Goal: Task Accomplishment & Management: Manage account settings

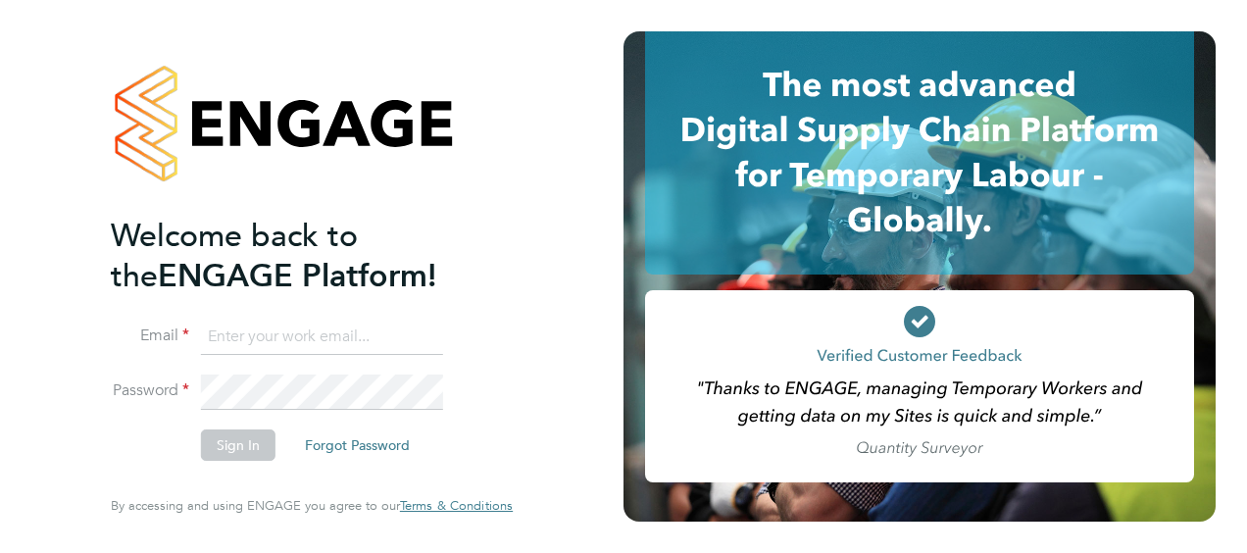
click at [358, 331] on input at bounding box center [322, 336] width 242 height 35
type input "S"
type input "samantha.robinson@hays.com"
click at [247, 435] on button "Sign In" at bounding box center [238, 444] width 74 height 31
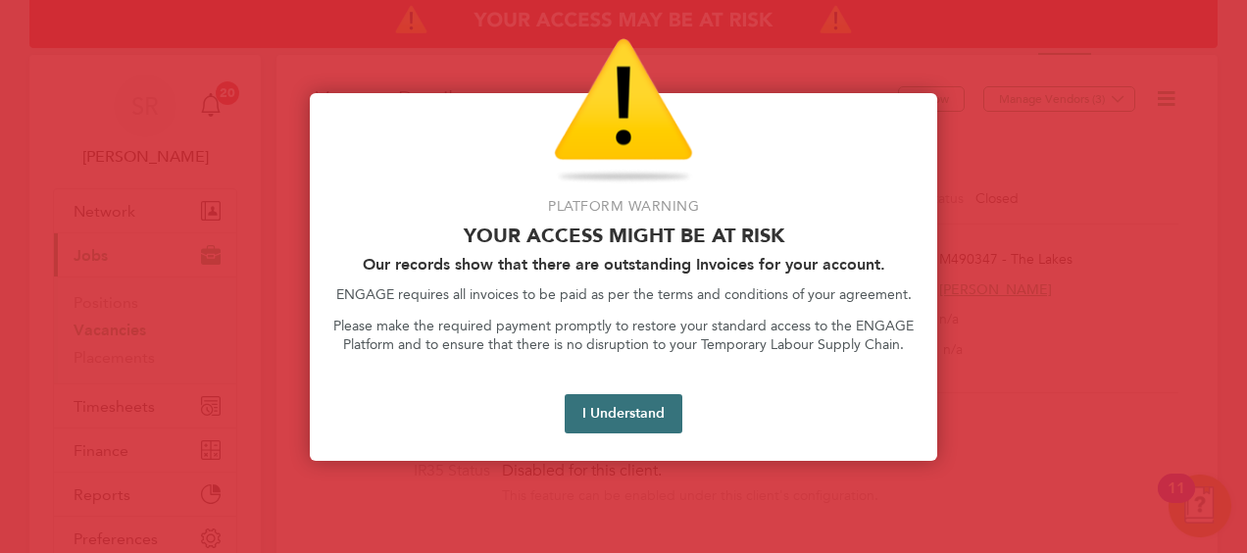
click at [581, 394] on button "I Understand" at bounding box center [624, 413] width 118 height 39
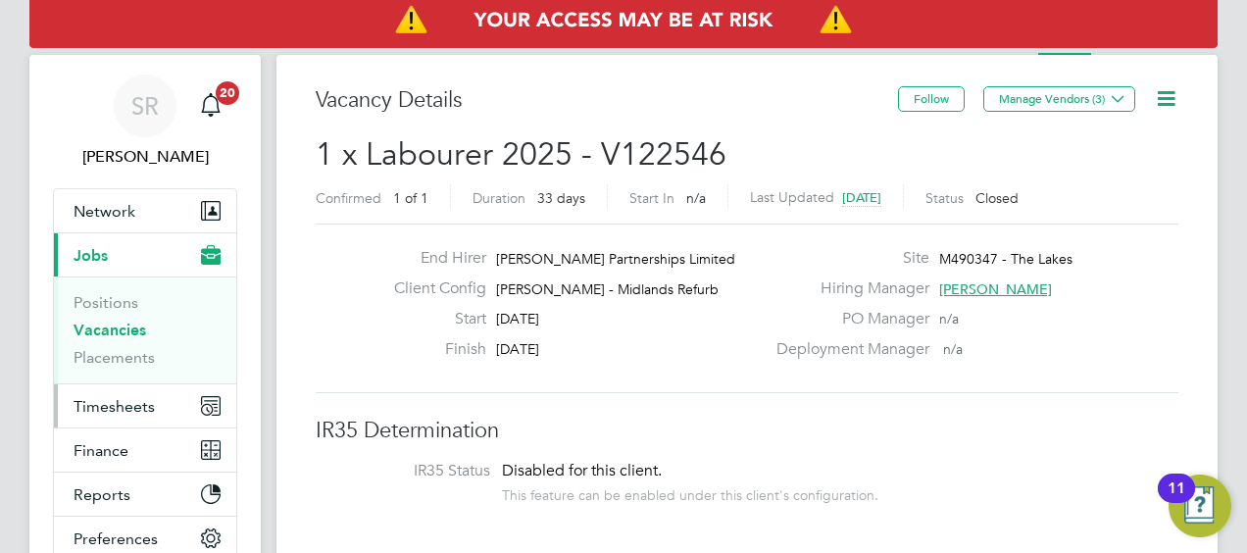
click at [110, 402] on span "Timesheets" at bounding box center [114, 406] width 81 height 19
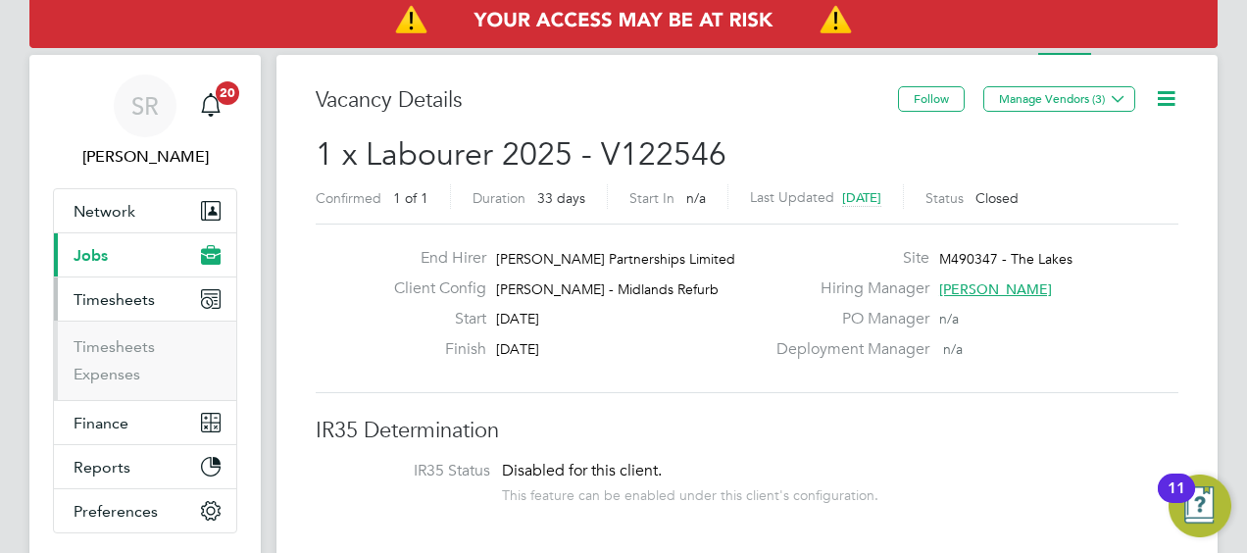
drag, startPoint x: 110, startPoint y: 402, endPoint x: 772, endPoint y: 257, distance: 678.2
click at [110, 402] on ul "Network Team Members Businesses Sites Workers Contacts Current page: Jobs Posit…" at bounding box center [145, 360] width 184 height 345
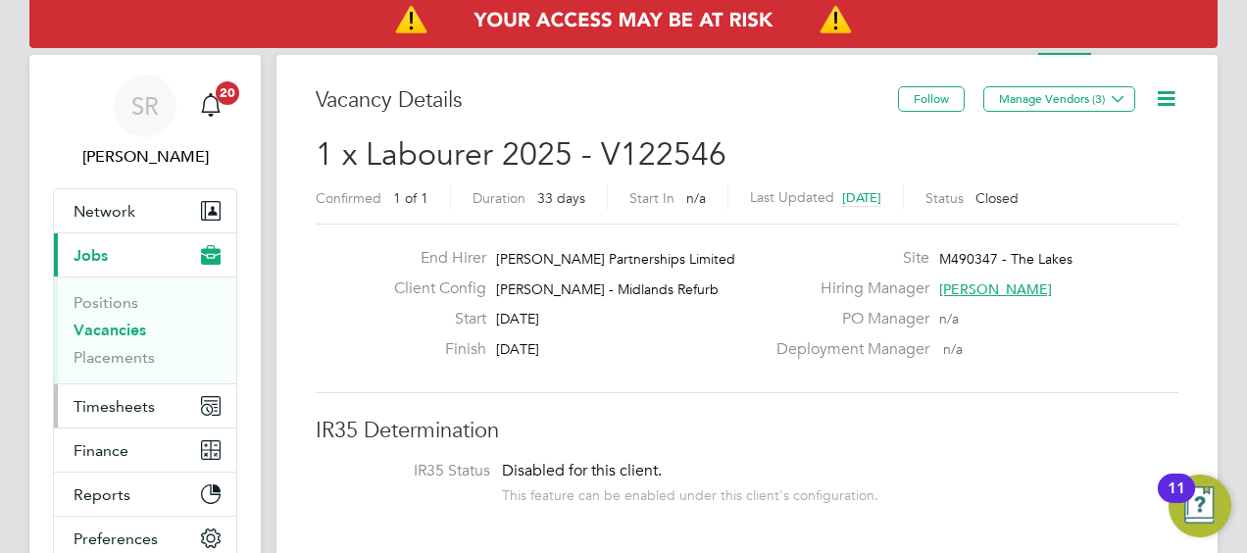
click at [100, 402] on span "Timesheets" at bounding box center [114, 406] width 81 height 19
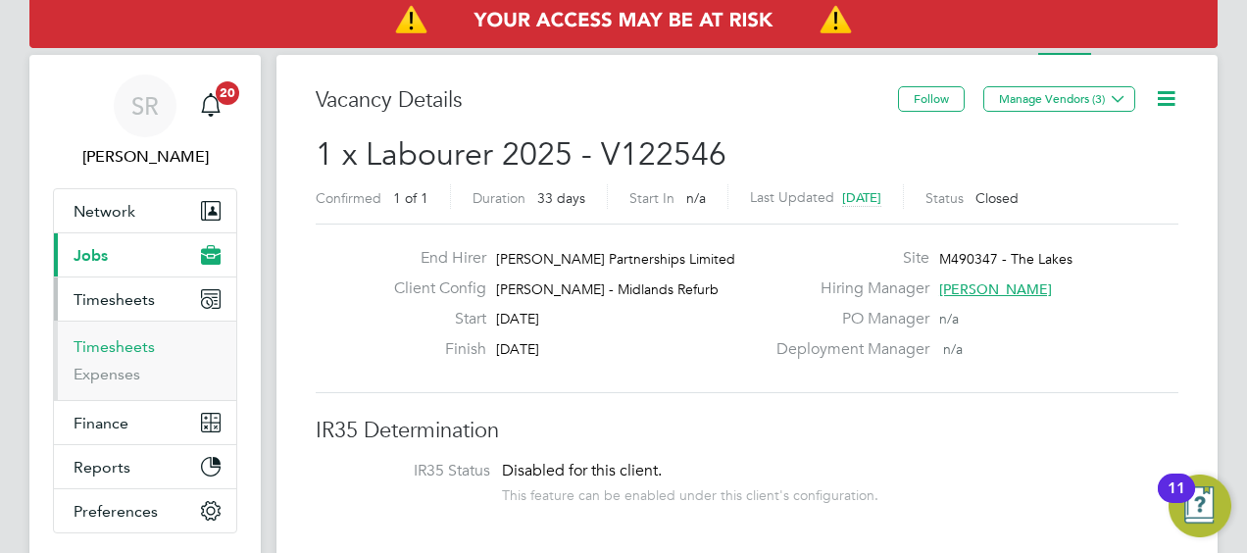
click at [109, 346] on link "Timesheets" at bounding box center [114, 346] width 81 height 19
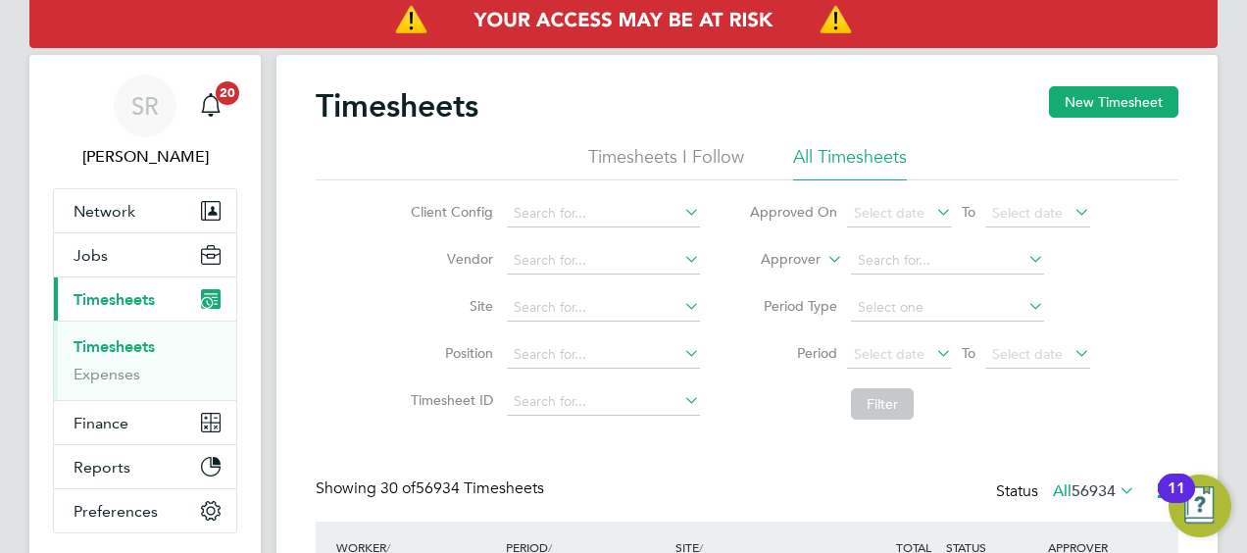
scroll to position [66, 170]
click at [823, 261] on icon at bounding box center [823, 254] width 0 height 18
click at [896, 274] on li "Worker" at bounding box center [919, 260] width 390 height 47
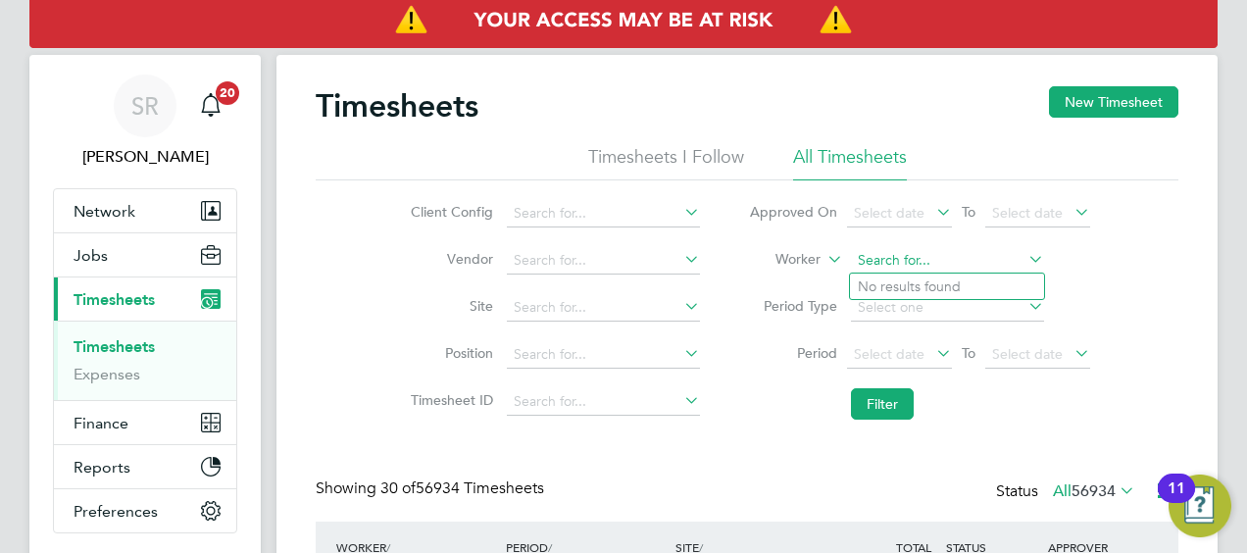
click at [883, 248] on input at bounding box center [947, 260] width 193 height 27
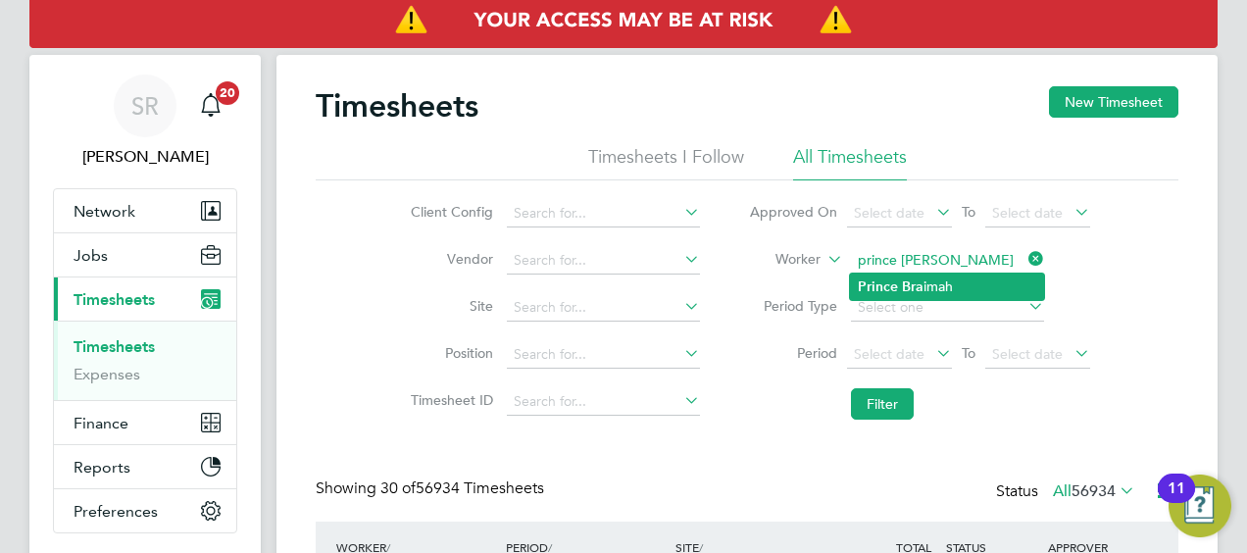
click at [886, 285] on b "Prince" at bounding box center [878, 286] width 40 height 17
type input "Prince Braimah"
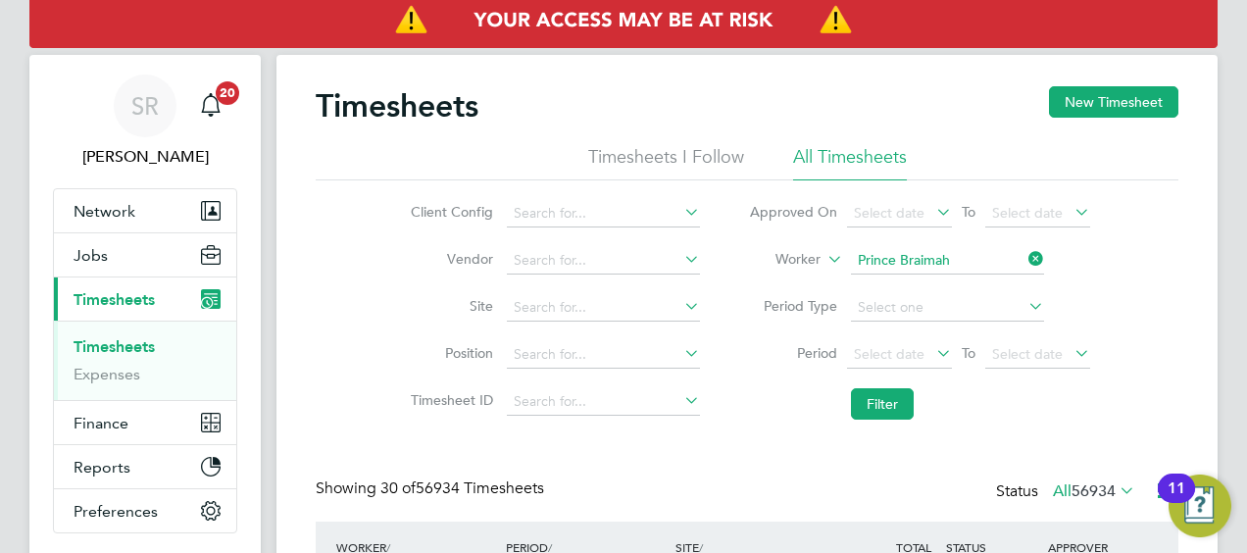
click at [877, 421] on li "Filter" at bounding box center [919, 403] width 390 height 51
click at [878, 412] on button "Filter" at bounding box center [882, 403] width 63 height 31
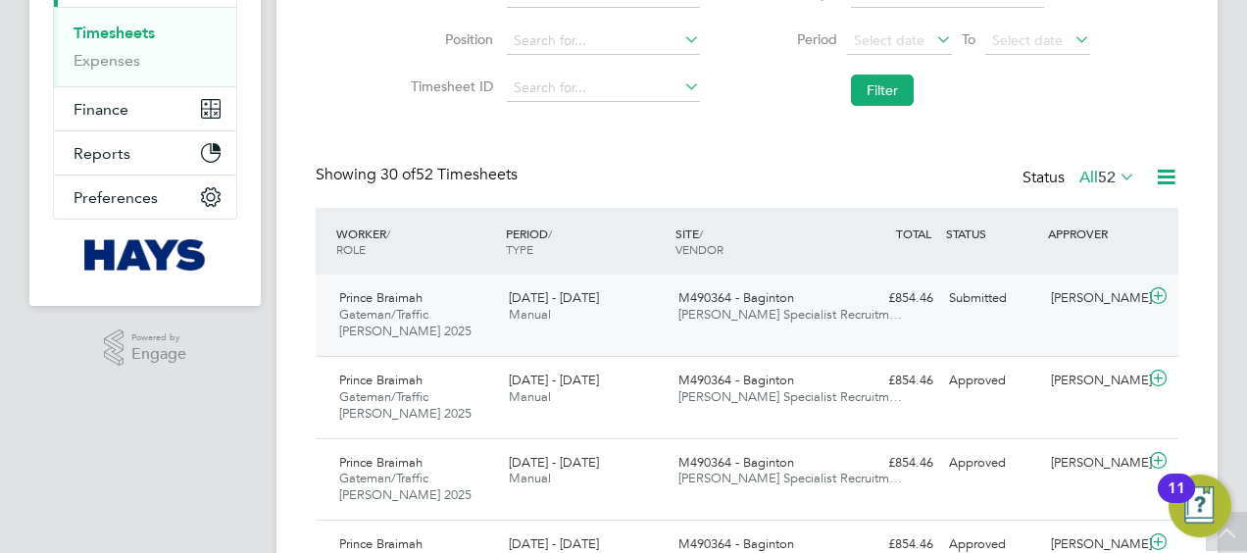
click at [1160, 290] on icon at bounding box center [1158, 296] width 25 height 16
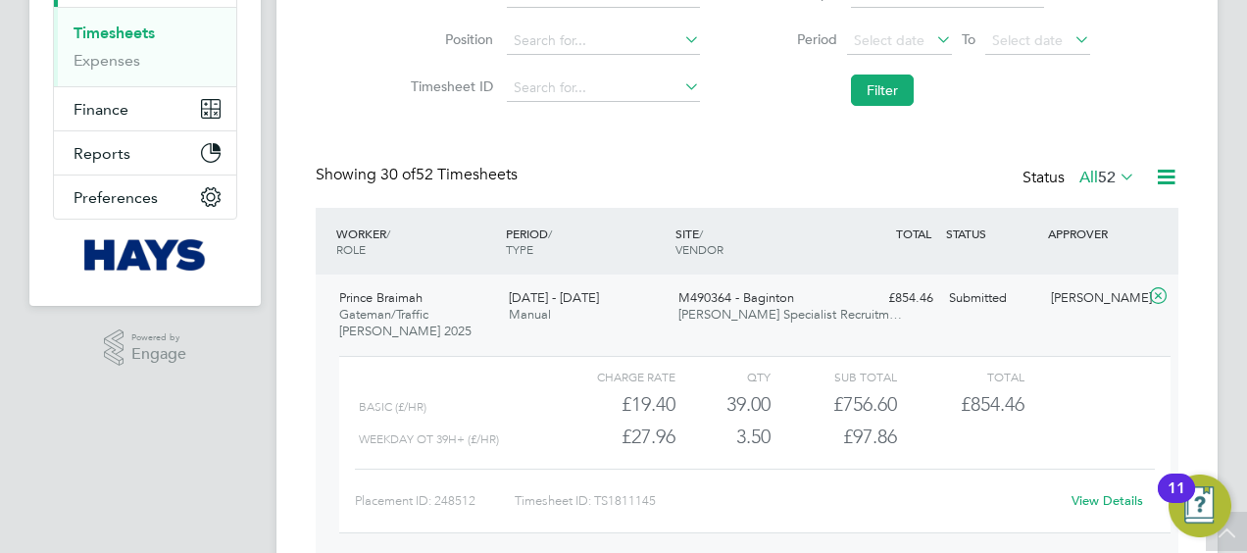
click at [1099, 494] on link "View Details" at bounding box center [1107, 500] width 72 height 17
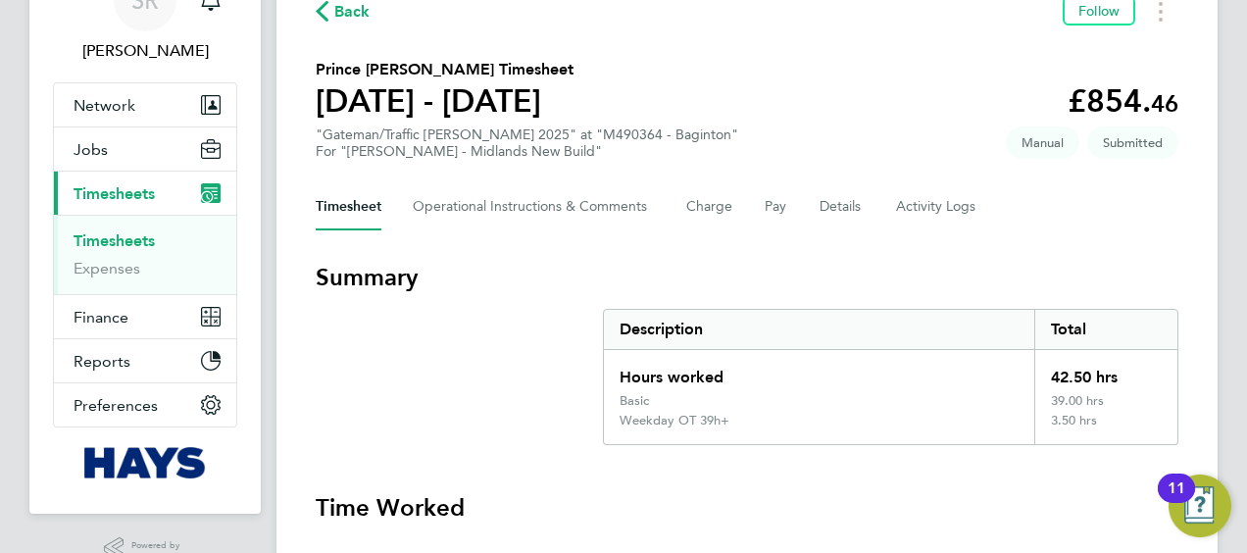
scroll to position [157, 0]
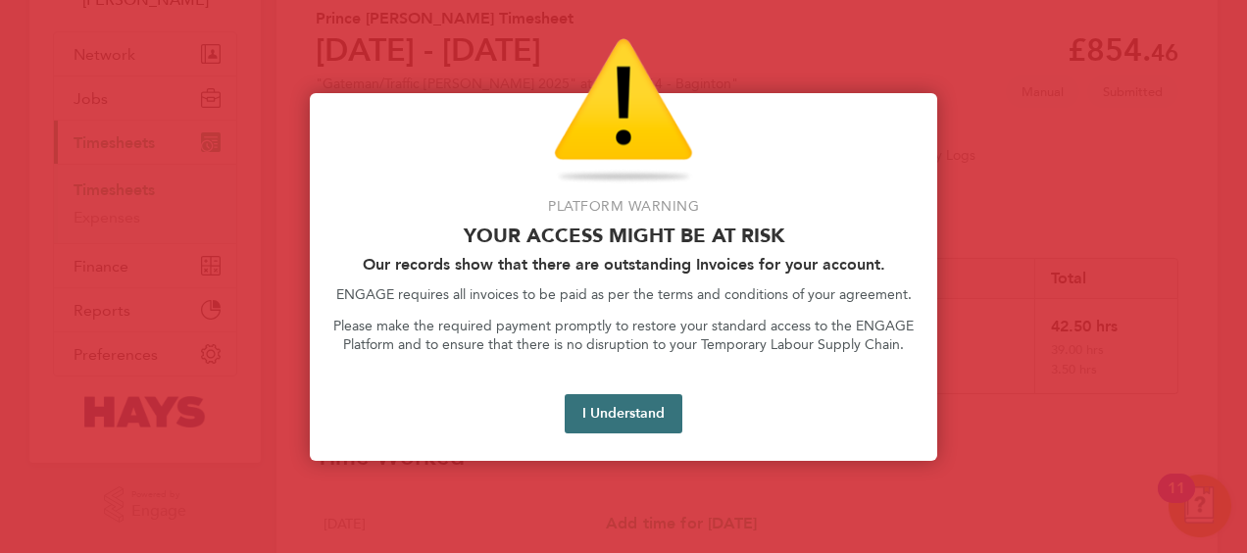
click at [617, 409] on button "I Understand" at bounding box center [624, 413] width 118 height 39
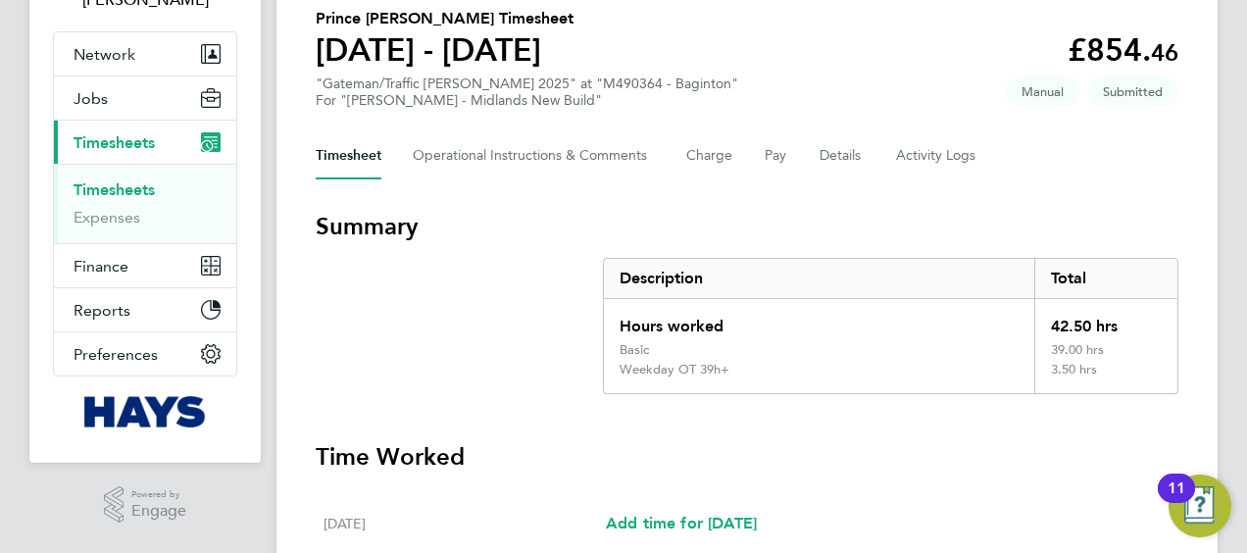
click at [110, 184] on link "Timesheets" at bounding box center [114, 189] width 81 height 19
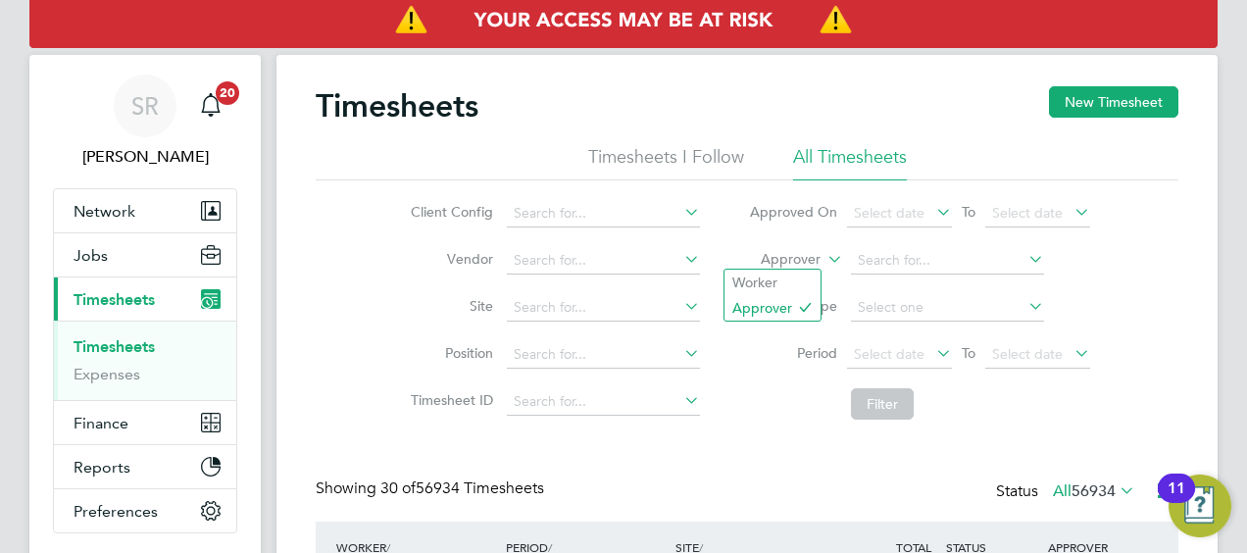
click at [810, 255] on label "Approver" at bounding box center [776, 260] width 88 height 20
click at [784, 279] on li "Worker" at bounding box center [772, 282] width 96 height 25
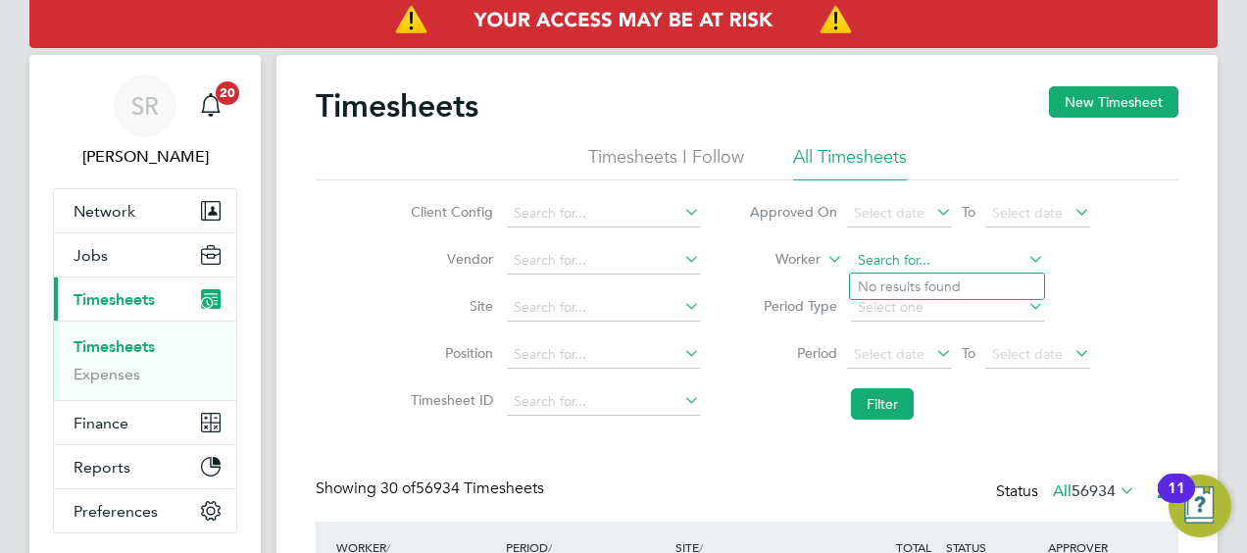
click at [896, 267] on input at bounding box center [947, 260] width 193 height 27
click at [893, 292] on li "Samuel Ipi nmoroti" at bounding box center [947, 286] width 194 height 26
type input "Samuel Ipinmoroti"
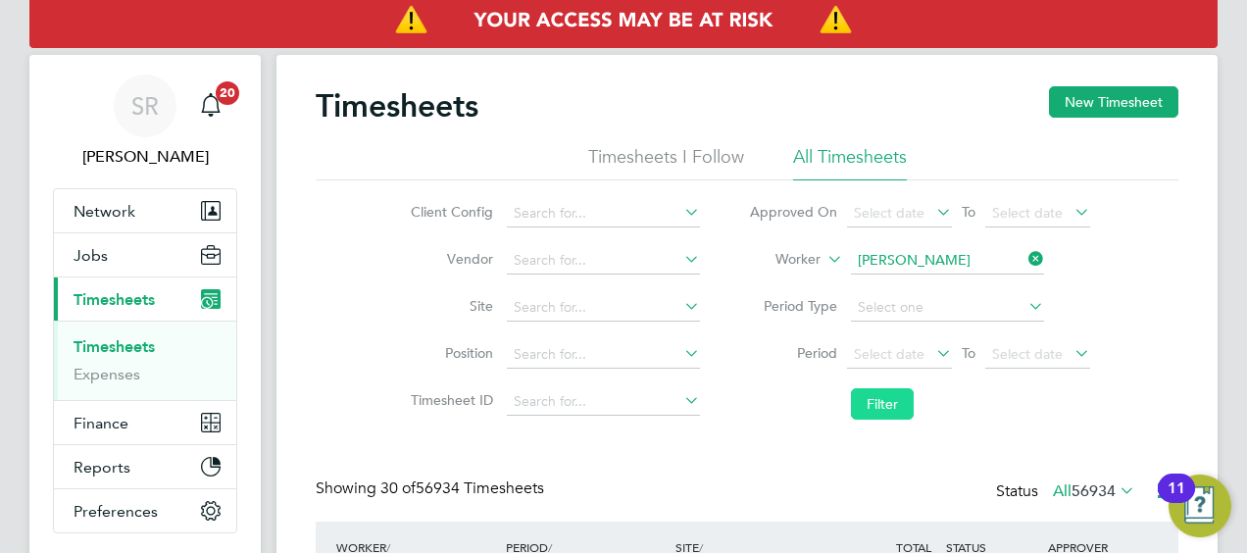
click at [891, 416] on button "Filter" at bounding box center [882, 403] width 63 height 31
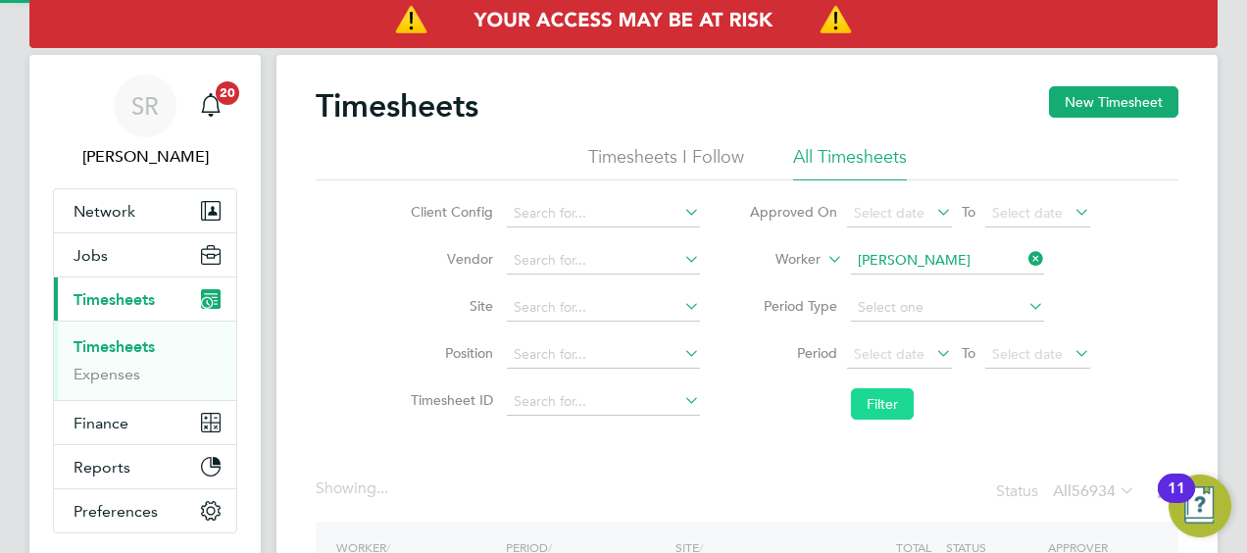
click at [879, 404] on button "Filter" at bounding box center [882, 403] width 63 height 31
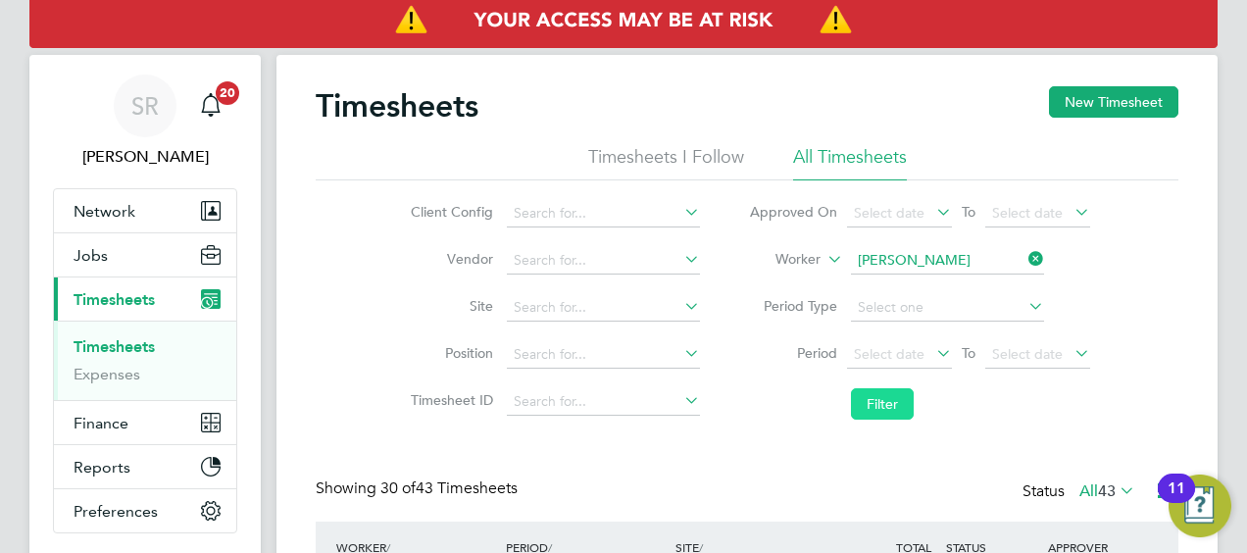
click at [879, 404] on button "Filter" at bounding box center [882, 403] width 63 height 31
click at [728, 405] on li "Filter" at bounding box center [919, 403] width 390 height 51
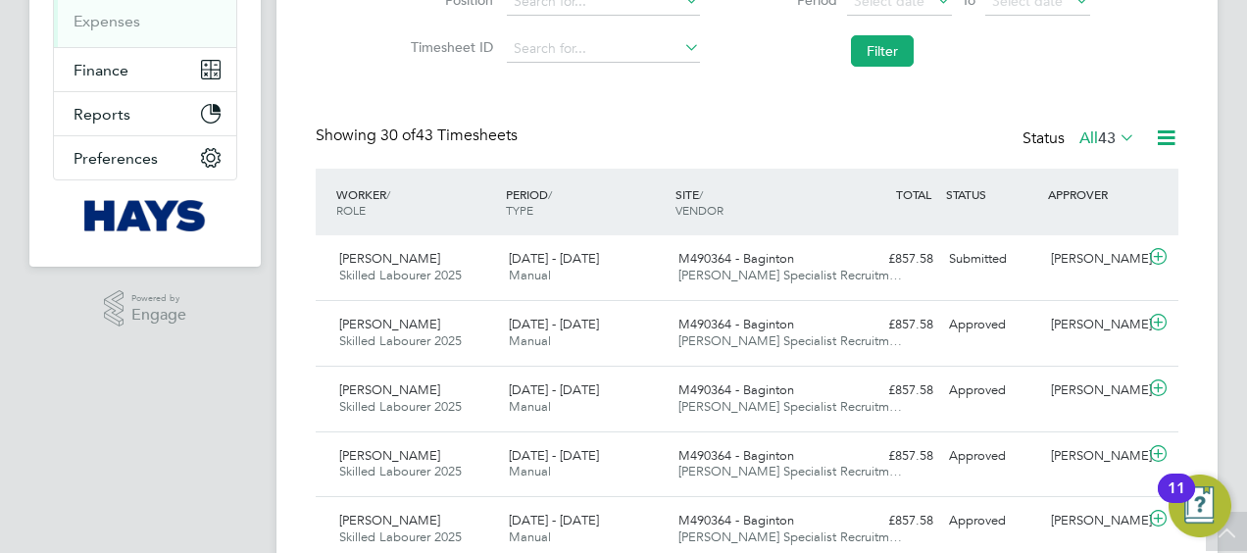
click at [742, 148] on div "Showing 30 of 43 Timesheets Status All 43" at bounding box center [747, 146] width 862 height 43
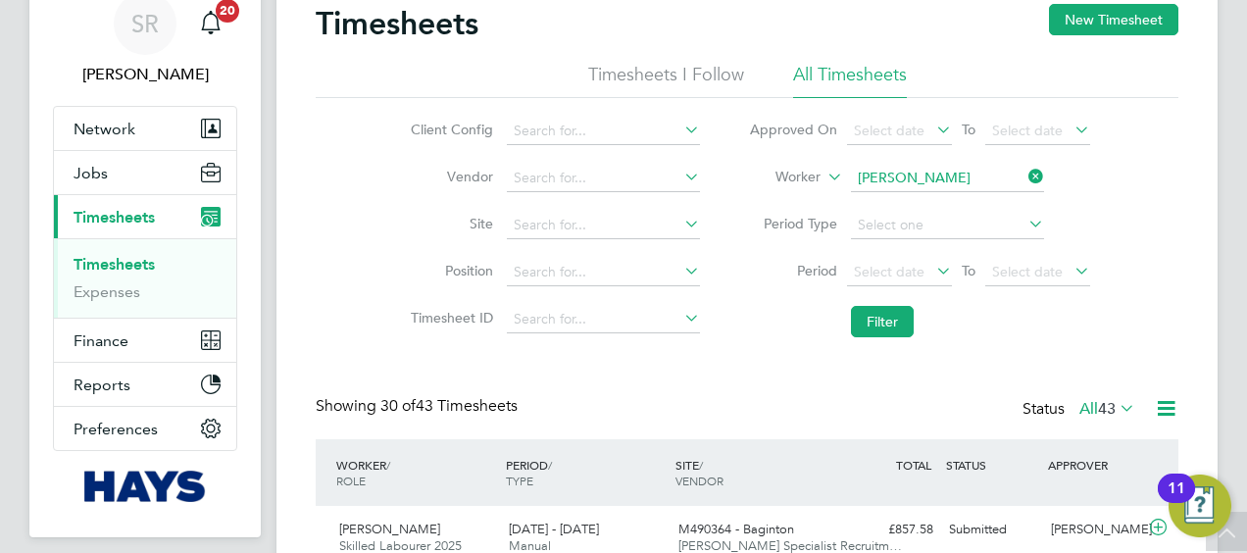
scroll to position [78, 0]
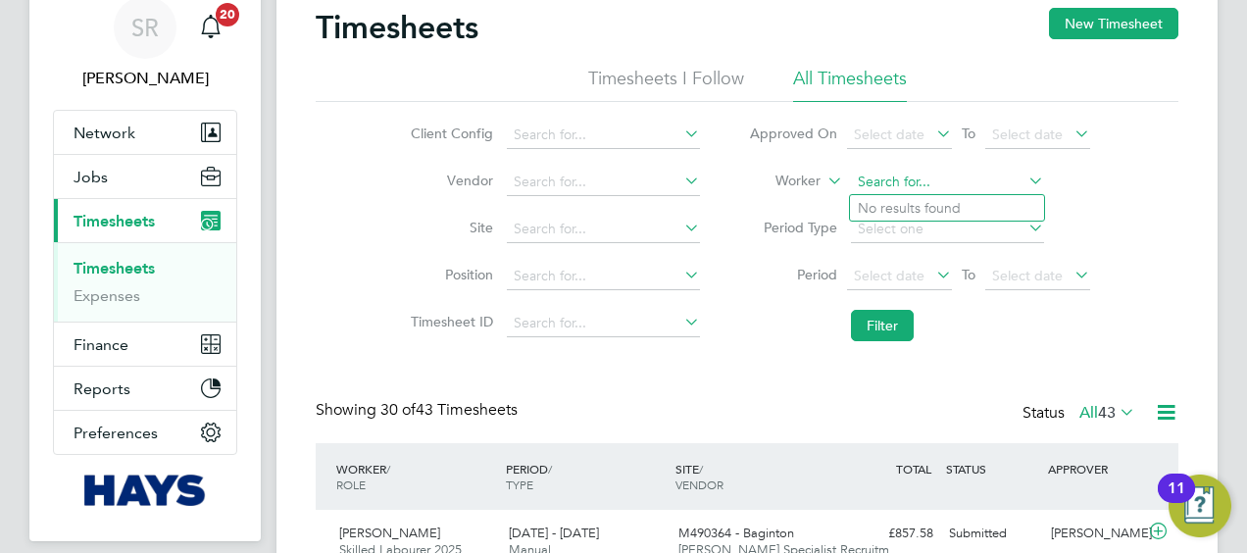
click at [982, 176] on input at bounding box center [947, 182] width 193 height 27
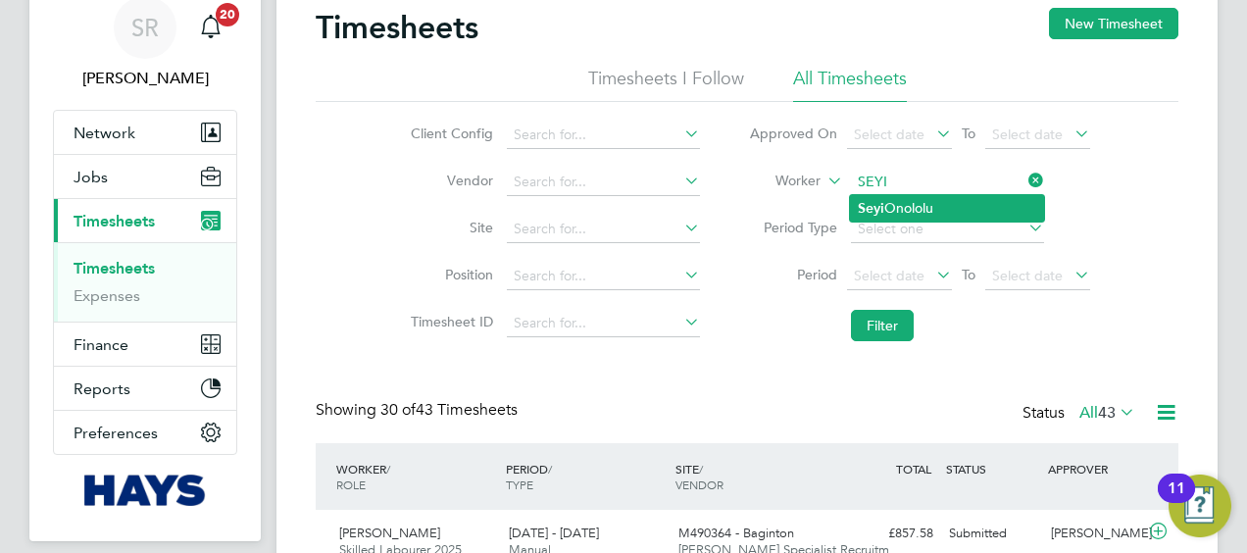
type input "[PERSON_NAME]"
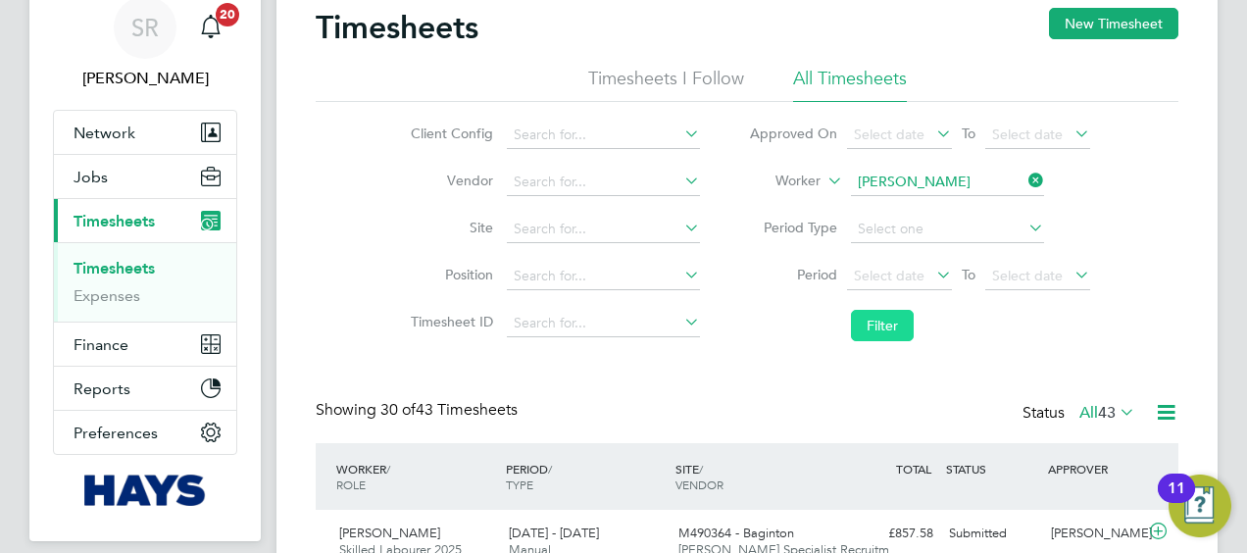
click at [876, 313] on button "Filter" at bounding box center [882, 325] width 63 height 31
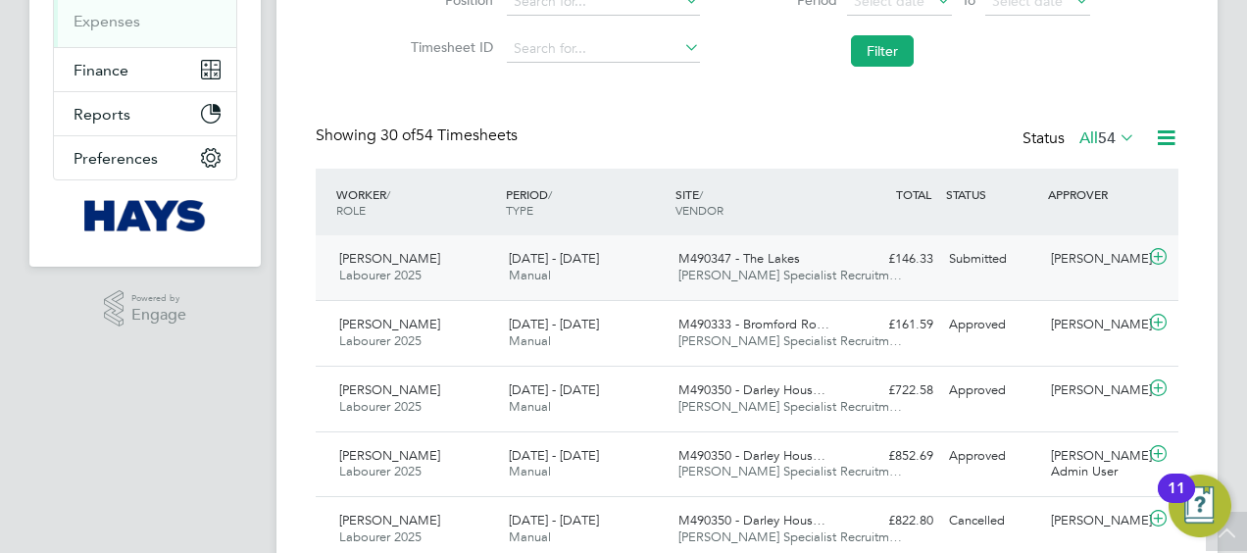
click at [1156, 257] on icon at bounding box center [1158, 257] width 25 height 16
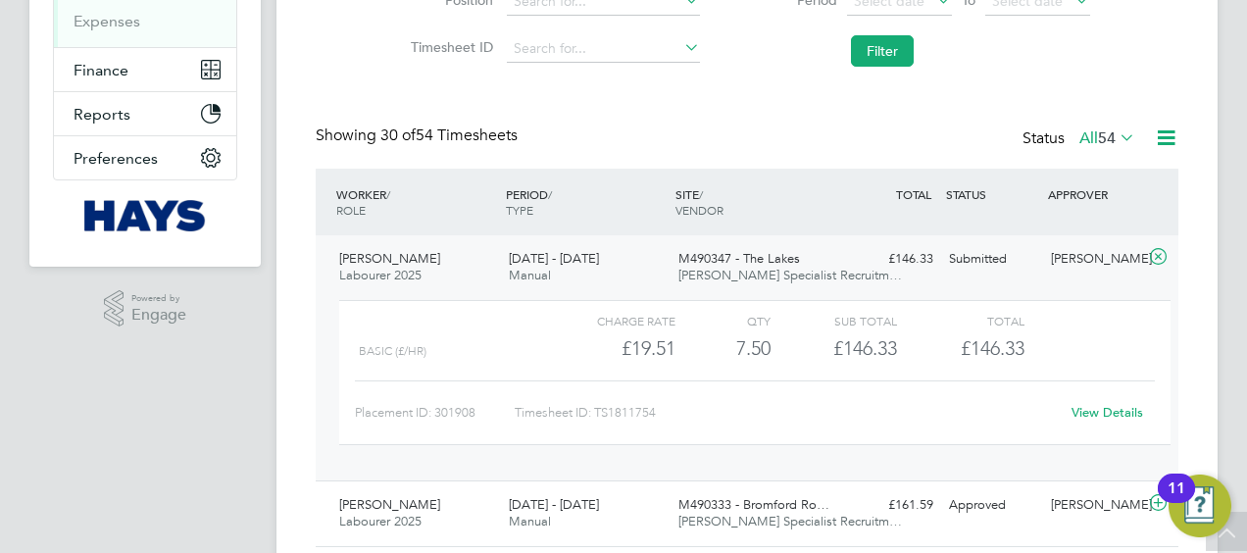
click at [1106, 406] on link "View Details" at bounding box center [1107, 412] width 72 height 17
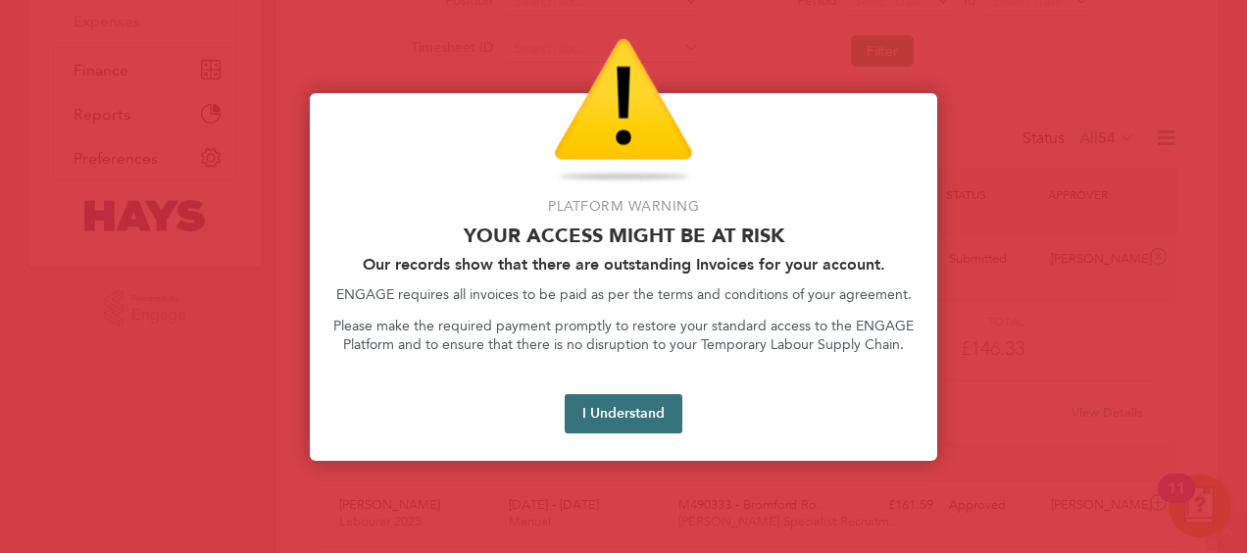
click at [606, 419] on button "I Understand" at bounding box center [624, 413] width 118 height 39
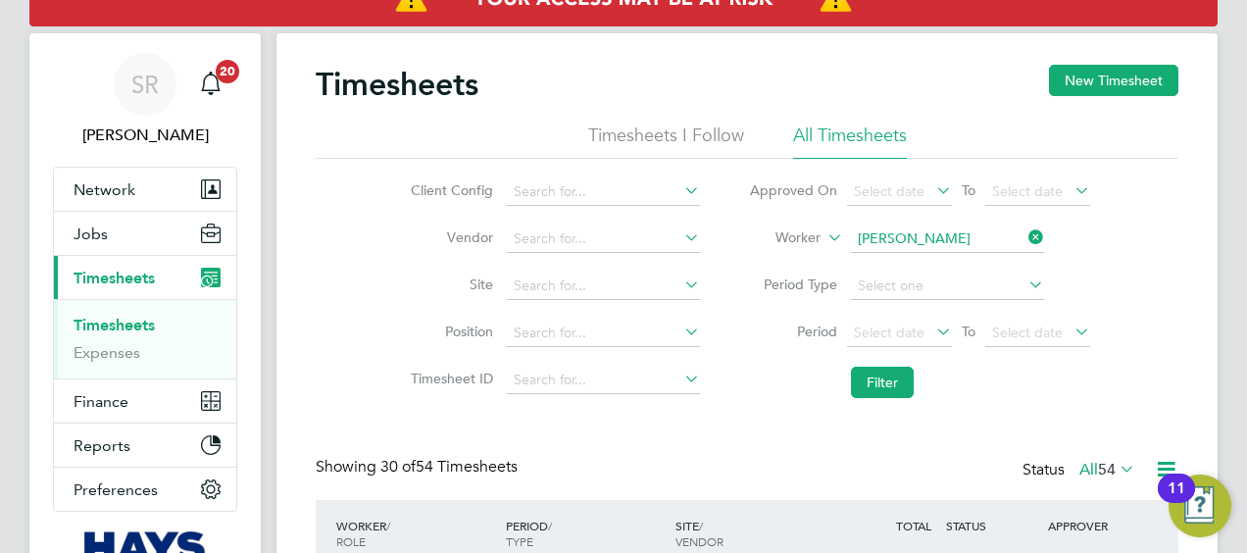
click at [150, 368] on ul "Timesheets Expenses" at bounding box center [145, 338] width 182 height 79
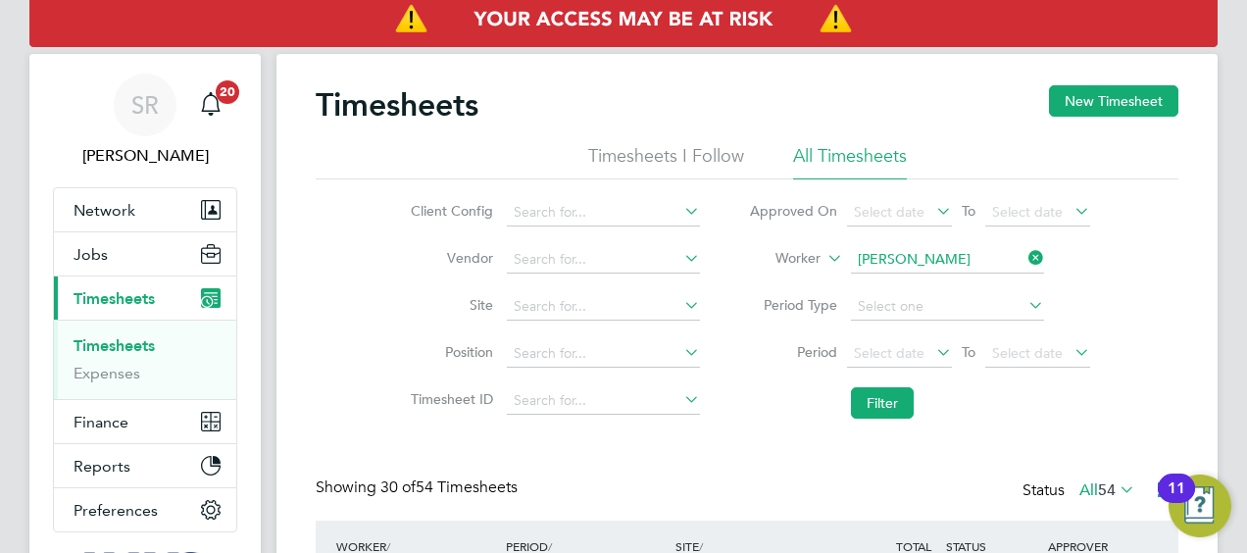
scroll to position [0, 0]
click at [95, 259] on span "Jobs" at bounding box center [91, 255] width 34 height 19
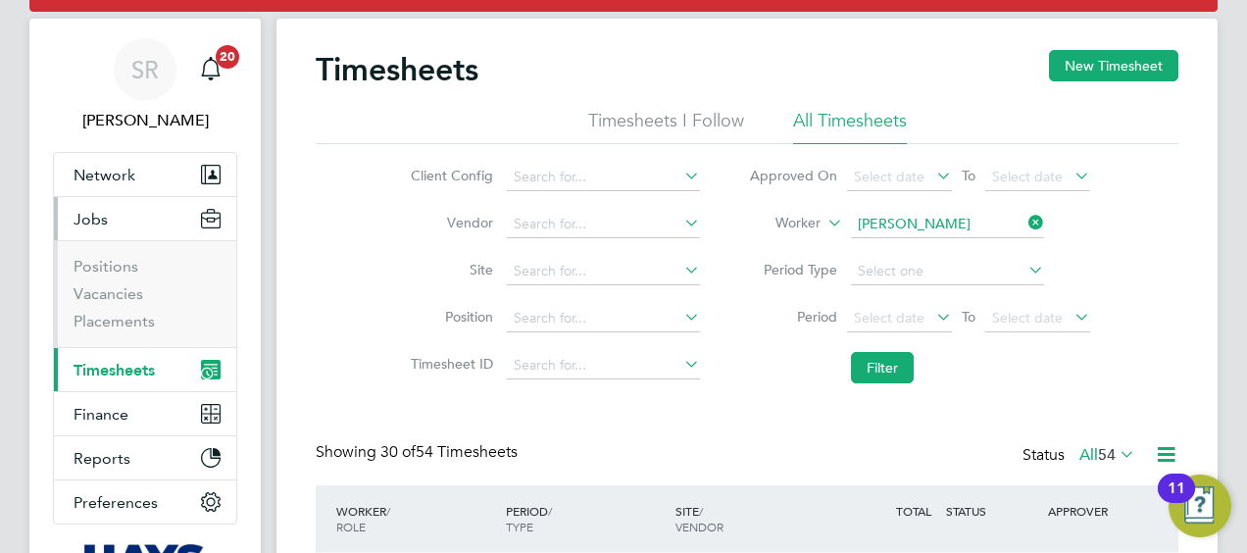
scroll to position [39, 0]
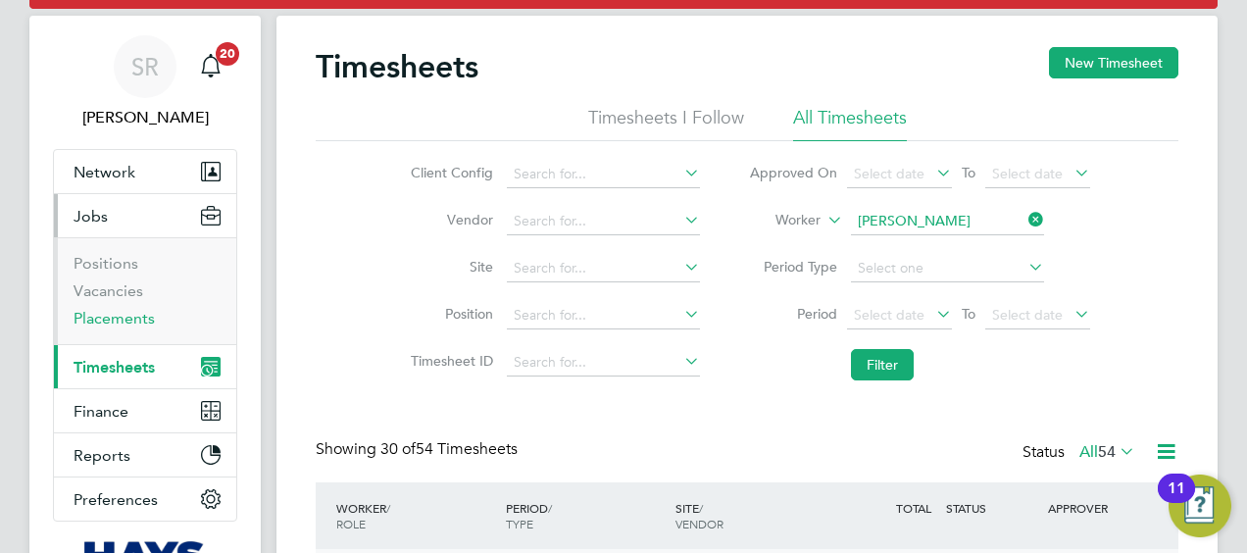
click at [98, 320] on link "Placements" at bounding box center [114, 318] width 81 height 19
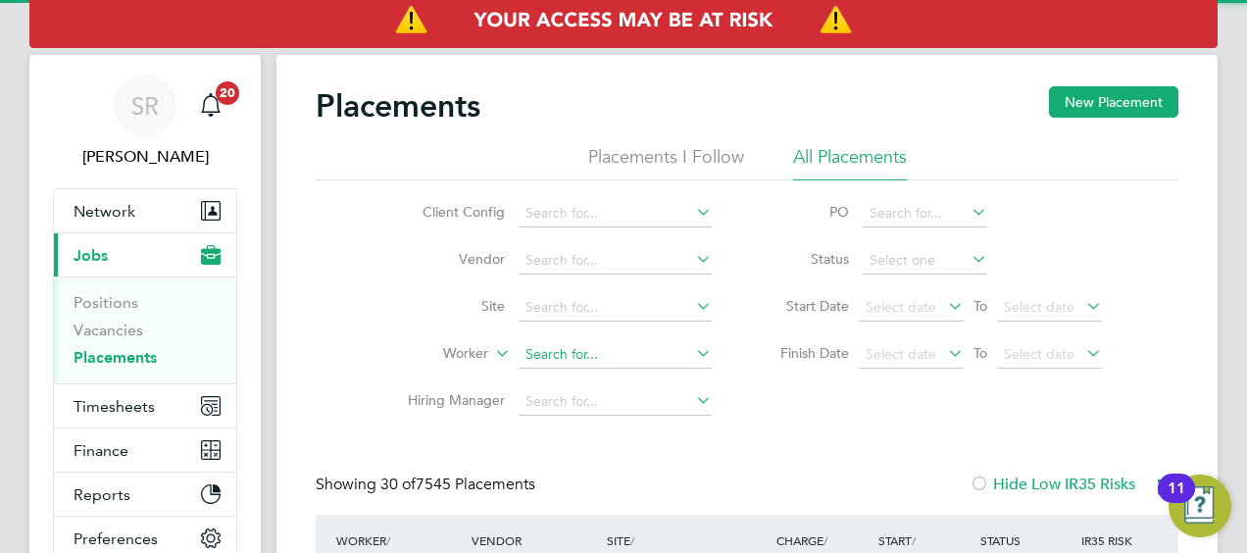
scroll to position [56, 170]
click at [541, 355] on input at bounding box center [614, 354] width 193 height 27
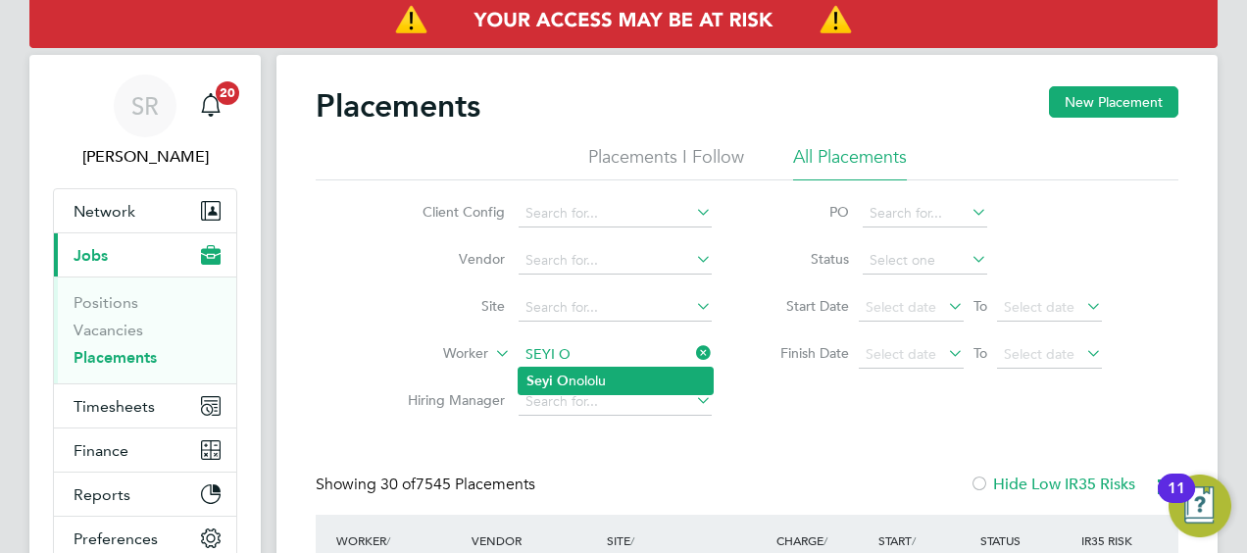
click at [567, 374] on li "Seyi O nololu" at bounding box center [615, 381] width 194 height 26
type input "[PERSON_NAME]"
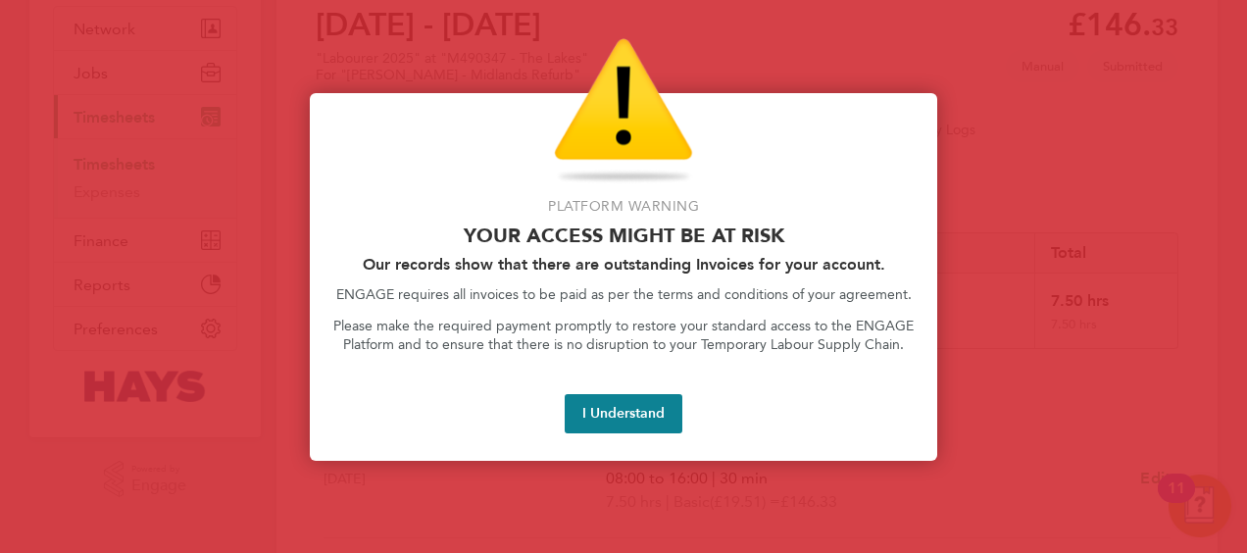
scroll to position [184, 0]
click at [621, 400] on button "I Understand" at bounding box center [624, 413] width 118 height 39
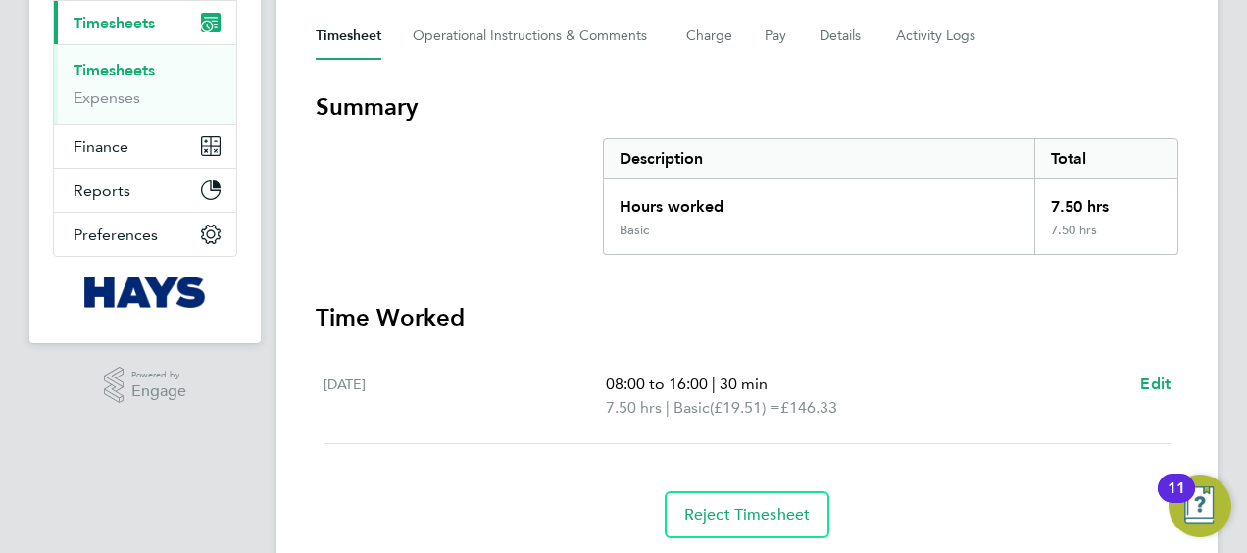
scroll to position [302, 0]
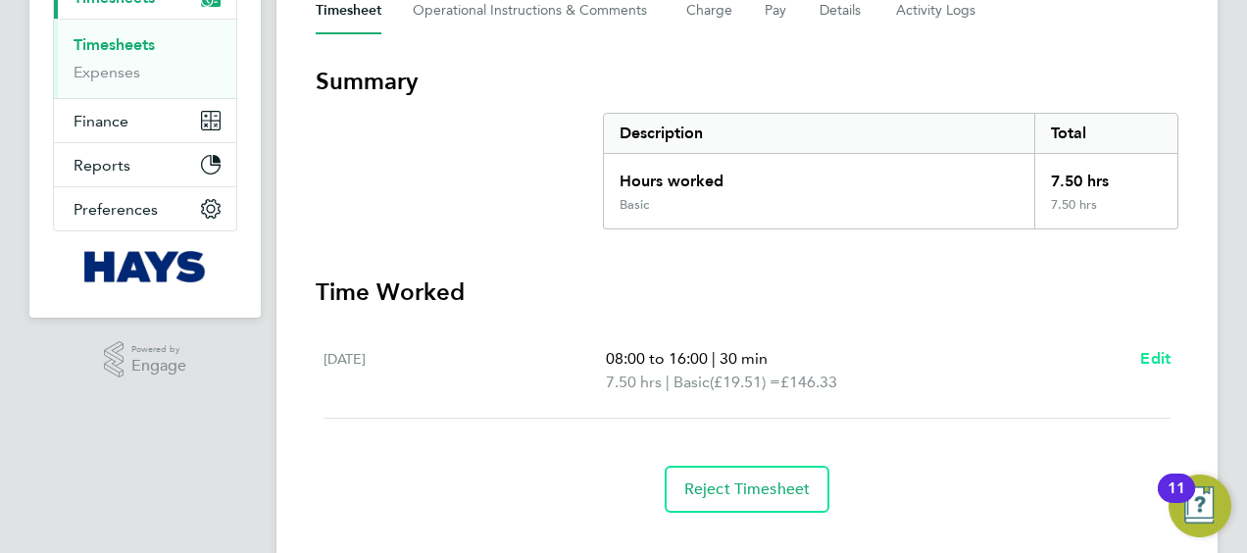
click at [1156, 362] on span "Edit" at bounding box center [1155, 358] width 30 height 19
click at [1156, 362] on app-root "SR Samantha Robinson Notifications 20 Applications: Network Team Members Busine…" at bounding box center [623, 144] width 1247 height 893
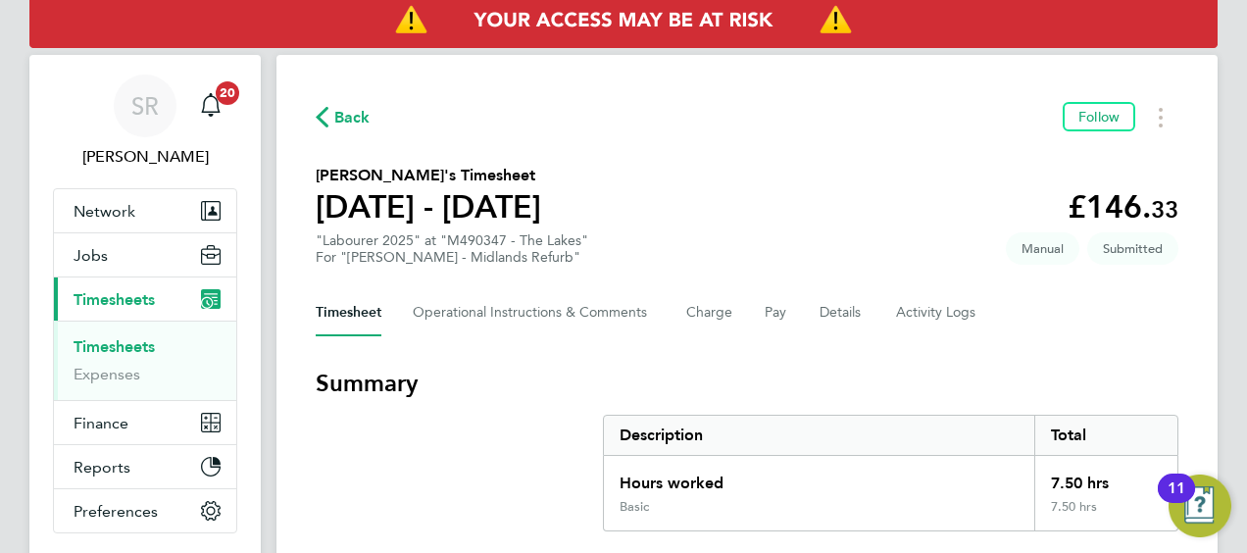
select select "30"
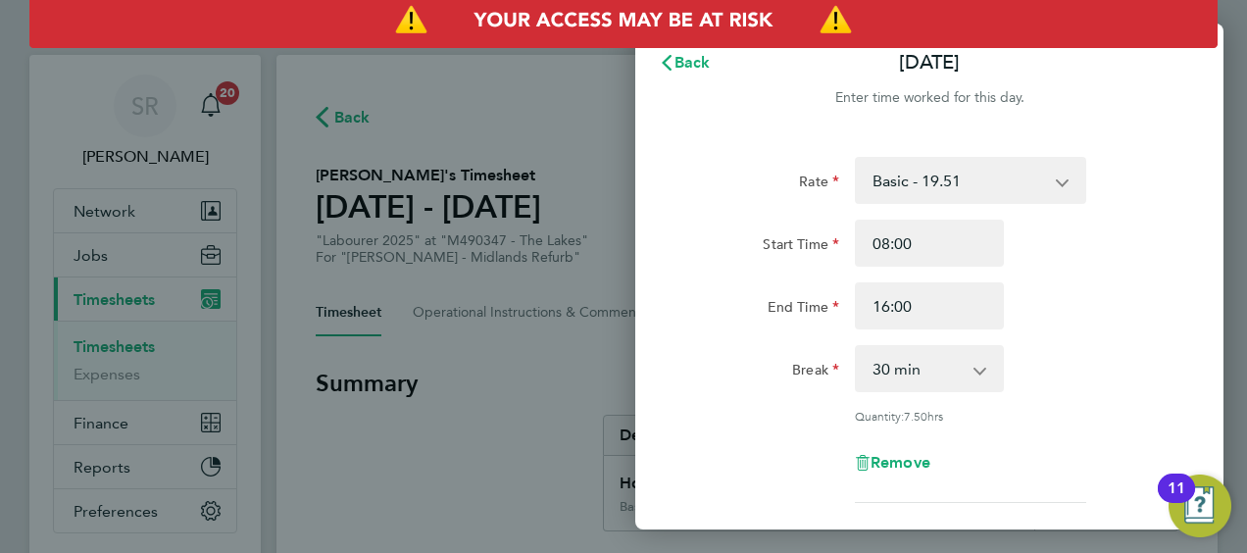
click at [1033, 345] on div "Break 0 min 15 min 30 min 45 min 60 min 75 min 90 min" at bounding box center [929, 368] width 494 height 47
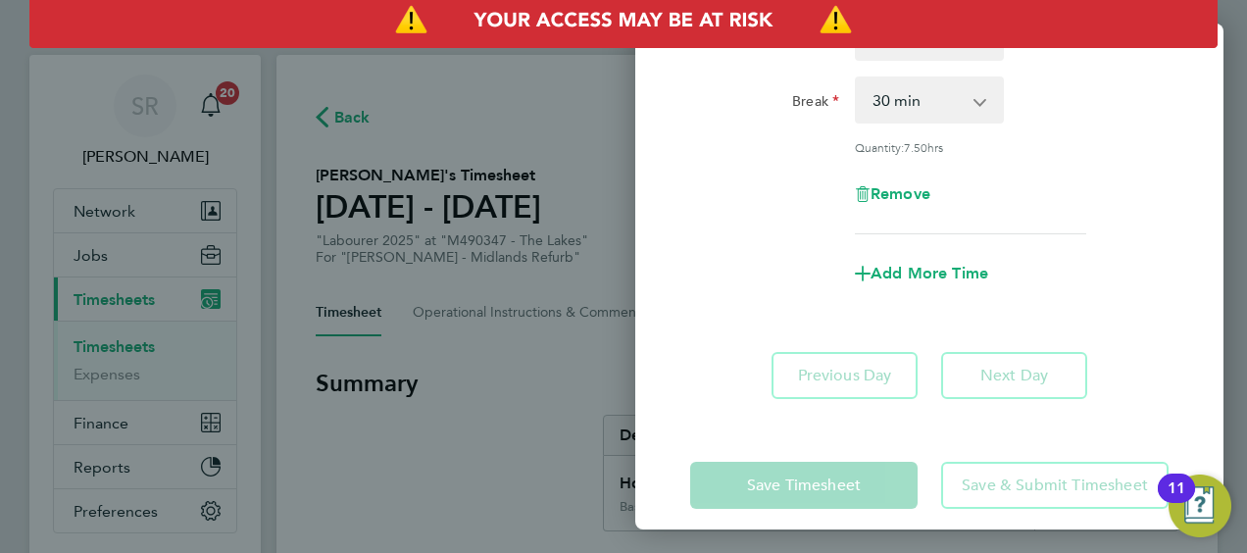
scroll to position [285, 0]
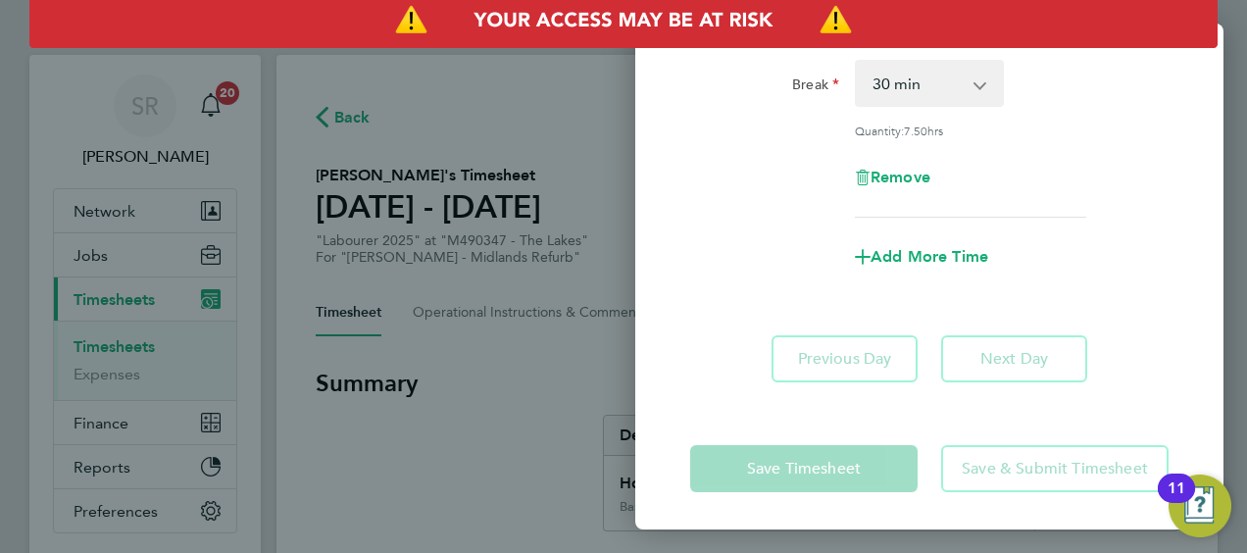
click at [722, 233] on div "Add More Time" at bounding box center [929, 256] width 494 height 47
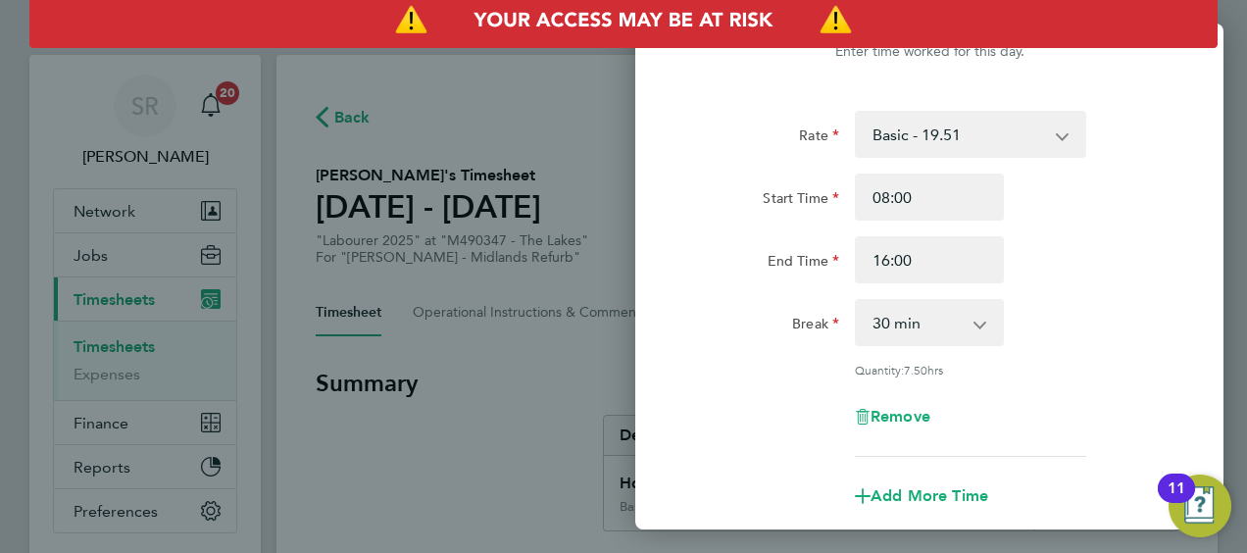
scroll to position [0, 0]
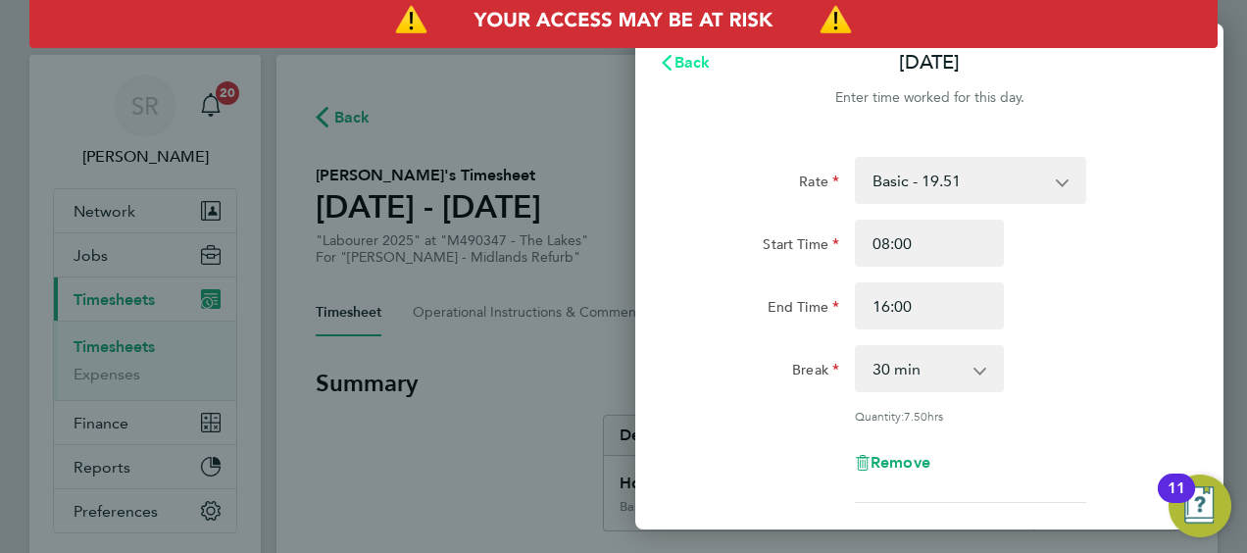
click at [662, 58] on icon "button" at bounding box center [667, 63] width 16 height 16
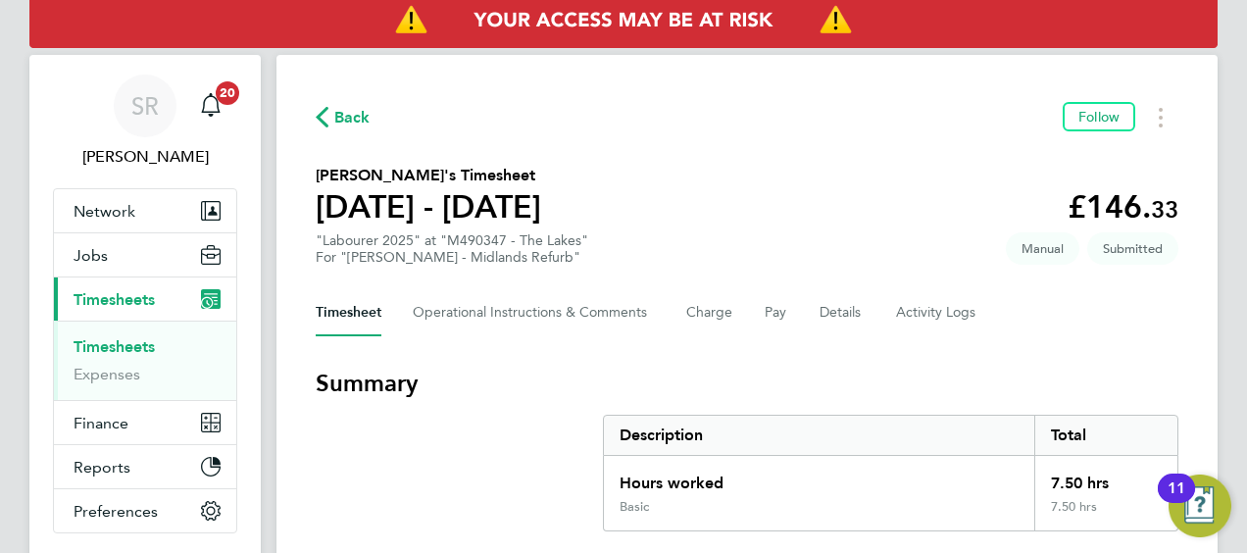
click at [370, 441] on section "Summary Description Total Hours worked 7.50 hrs Basic 7.50 hrs" at bounding box center [747, 450] width 862 height 164
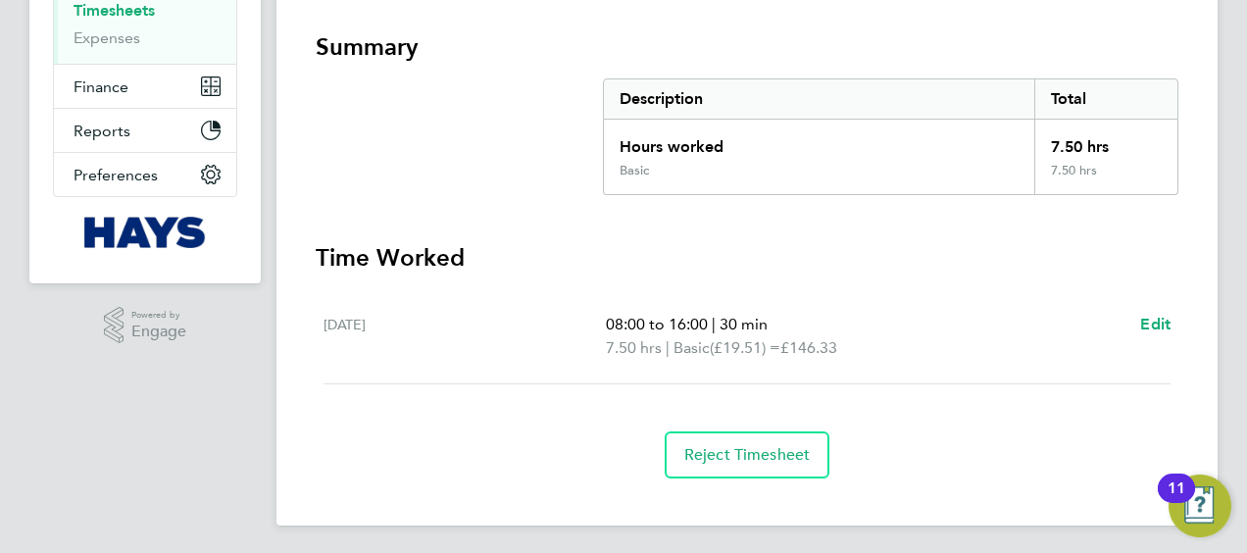
scroll to position [338, 0]
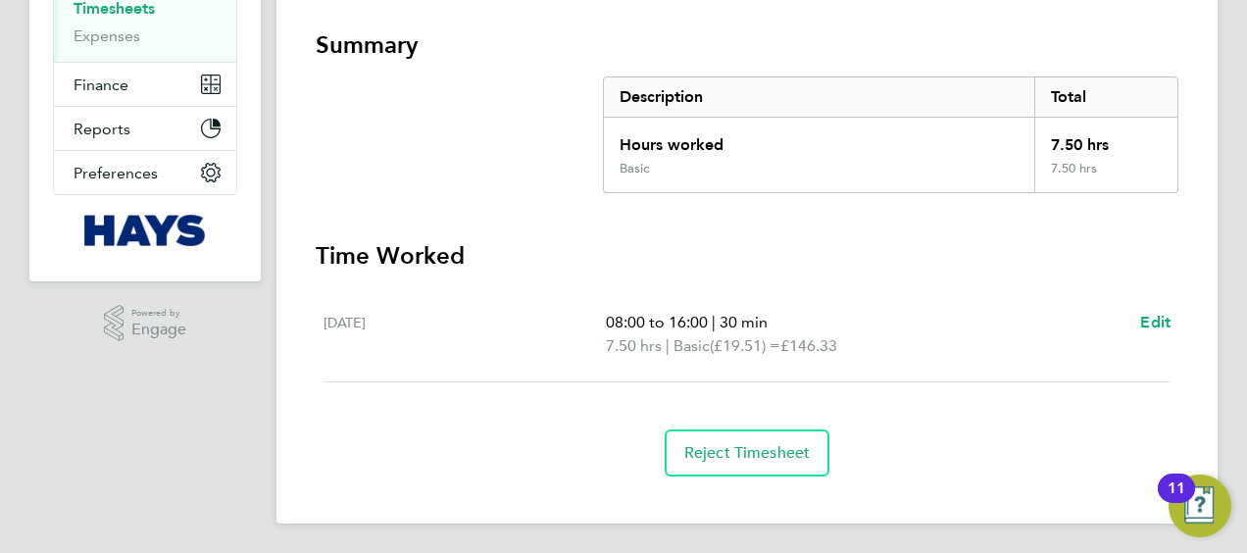
drag, startPoint x: 715, startPoint y: 445, endPoint x: 948, endPoint y: 498, distance: 238.2
click at [948, 498] on div "Back Follow Seyi Onololu's Timesheet 23 - 29 Aug 2025 £146. 33 "Labourer 2025" …" at bounding box center [746, 120] width 941 height 807
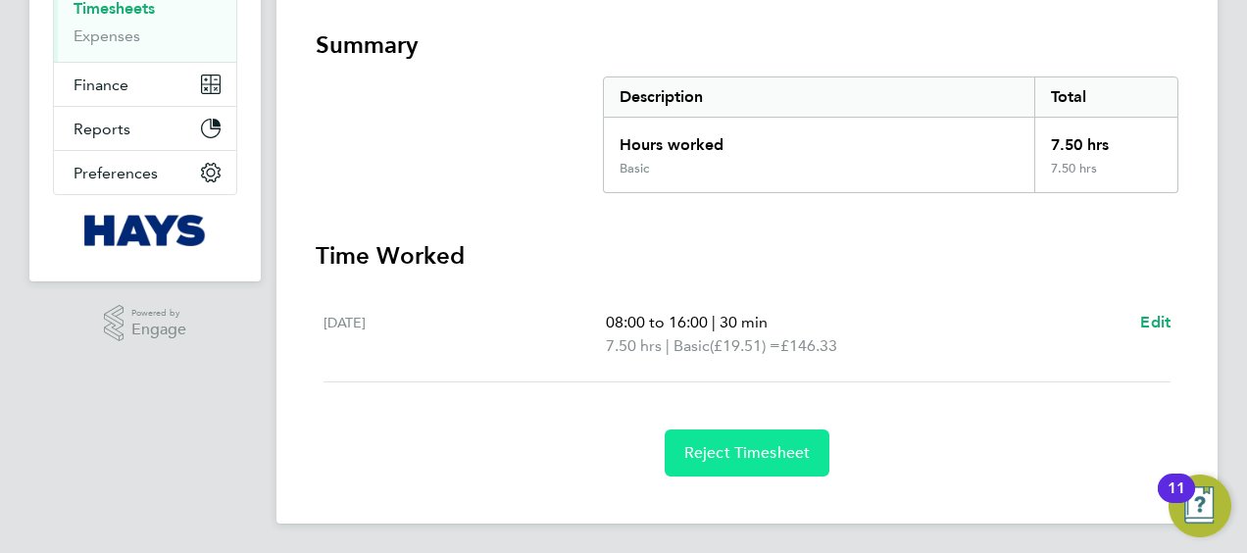
click at [768, 459] on span "Reject Timesheet" at bounding box center [747, 453] width 126 height 20
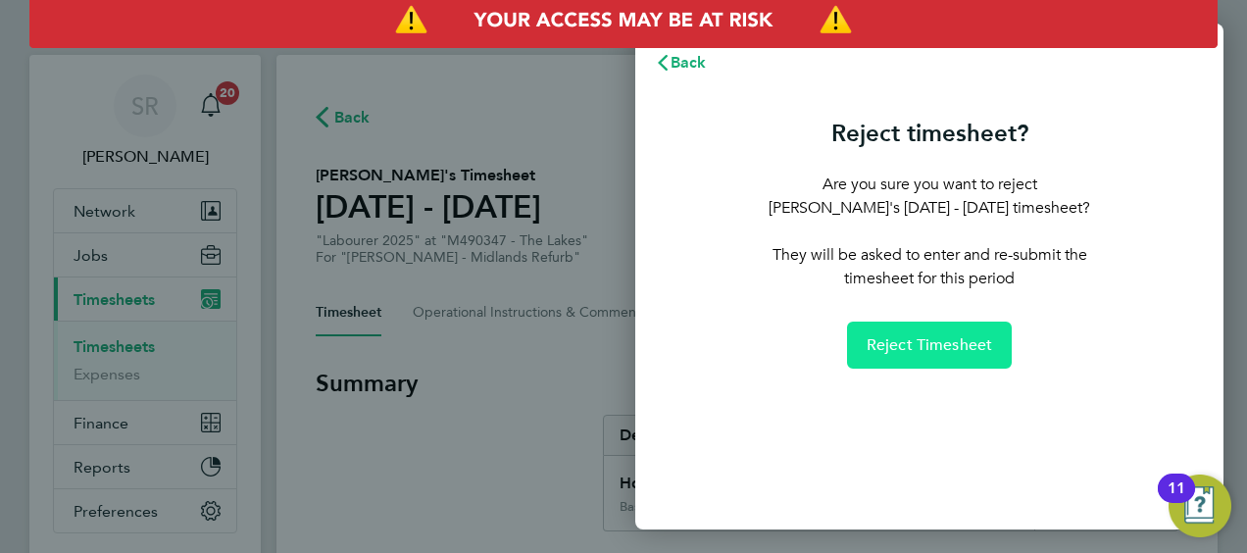
click at [903, 329] on button "Reject Timesheet" at bounding box center [930, 344] width 166 height 47
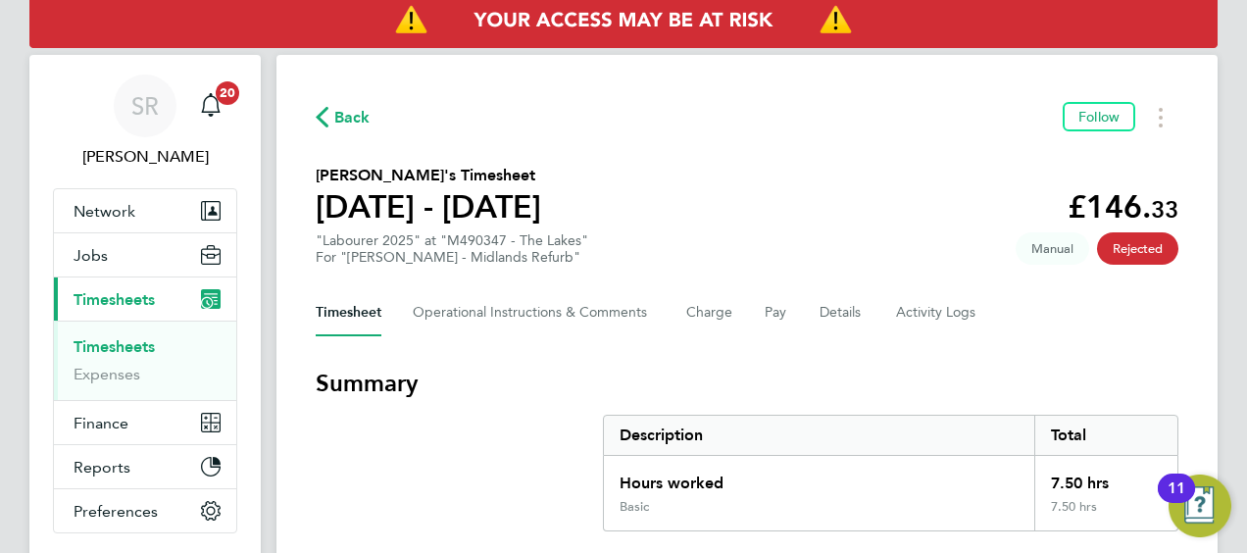
click at [103, 339] on link "Timesheets" at bounding box center [114, 346] width 81 height 19
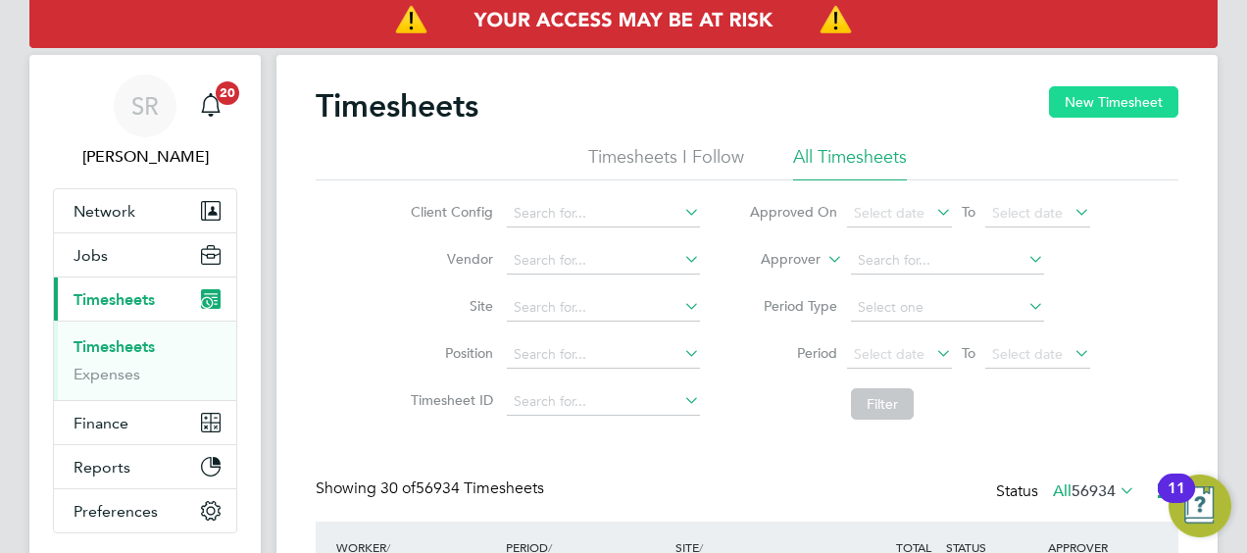
click at [1105, 103] on button "New Timesheet" at bounding box center [1113, 101] width 129 height 31
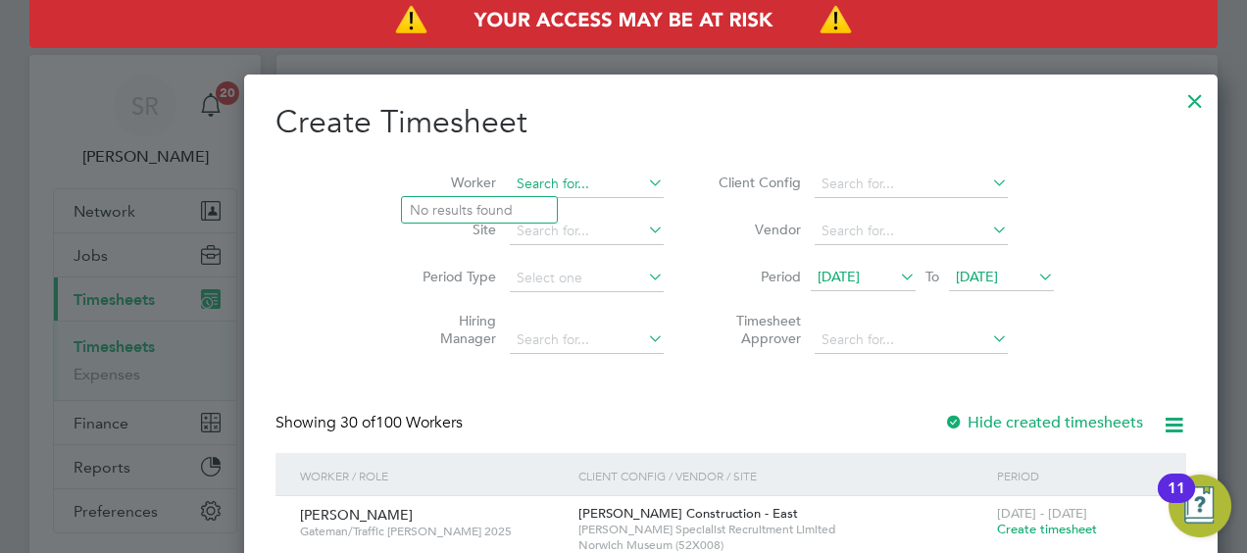
click at [510, 180] on input at bounding box center [587, 184] width 154 height 27
click at [510, 184] on input at bounding box center [587, 184] width 154 height 27
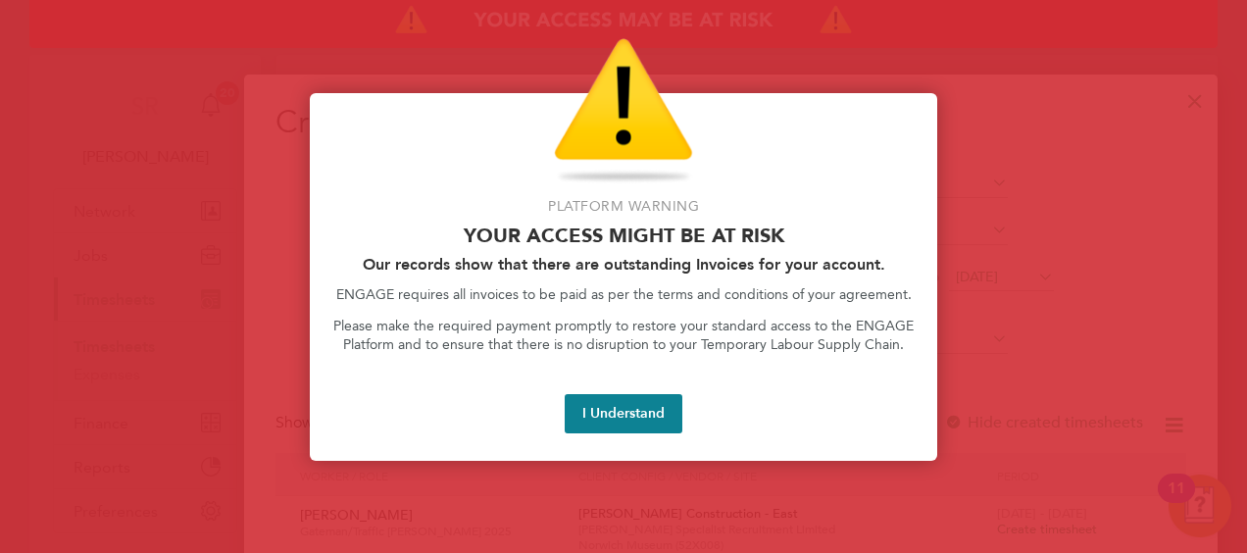
click at [351, 474] on div at bounding box center [623, 276] width 1247 height 553
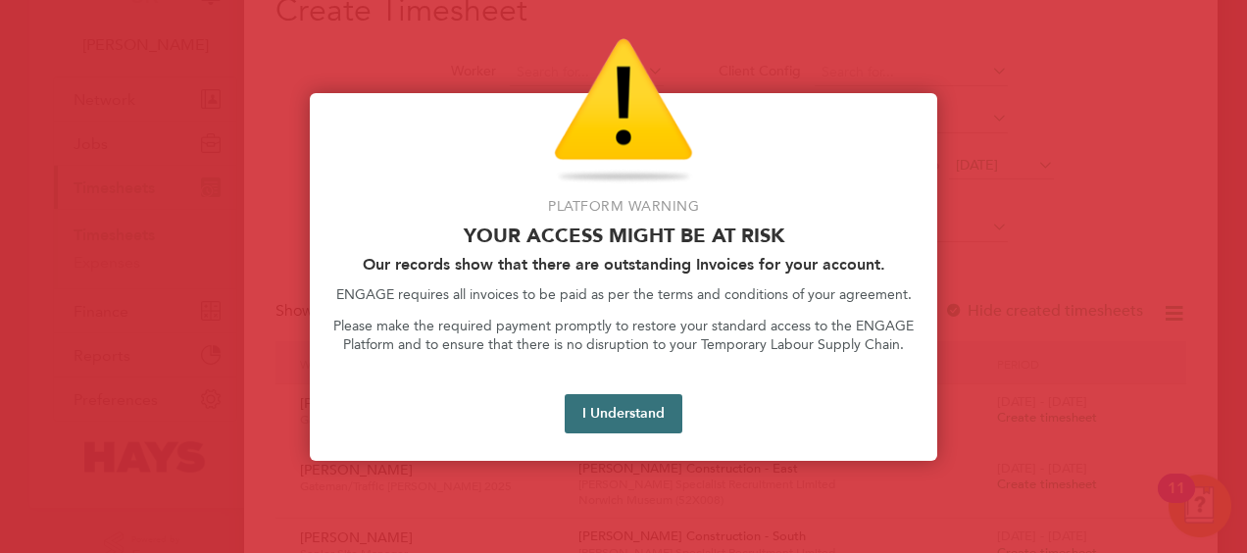
scroll to position [118, 0]
click at [629, 406] on button "I Understand" at bounding box center [624, 413] width 118 height 39
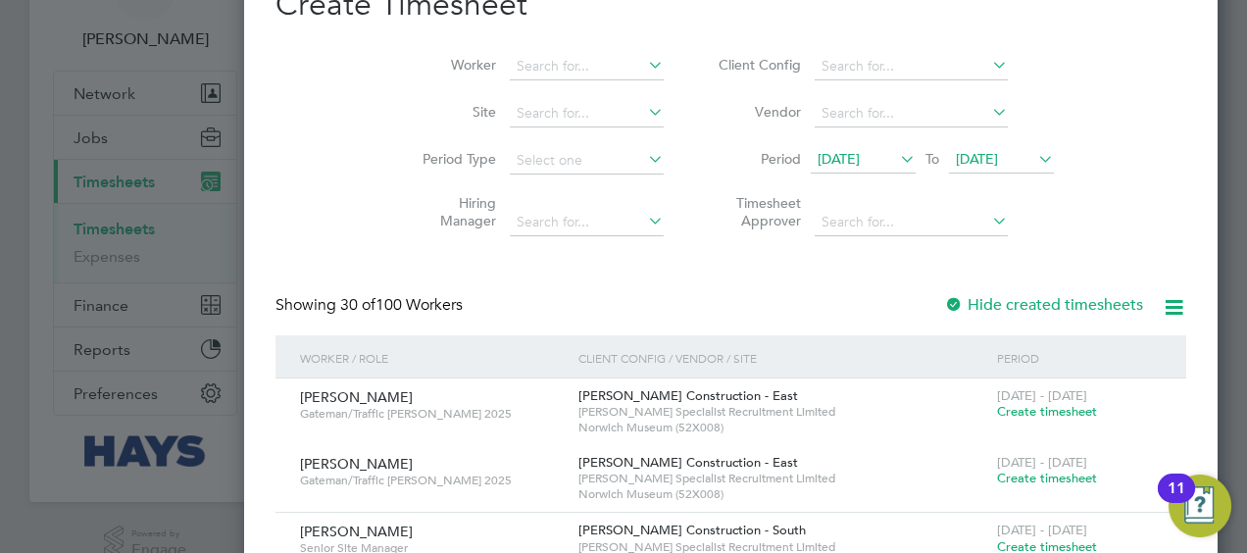
click at [561, 300] on div "Showing 30 of 100 Workers Hide created timesheets" at bounding box center [730, 315] width 910 height 40
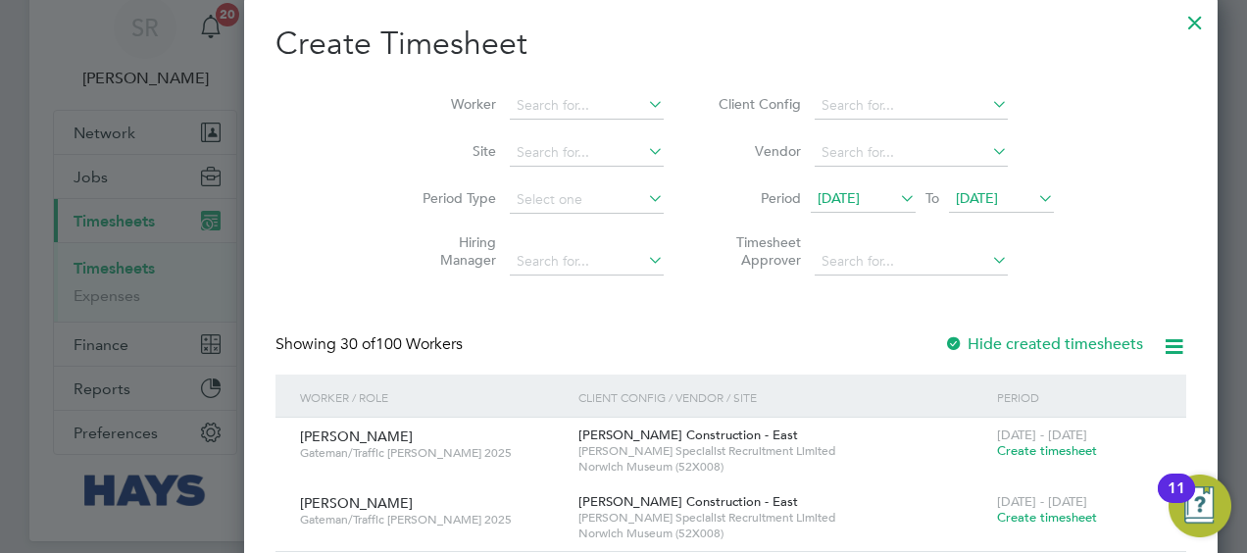
scroll to position [0, 0]
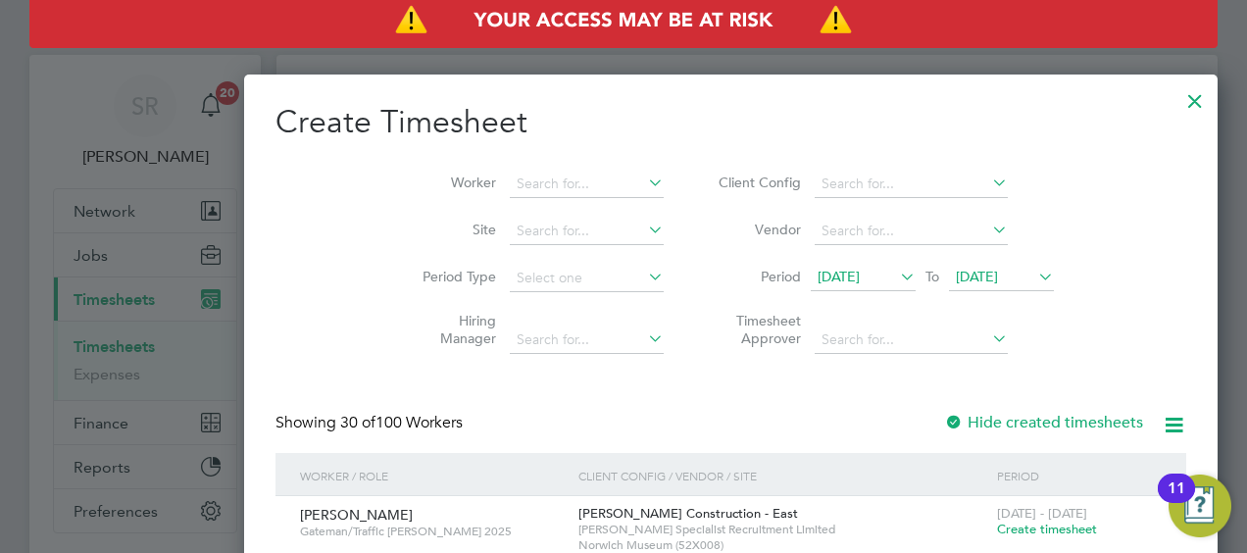
click at [435, 166] on li "Worker" at bounding box center [535, 184] width 305 height 47
click at [510, 180] on input at bounding box center [587, 184] width 154 height 27
type input "[PERSON_NAME]"
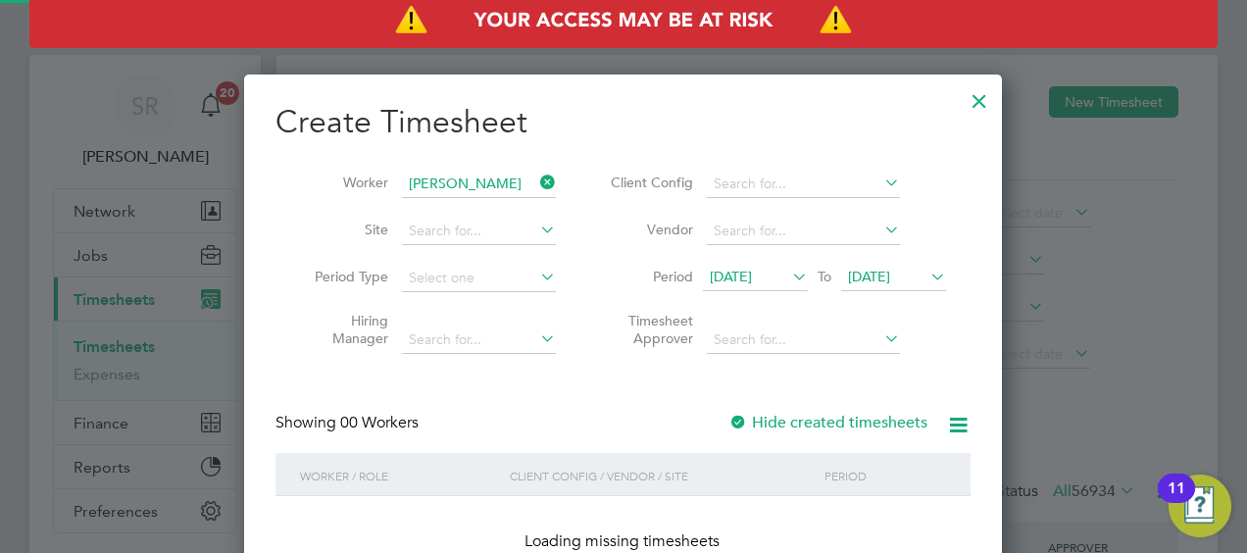
scroll to position [552, 759]
click at [872, 274] on span "25 Aug 2025" at bounding box center [869, 277] width 42 height 18
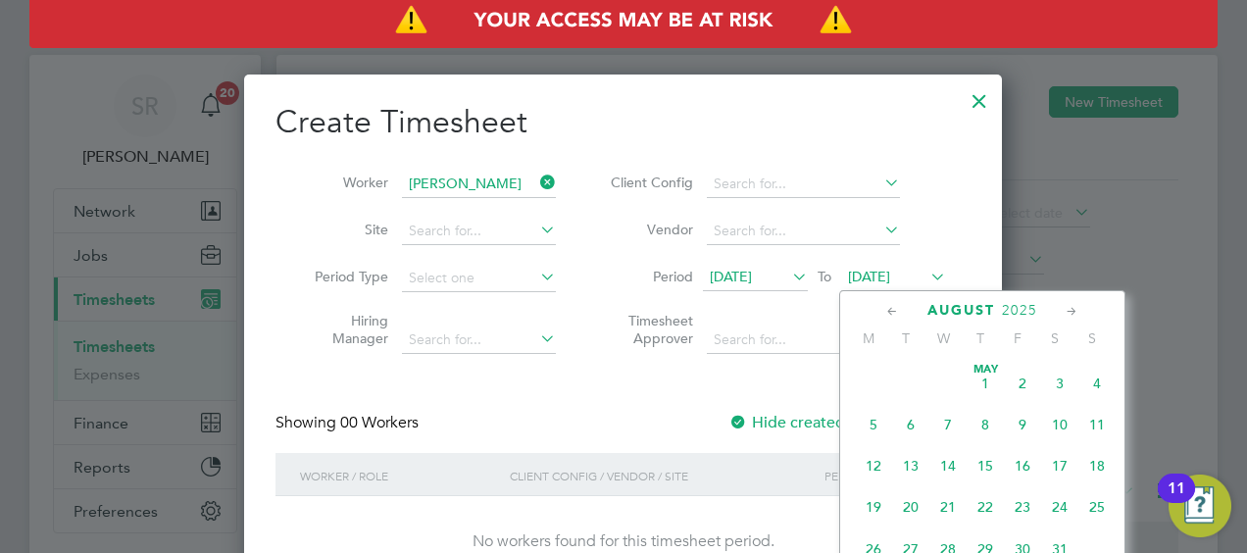
scroll to position [757, 0]
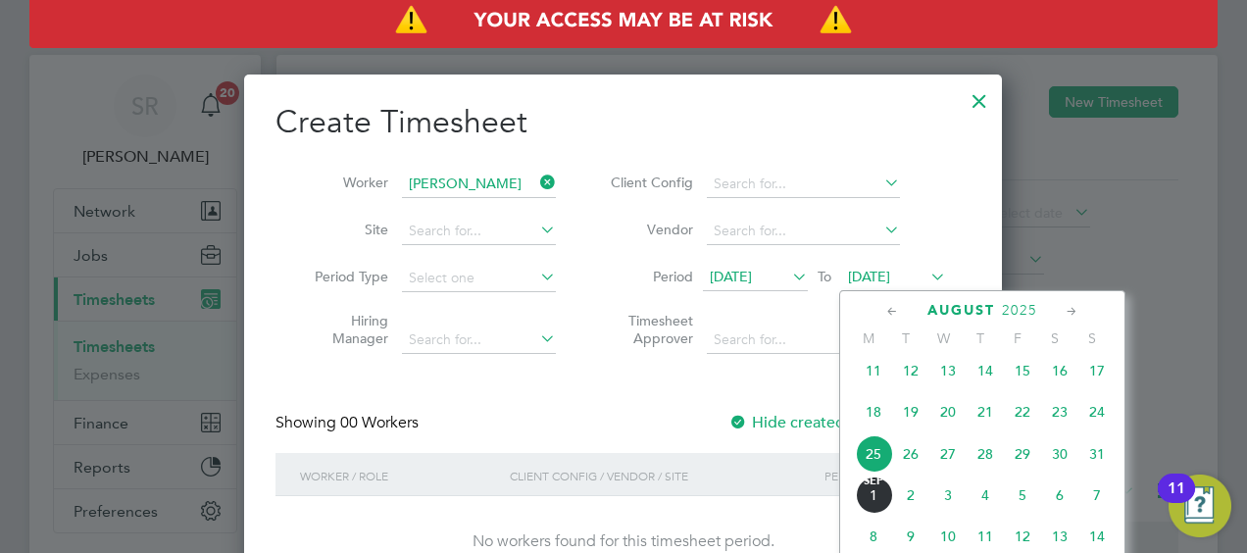
click at [1023, 465] on span "29" at bounding box center [1022, 453] width 37 height 37
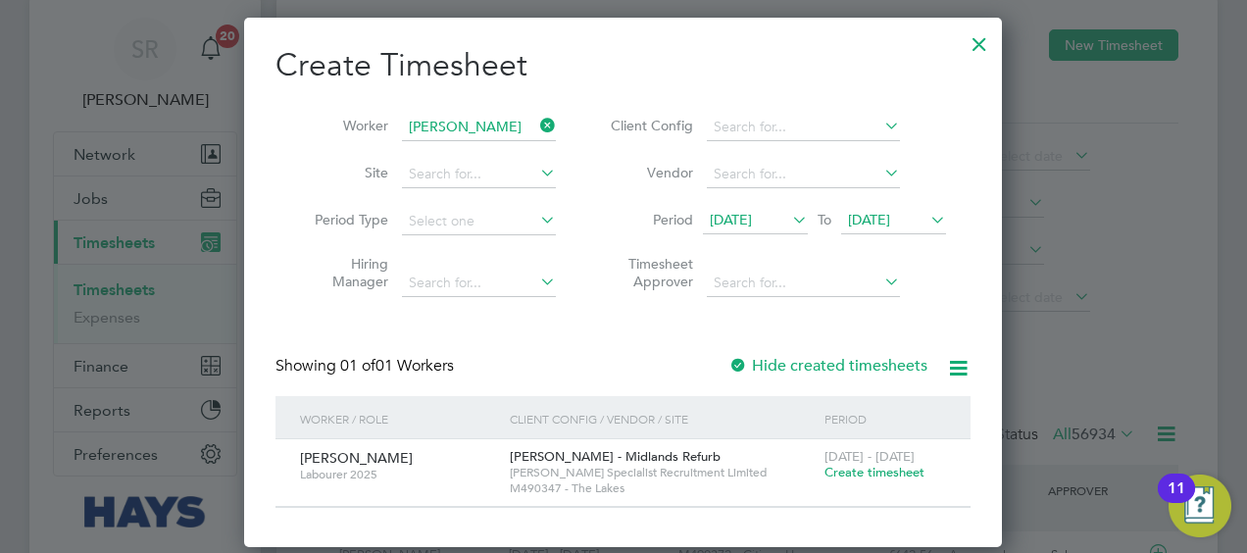
scroll to position [78, 0]
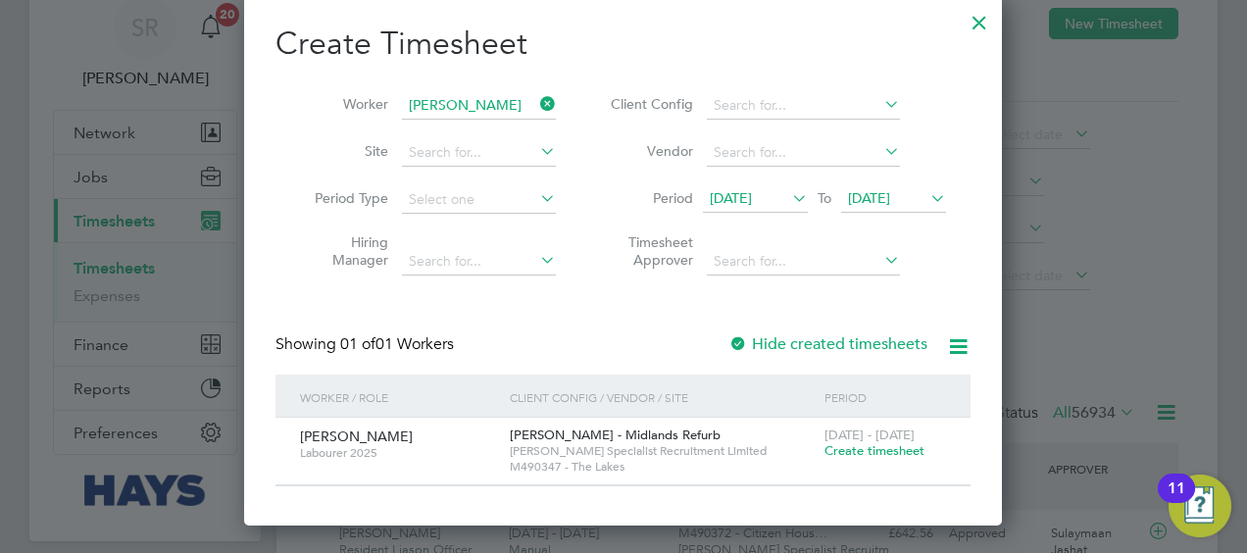
click at [857, 444] on span "Create timesheet" at bounding box center [874, 450] width 100 height 17
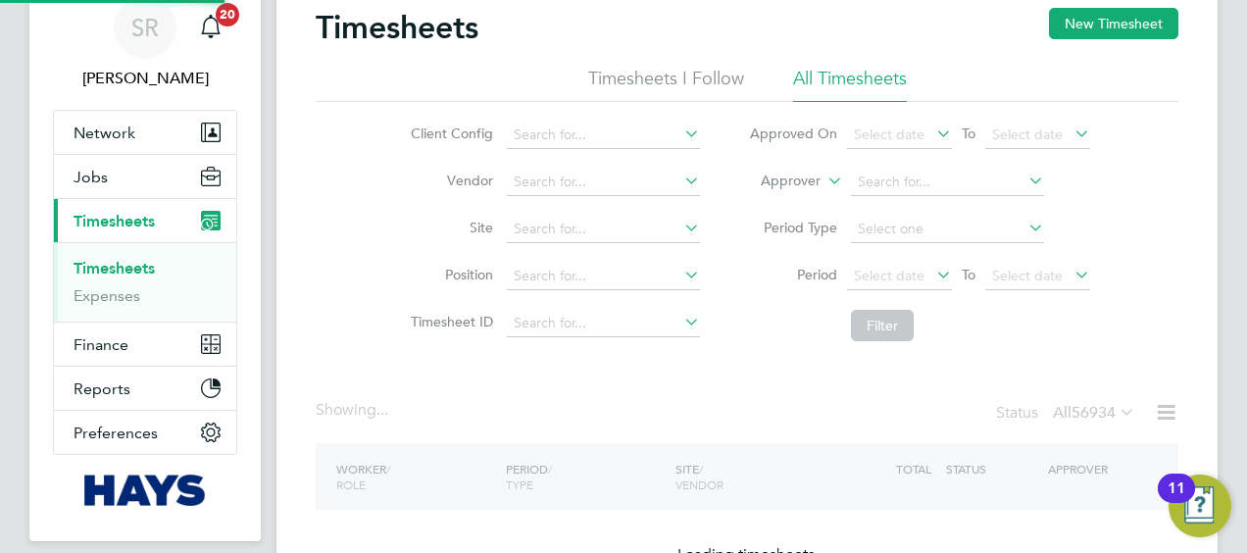
scroll to position [19, 0]
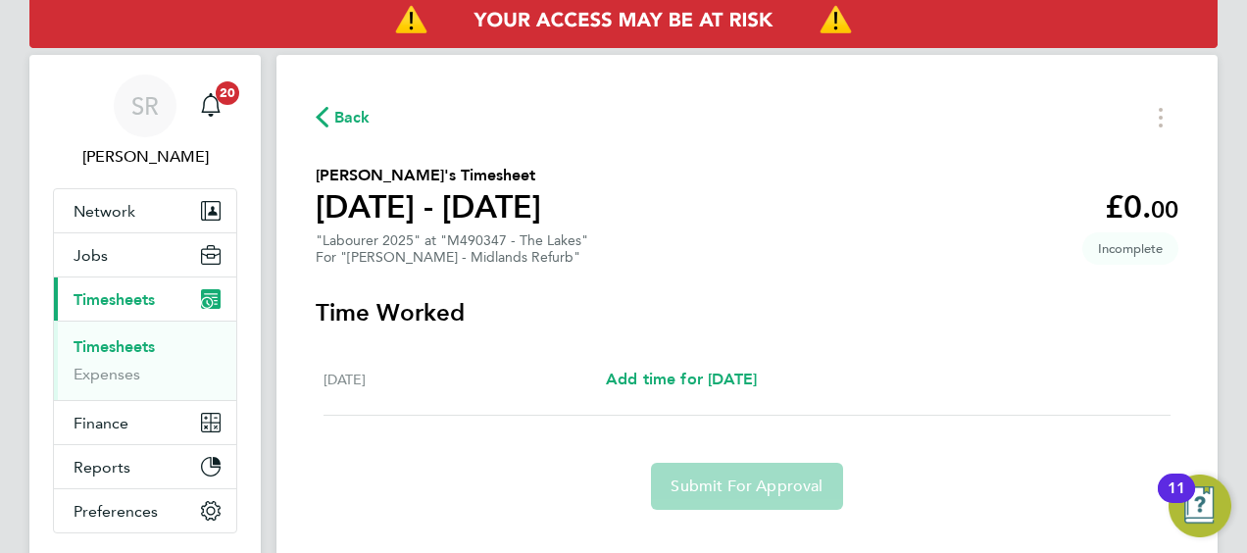
click at [757, 285] on div "Back Seyi Onololu's Timesheet 23 - 29 Aug 2025 £0. 00 "Labourer 2025" at "M4903…" at bounding box center [746, 306] width 941 height 502
click at [746, 470] on app-form-button "Submit For Approval" at bounding box center [746, 486] width 207 height 47
click at [748, 482] on app-form-button "Submit For Approval" at bounding box center [746, 486] width 207 height 47
click at [84, 251] on span "Jobs" at bounding box center [91, 255] width 34 height 19
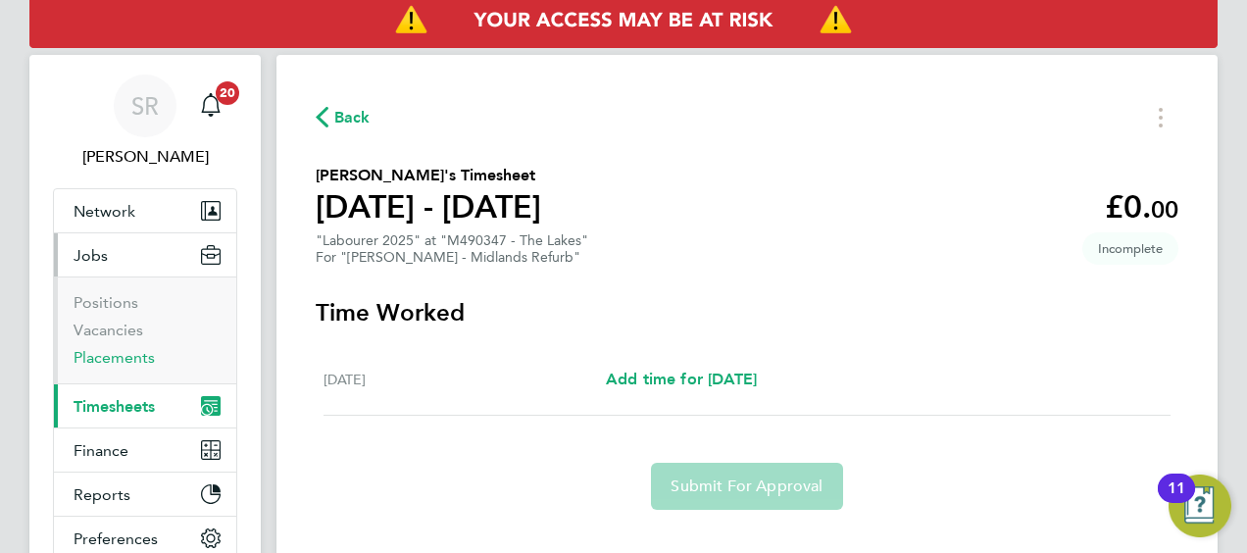
click at [101, 354] on link "Placements" at bounding box center [114, 357] width 81 height 19
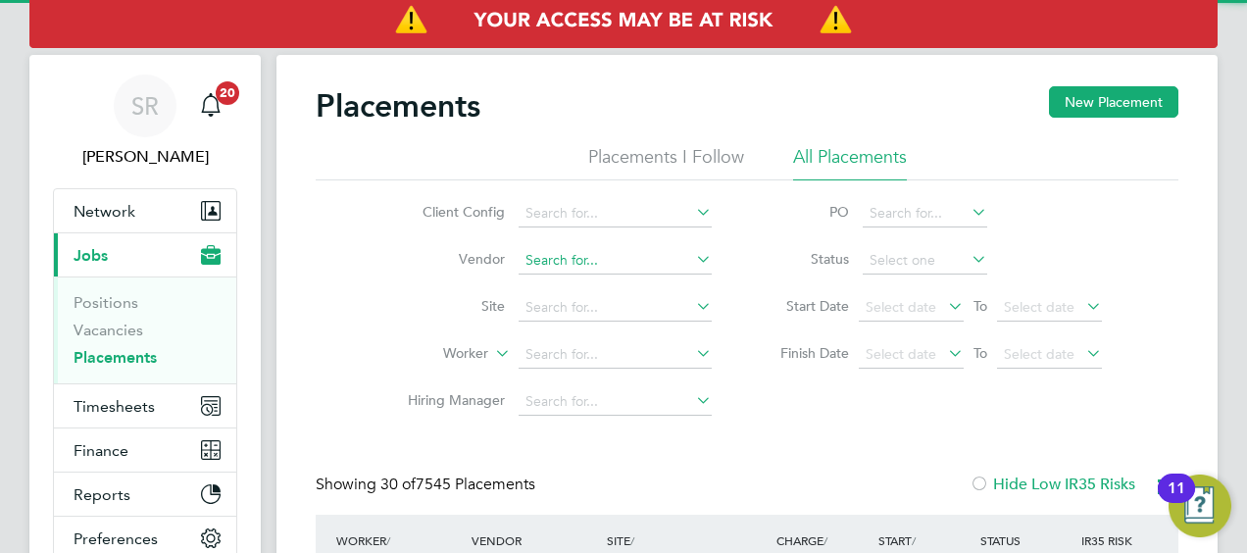
scroll to position [10, 10]
click at [534, 353] on input at bounding box center [614, 354] width 193 height 27
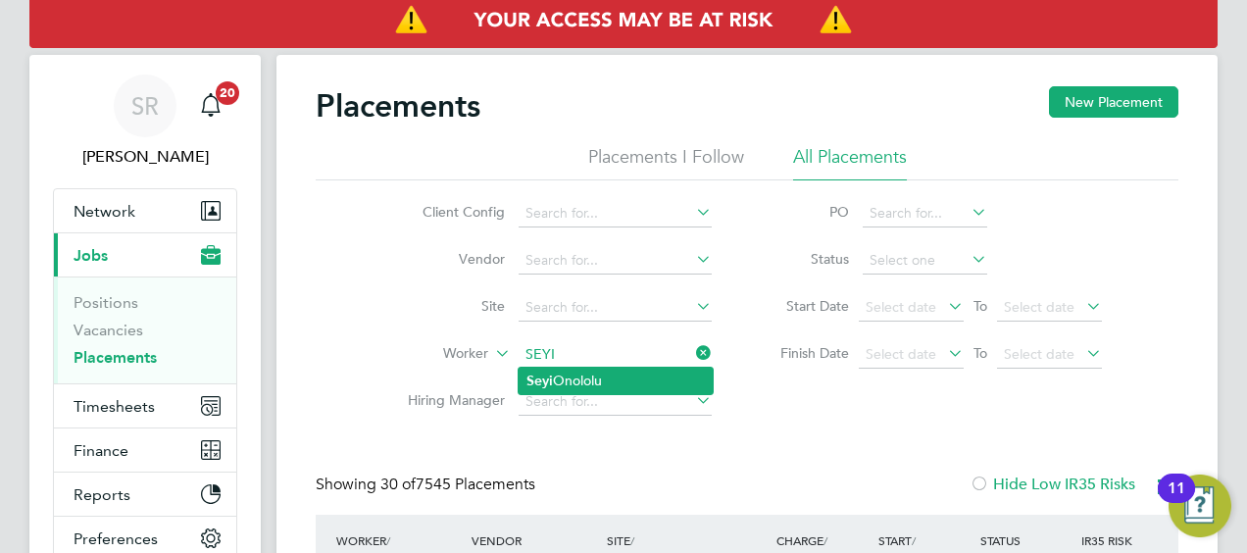
type input "[PERSON_NAME]"
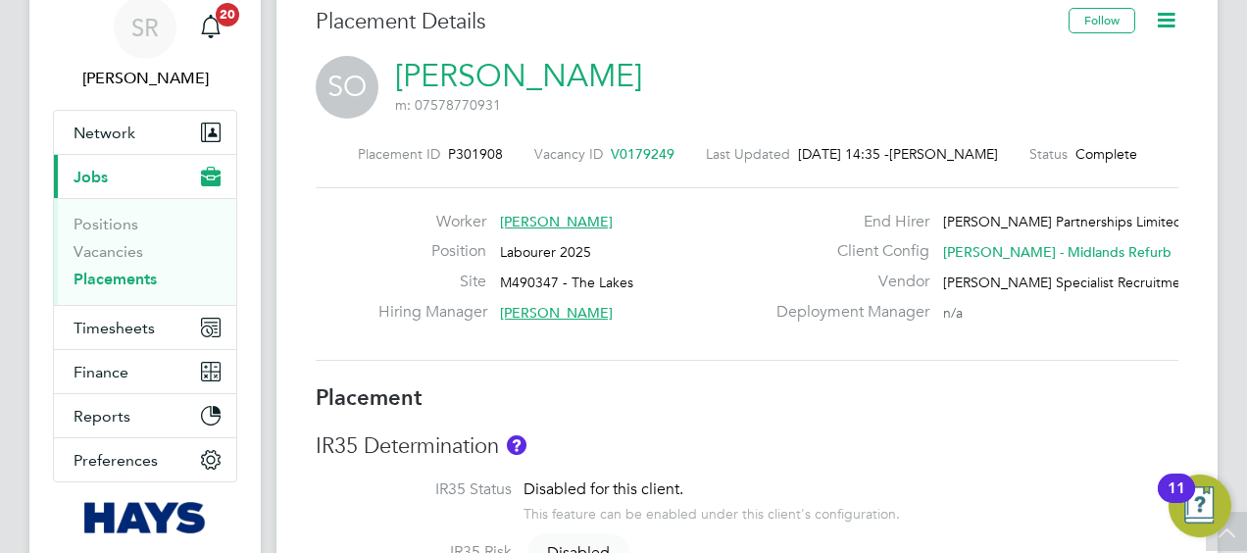
click at [1166, 21] on icon at bounding box center [1166, 20] width 25 height 25
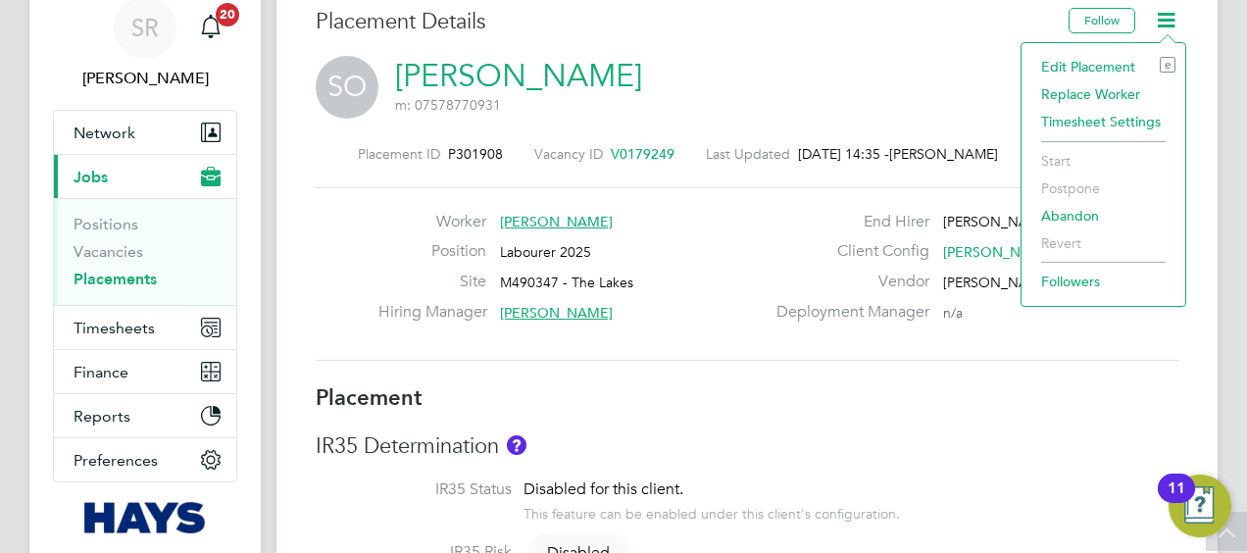
click at [1066, 66] on li "Edit Placement e" at bounding box center [1103, 66] width 144 height 27
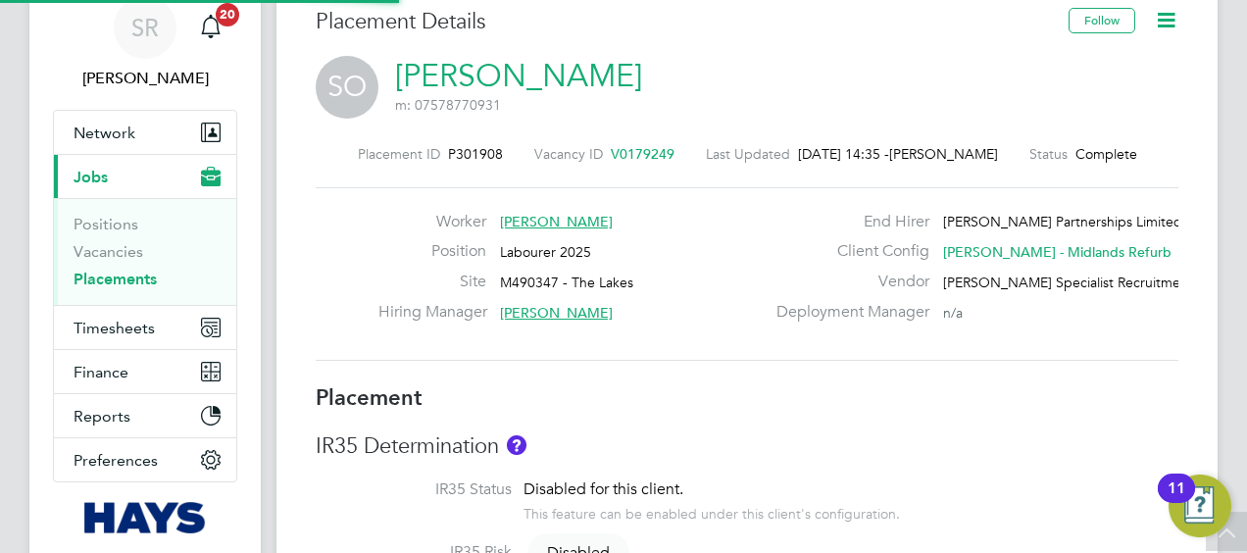
type input "[PERSON_NAME]"
type input "[DATE]"
type input "08:00"
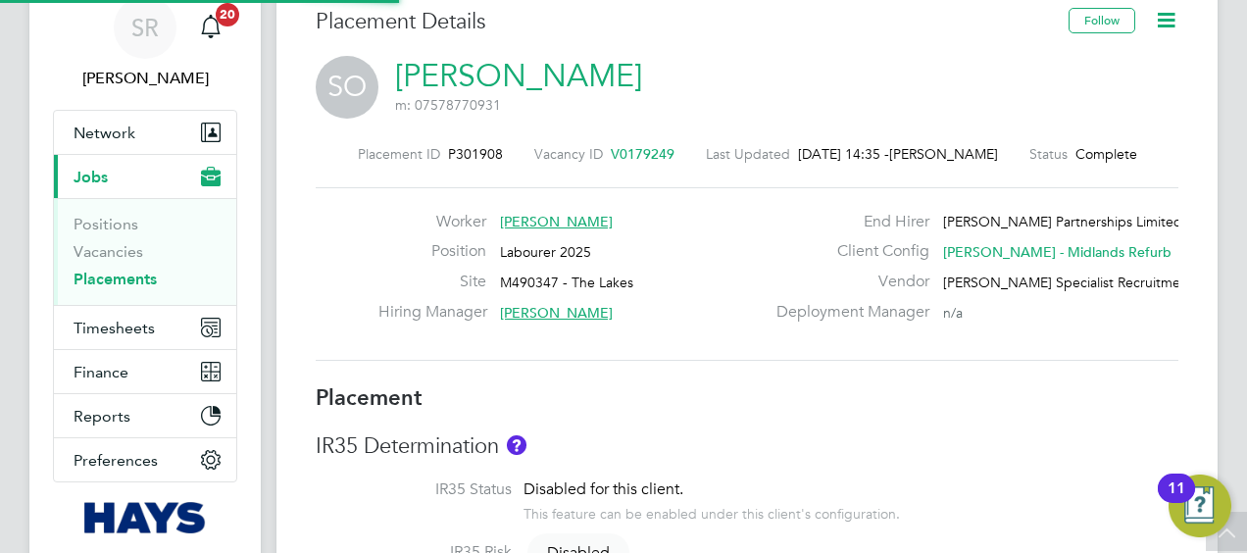
type input "18:00"
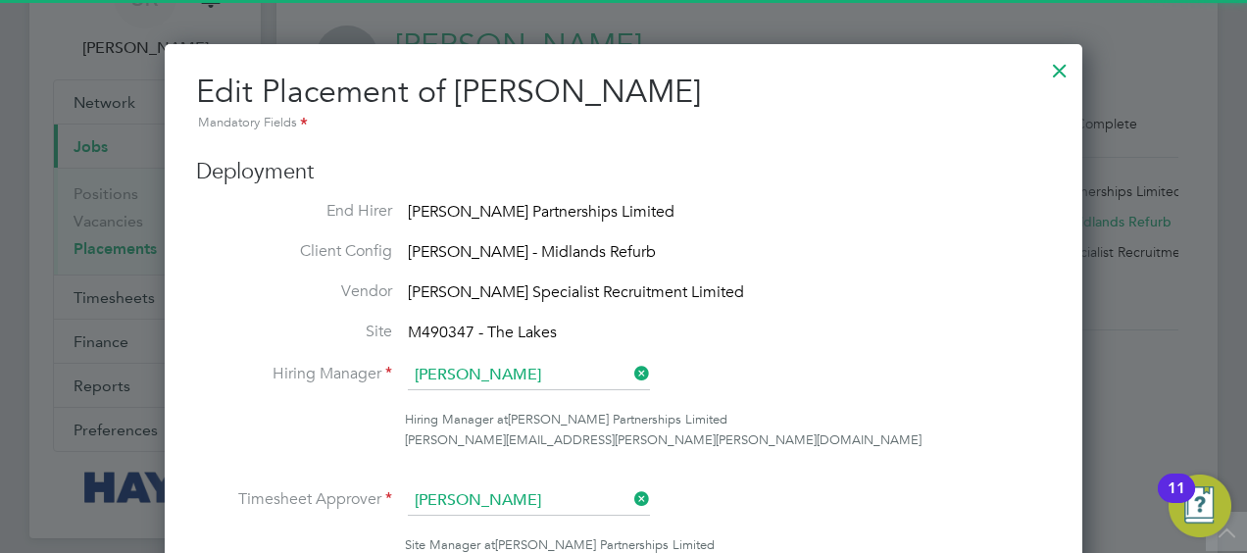
click at [880, 293] on ul "End Hirer [PERSON_NAME] Partnerships Limited Client Config [PERSON_NAME] - [GEO…" at bounding box center [623, 553] width 855 height 705
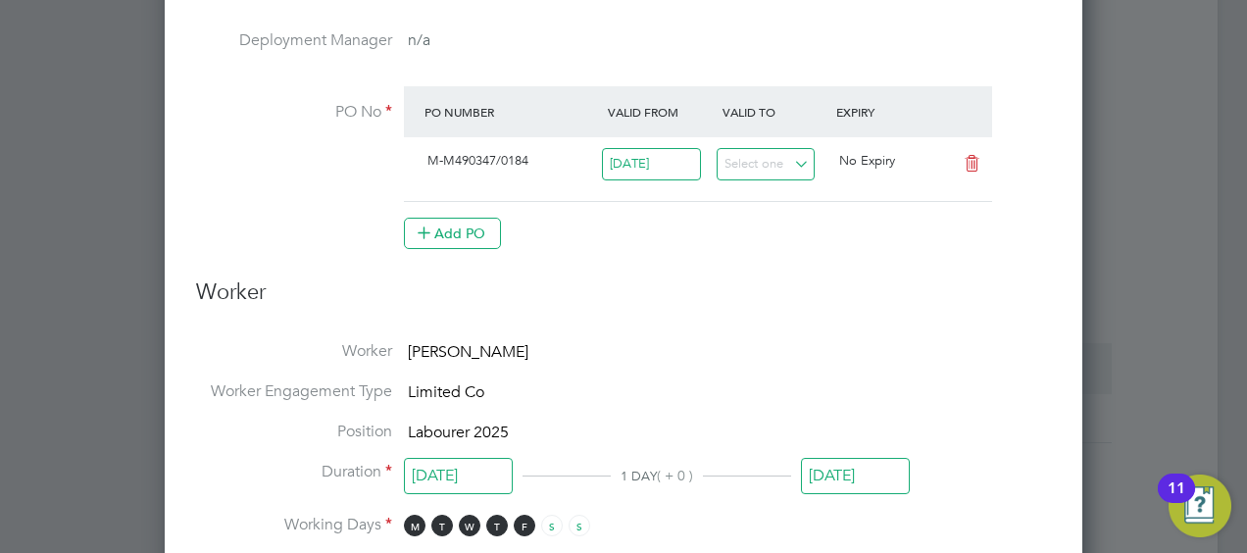
click at [855, 482] on input "[DATE]" at bounding box center [855, 476] width 109 height 36
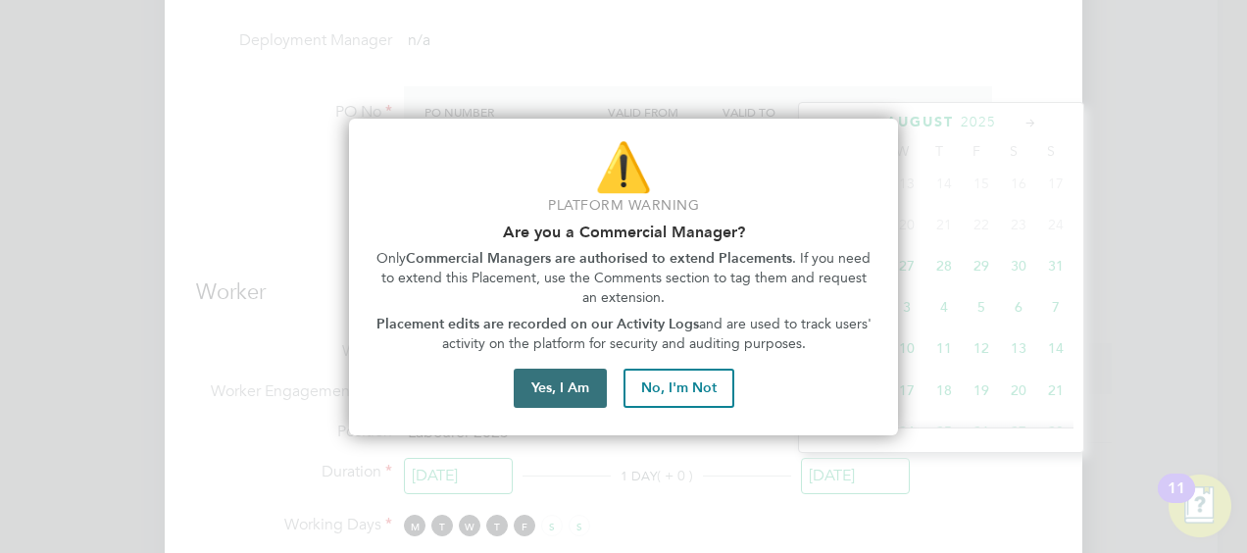
click at [536, 392] on button "Yes, I Am" at bounding box center [560, 387] width 93 height 39
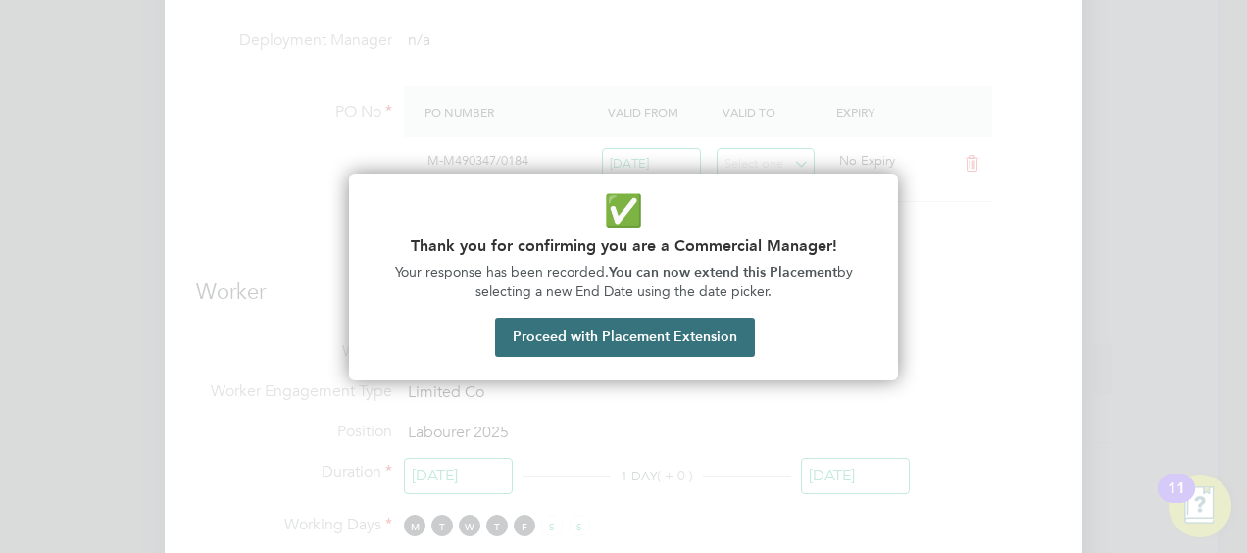
click at [614, 320] on button "Proceed with Placement Extension" at bounding box center [625, 337] width 260 height 39
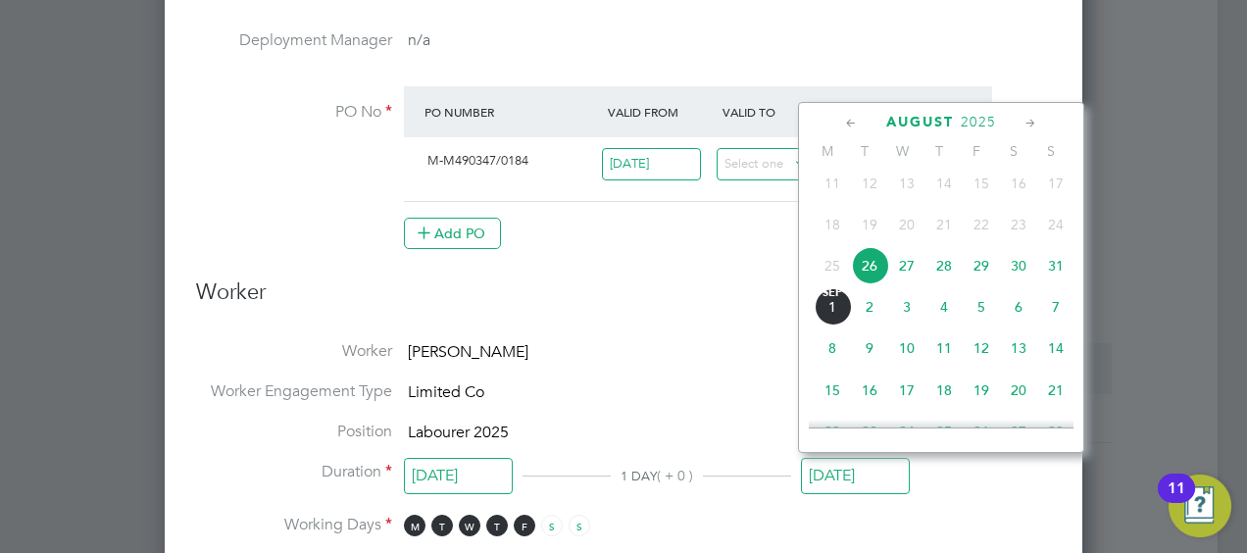
click at [1022, 129] on icon at bounding box center [1030, 124] width 19 height 22
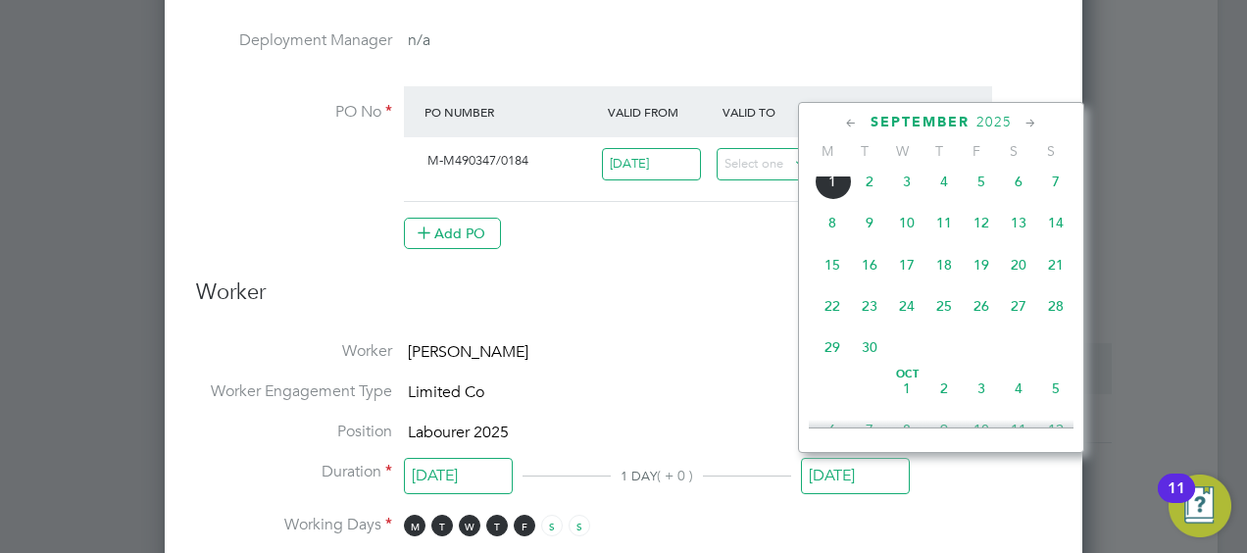
click at [984, 319] on span "26" at bounding box center [980, 305] width 37 height 37
type input "[DATE]"
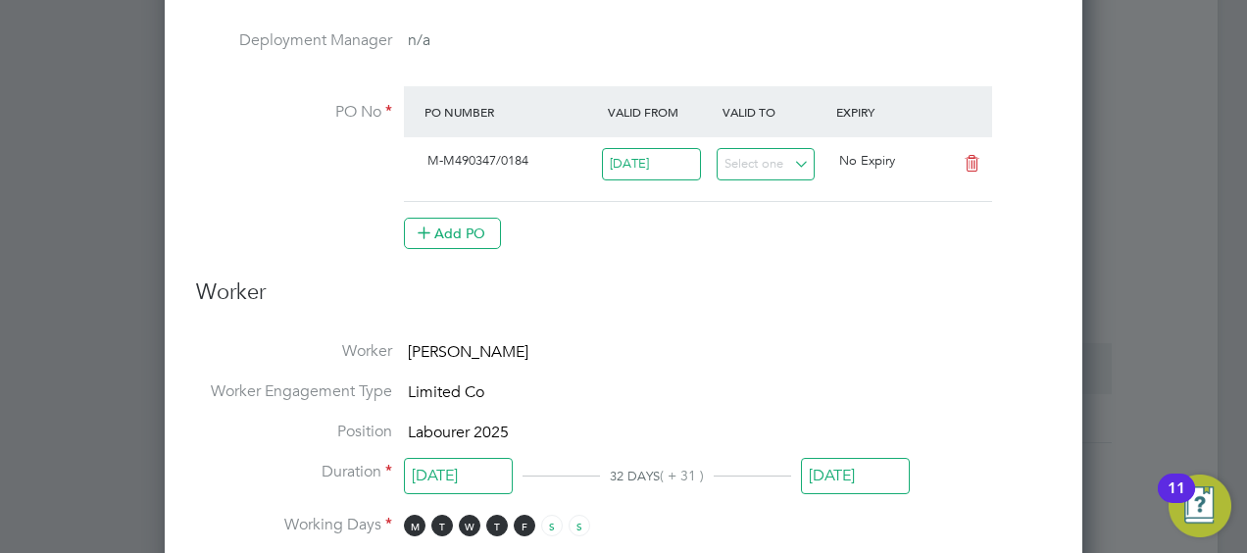
click at [696, 344] on li "Worker [PERSON_NAME]" at bounding box center [623, 361] width 855 height 40
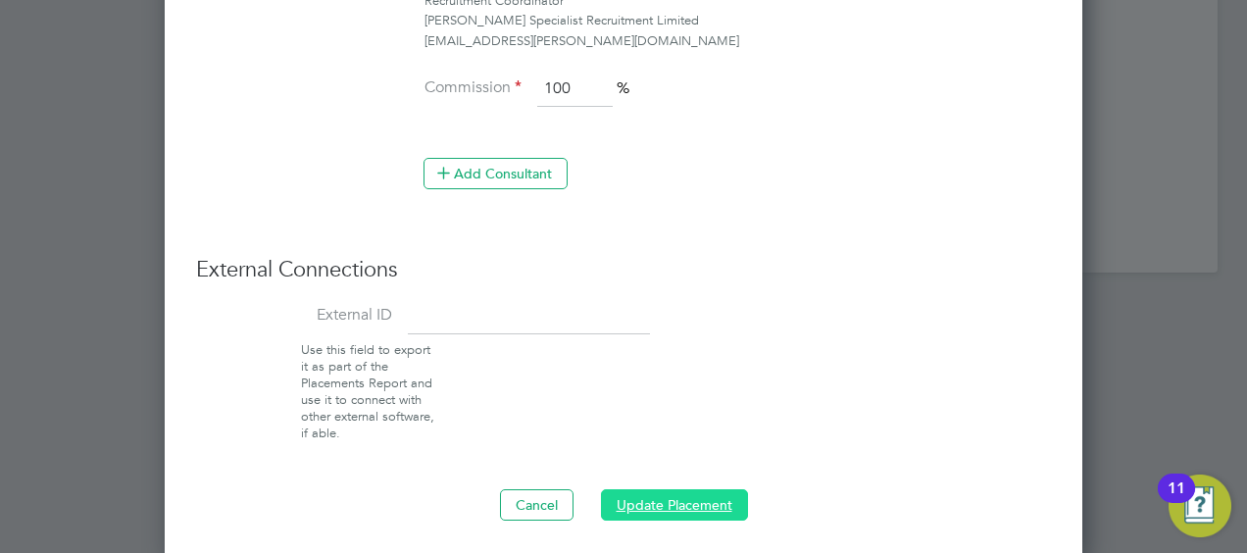
click at [638, 504] on button "Update Placement" at bounding box center [674, 504] width 147 height 31
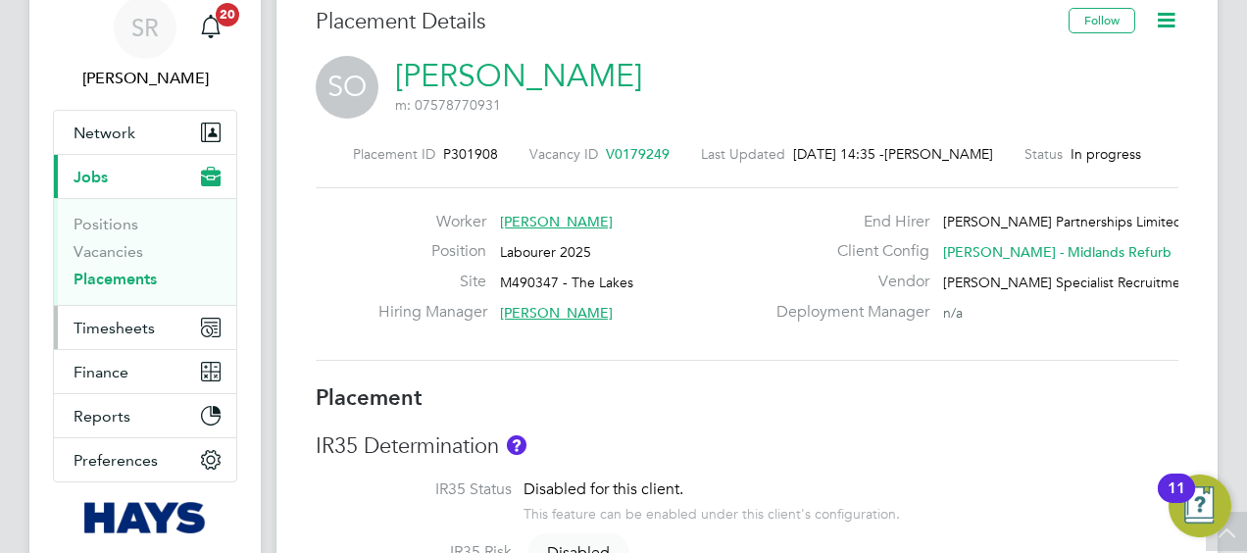
click at [138, 331] on span "Timesheets" at bounding box center [114, 328] width 81 height 19
click at [117, 327] on span "Timesheets" at bounding box center [114, 328] width 81 height 19
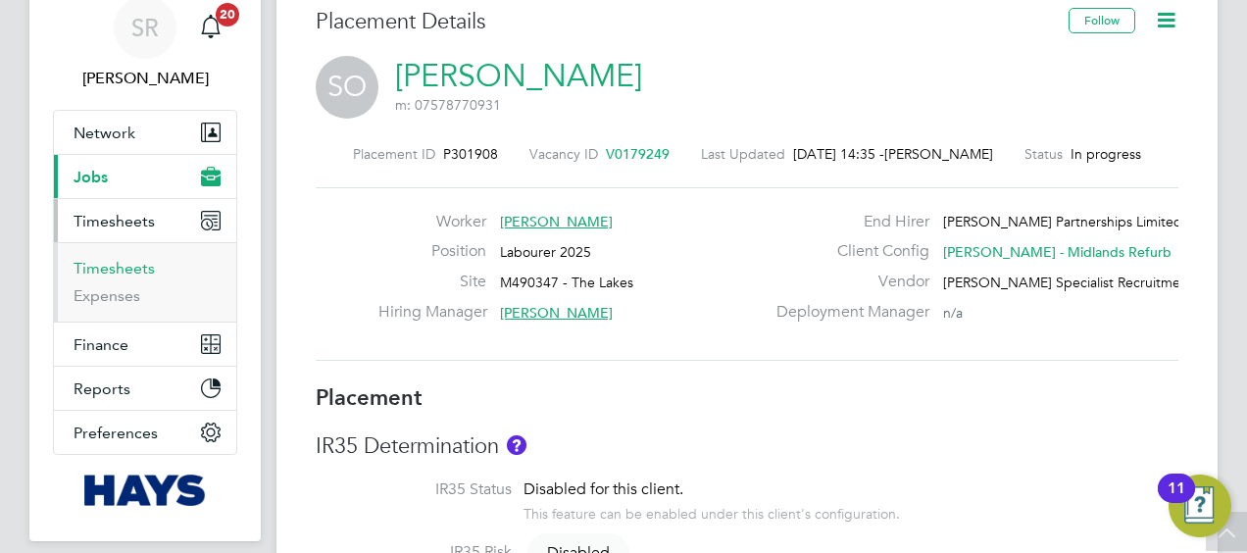
click at [102, 266] on link "Timesheets" at bounding box center [114, 268] width 81 height 19
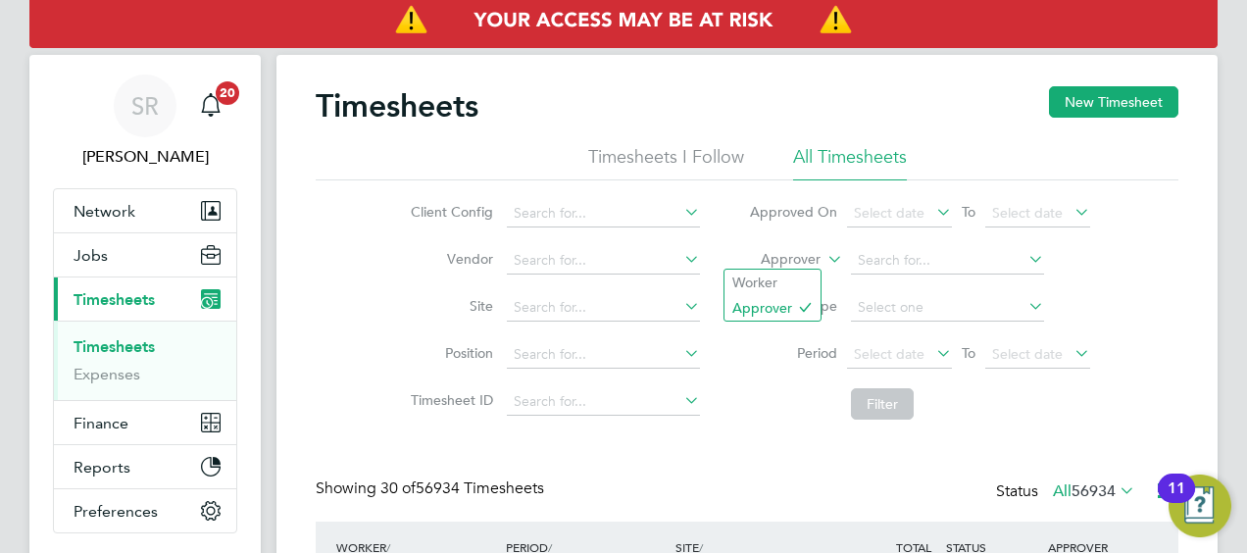
click at [823, 259] on icon at bounding box center [823, 254] width 0 height 18
click at [756, 280] on li "Worker" at bounding box center [772, 282] width 96 height 25
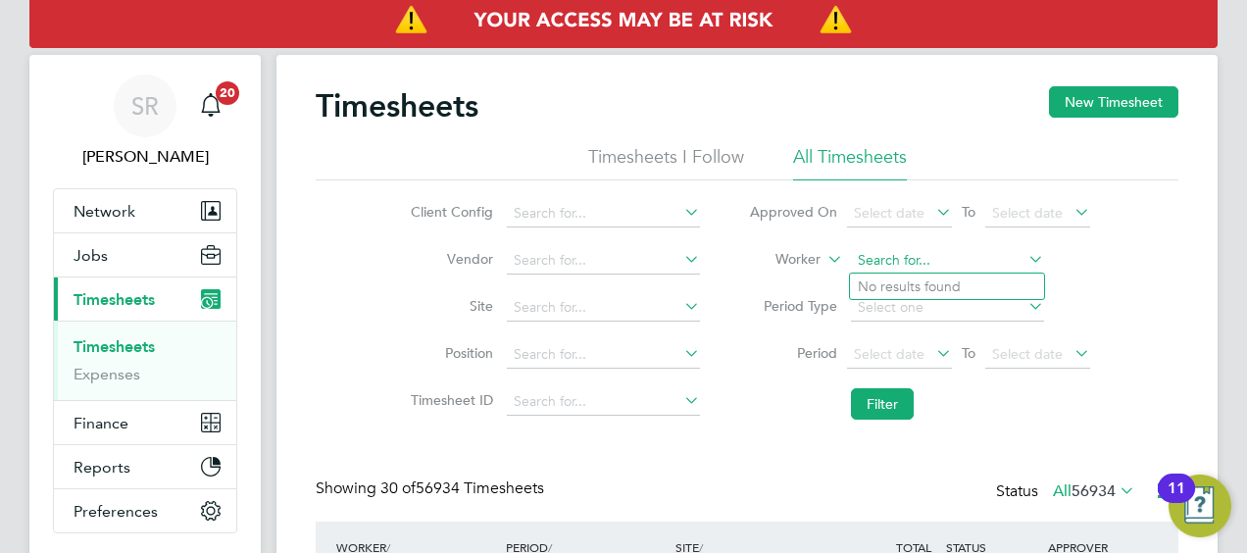
click at [898, 257] on input at bounding box center [947, 260] width 193 height 27
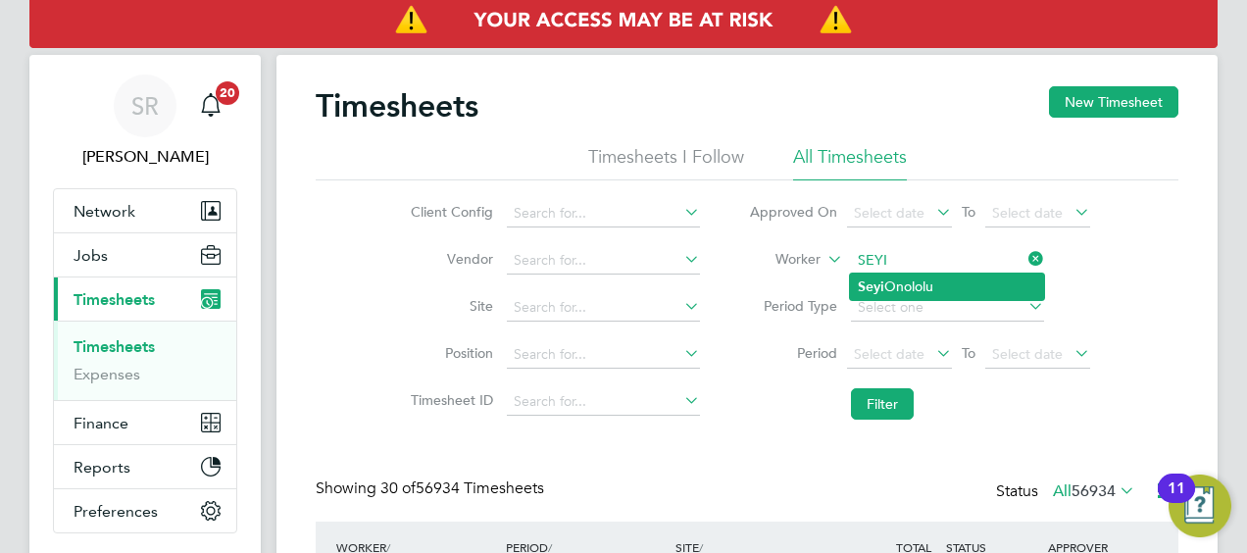
type input "[PERSON_NAME]"
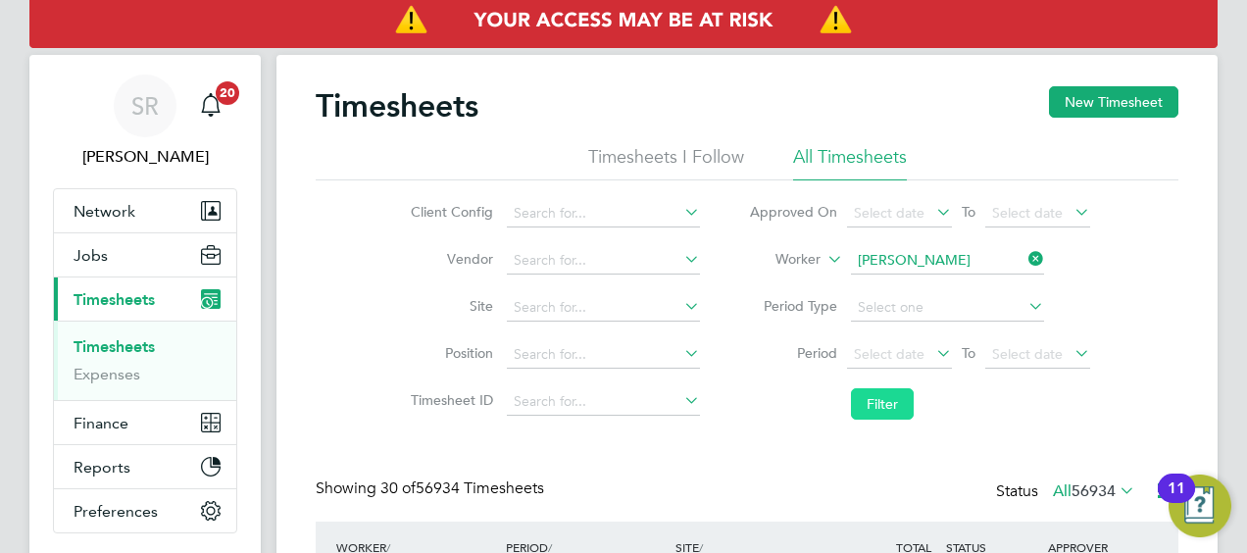
click at [872, 399] on button "Filter" at bounding box center [882, 403] width 63 height 31
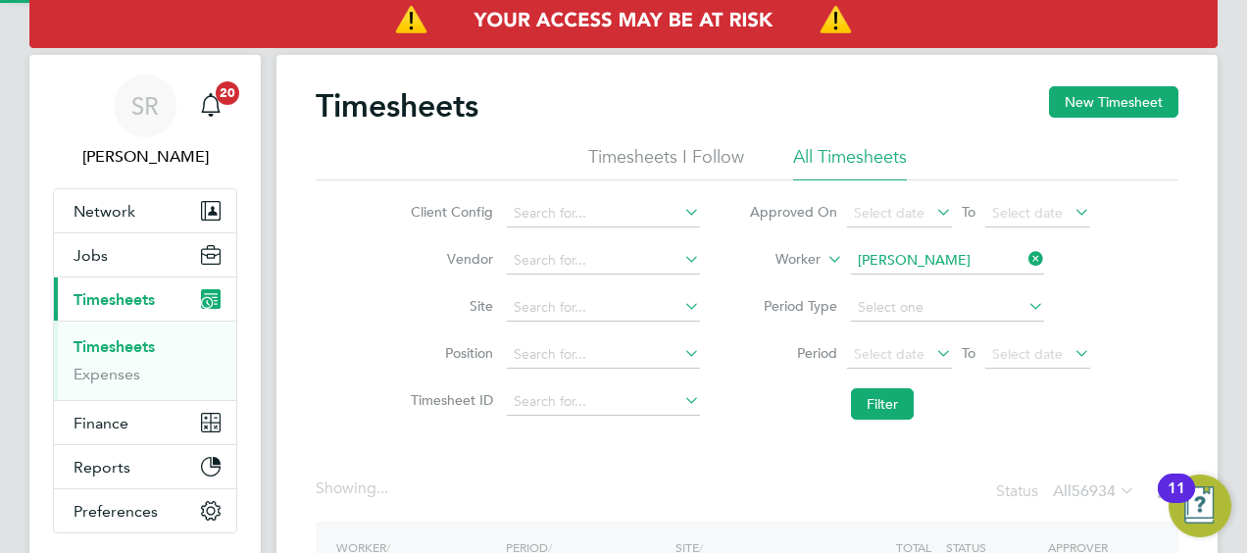
click at [824, 414] on li "Filter" at bounding box center [919, 403] width 390 height 51
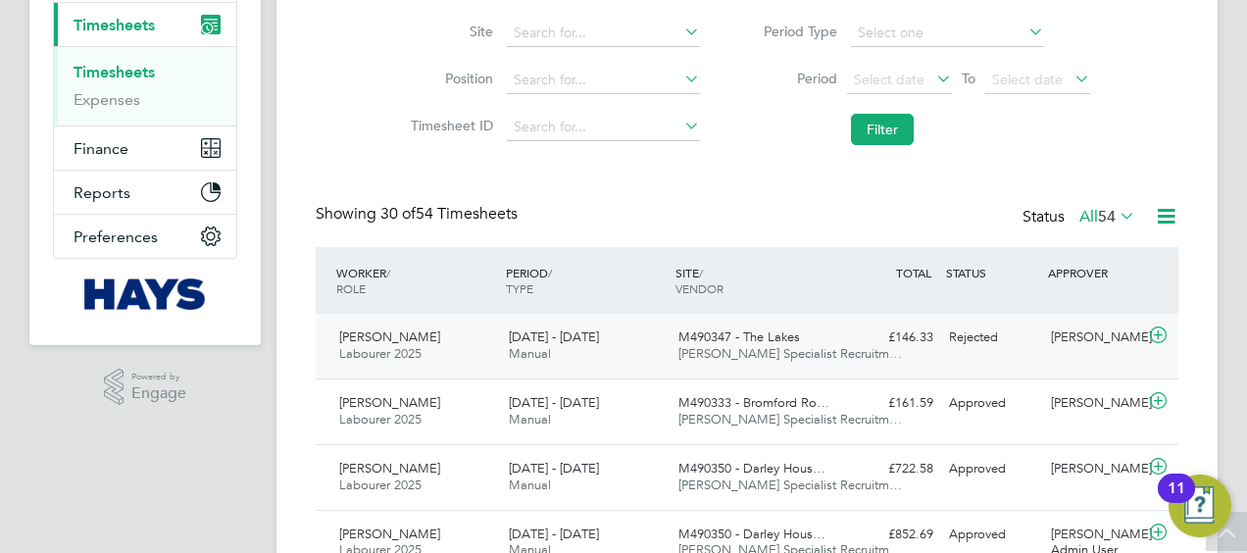
click at [1158, 330] on icon at bounding box center [1158, 335] width 25 height 16
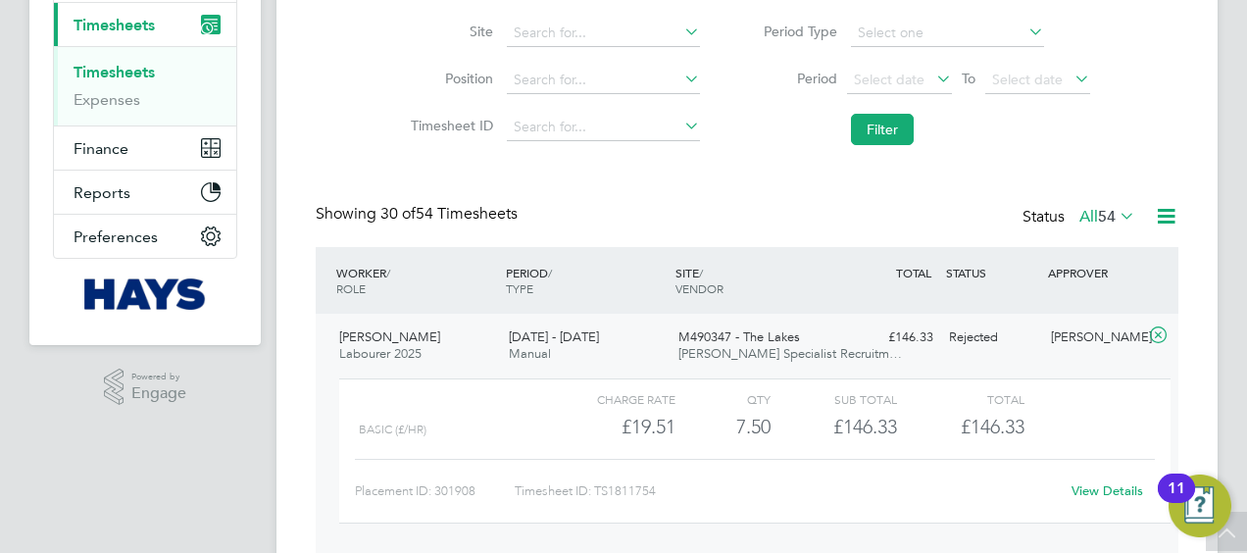
click at [1087, 491] on link "View Details" at bounding box center [1107, 490] width 72 height 17
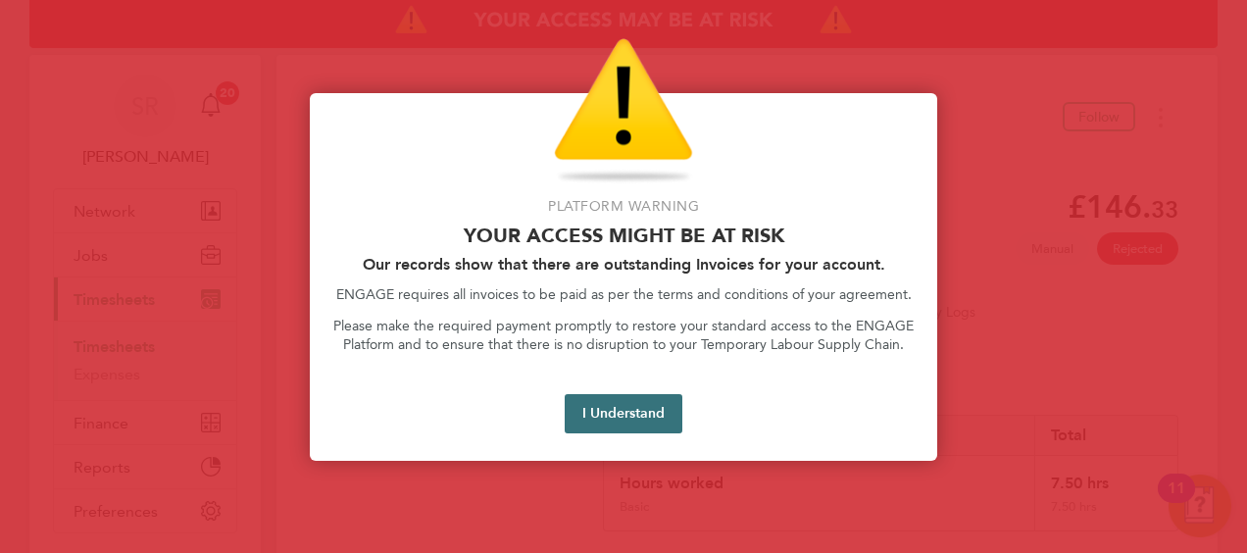
click at [592, 416] on button "I Understand" at bounding box center [624, 413] width 118 height 39
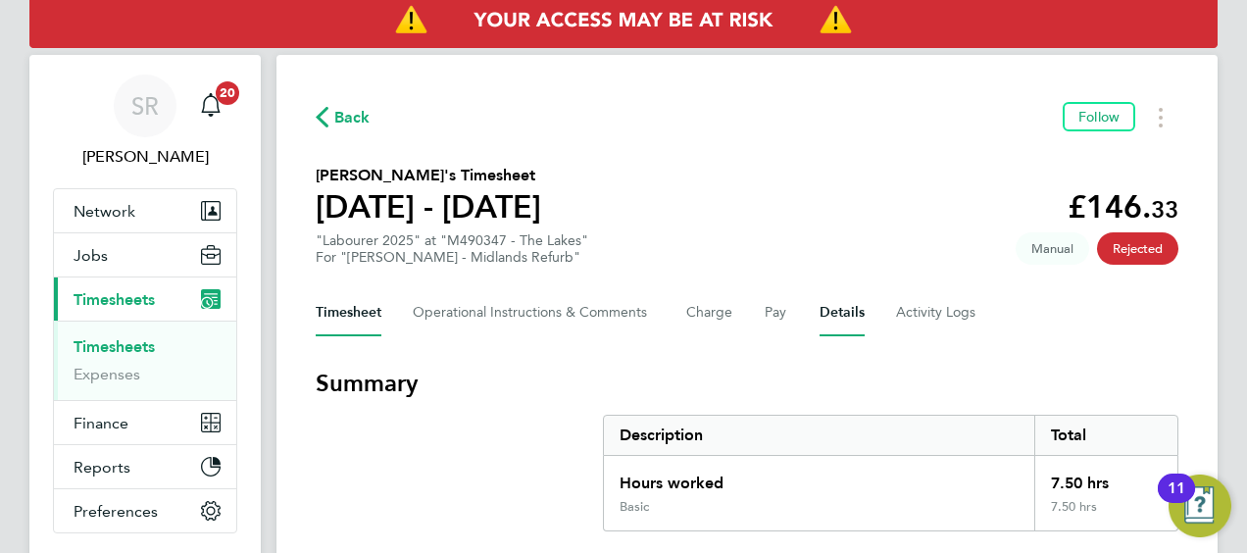
click at [843, 314] on button "Details" at bounding box center [841, 312] width 45 height 47
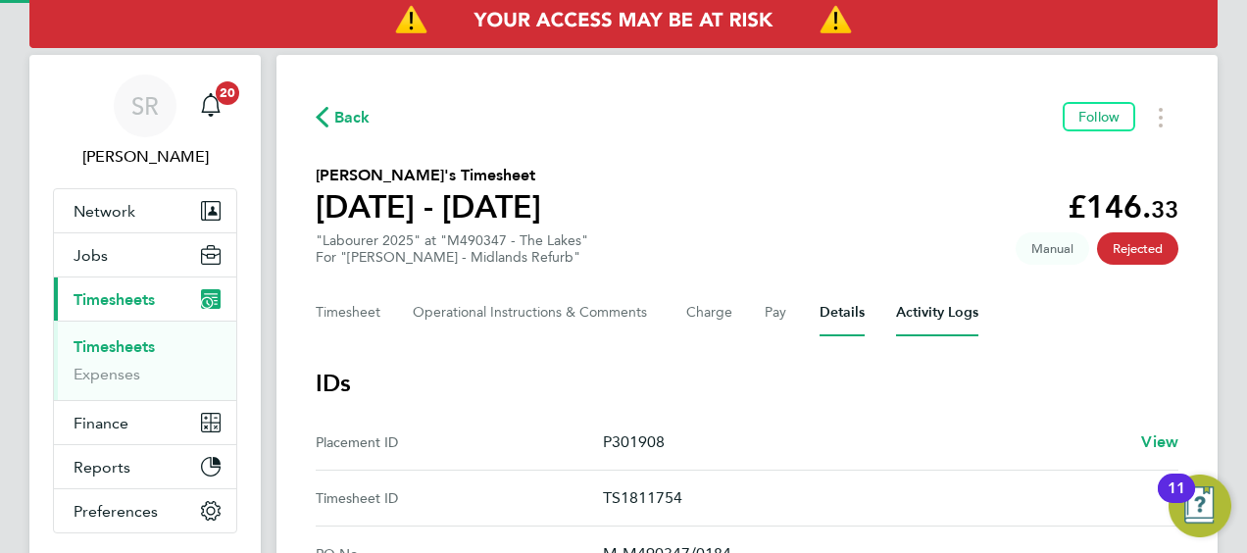
click at [919, 308] on Logs-tab "Activity Logs" at bounding box center [937, 312] width 82 height 47
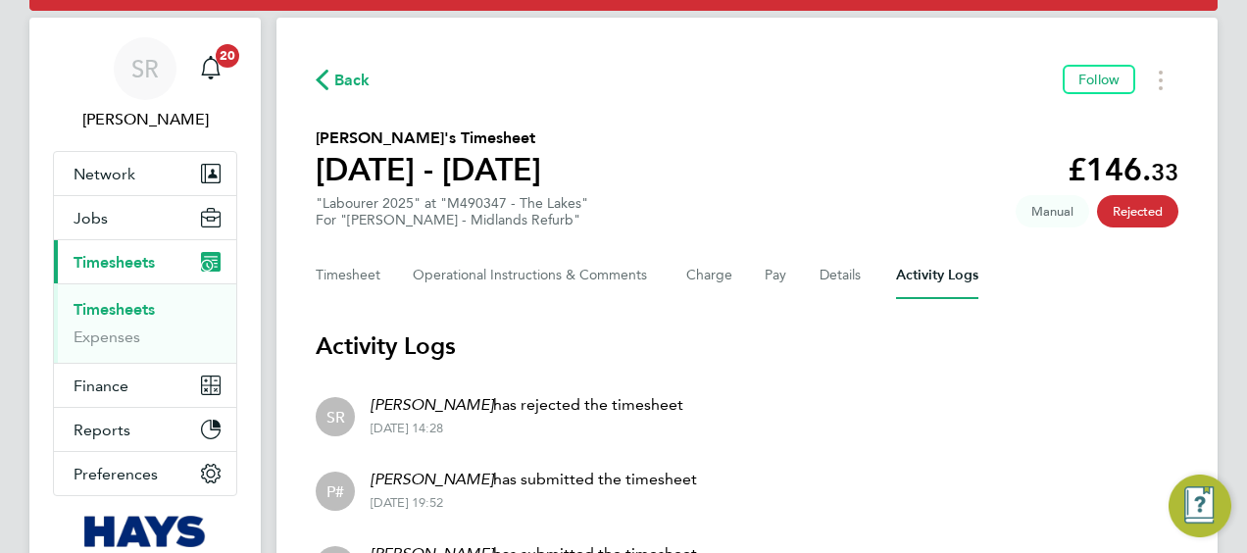
click at [941, 345] on div "Back Follow [PERSON_NAME]'s Timesheet [DATE] - [DATE] £146. 33 "Labourer 2025" …" at bounding box center [746, 370] width 941 height 705
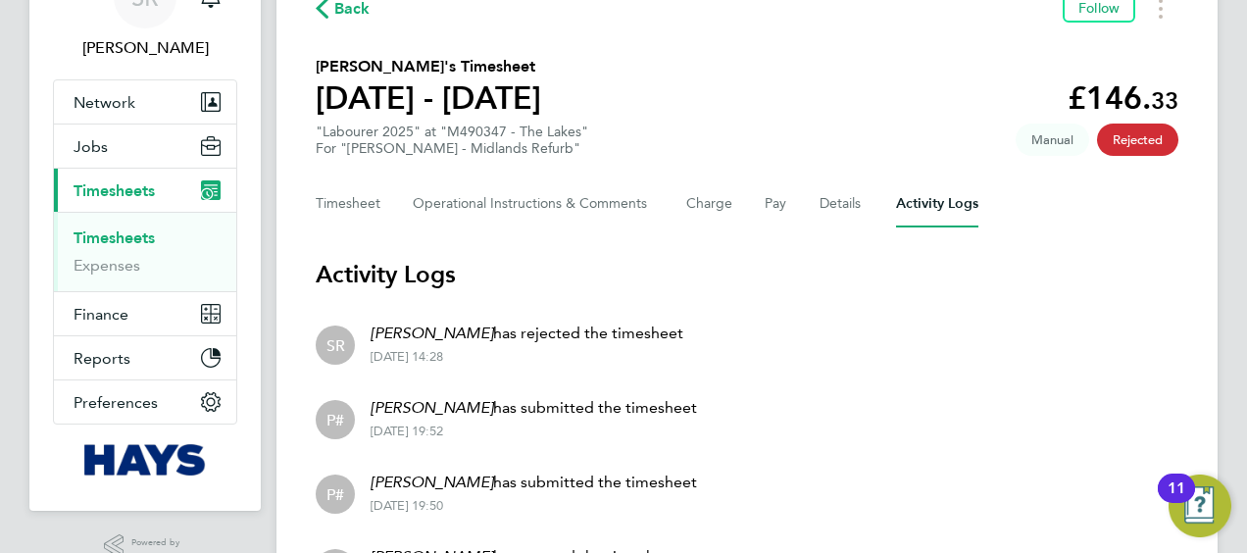
scroll to position [118, 0]
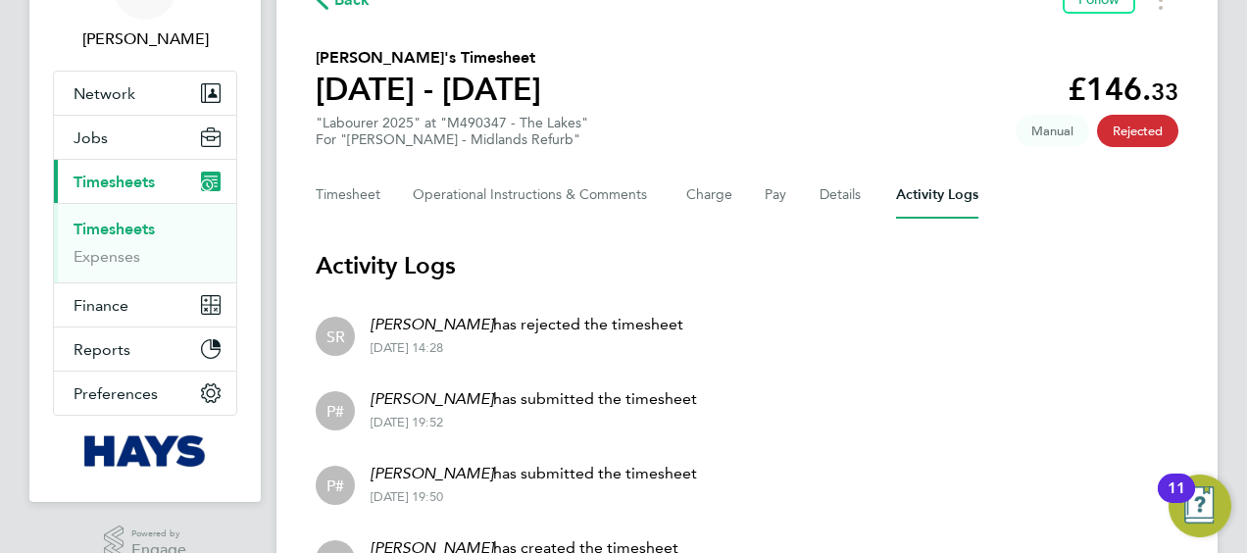
click at [127, 231] on link "Timesheets" at bounding box center [114, 229] width 81 height 19
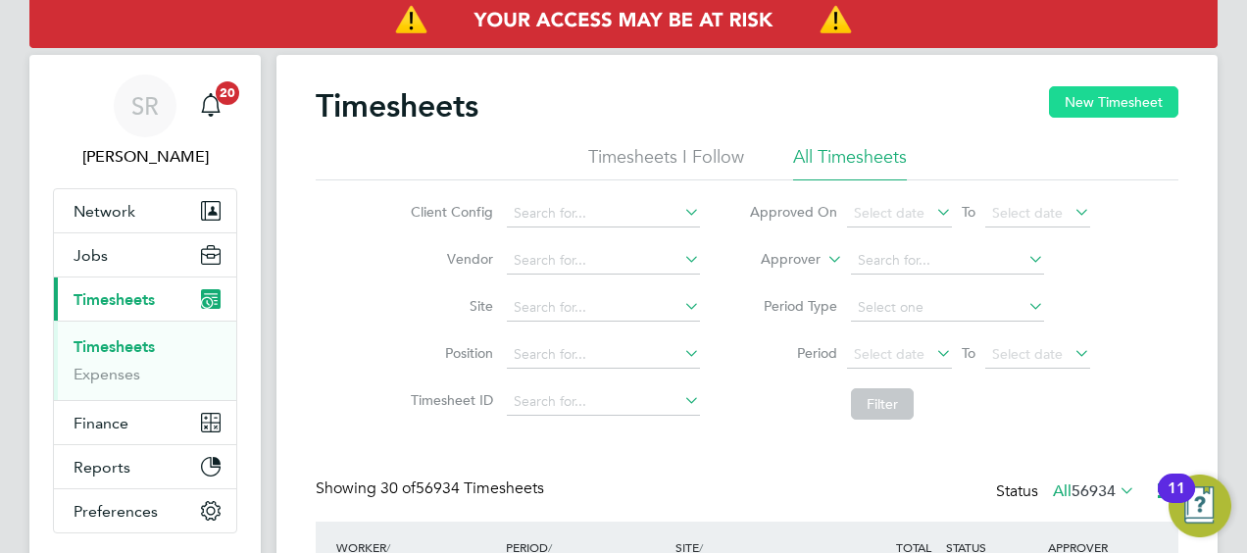
click at [1083, 102] on button "New Timesheet" at bounding box center [1113, 101] width 129 height 31
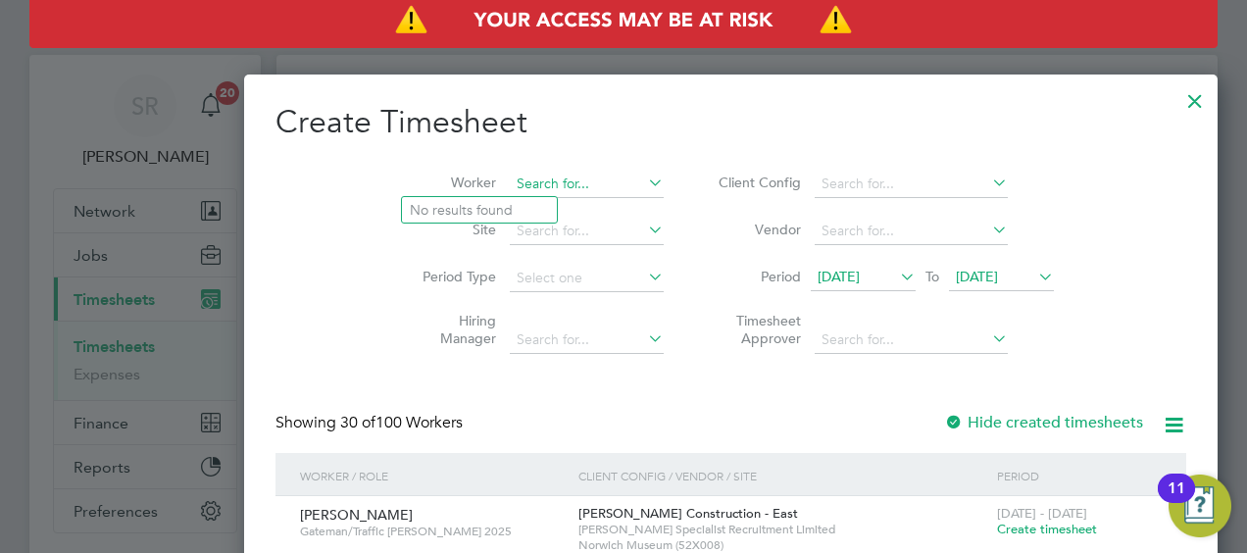
click at [510, 180] on input at bounding box center [587, 184] width 154 height 27
type input "[PERSON_NAME]"
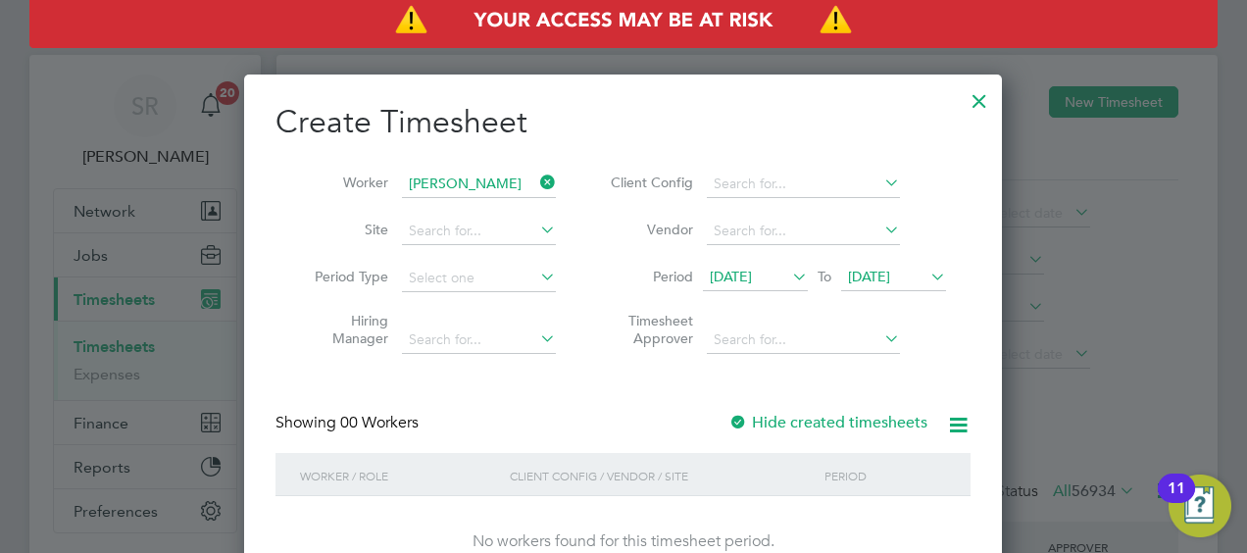
click at [926, 273] on icon at bounding box center [926, 276] width 0 height 27
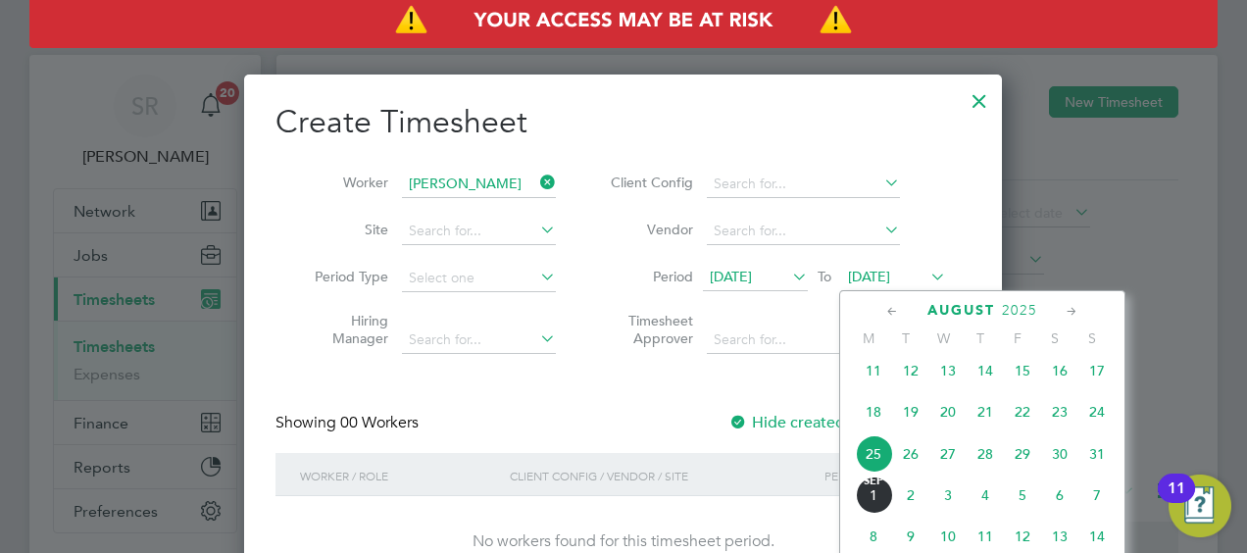
click at [1021, 465] on span "29" at bounding box center [1022, 453] width 37 height 37
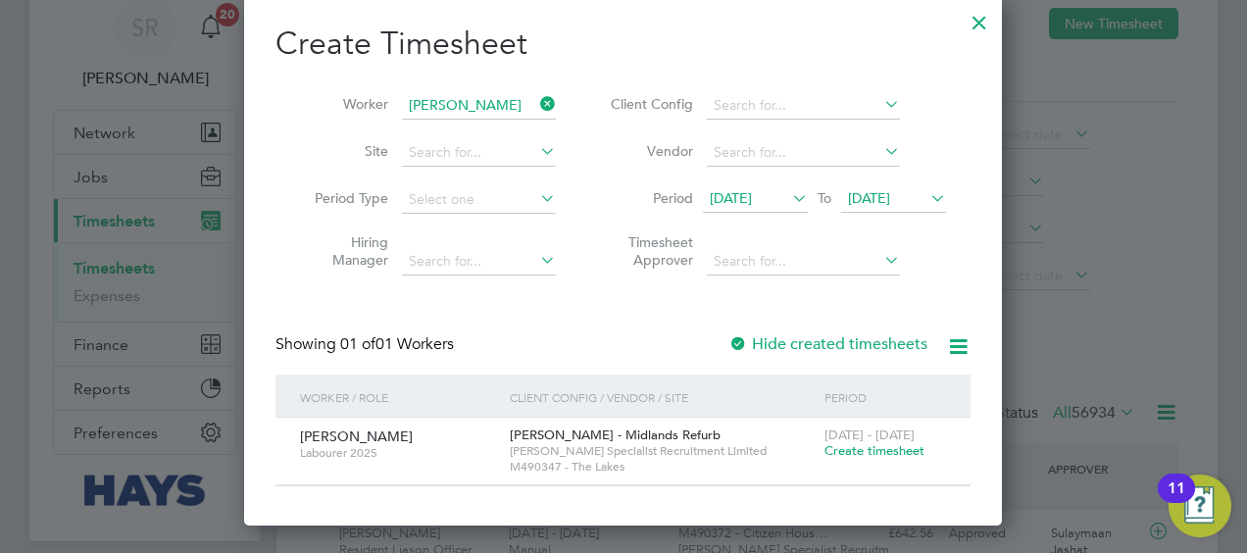
click at [832, 445] on span "Create timesheet" at bounding box center [874, 450] width 100 height 17
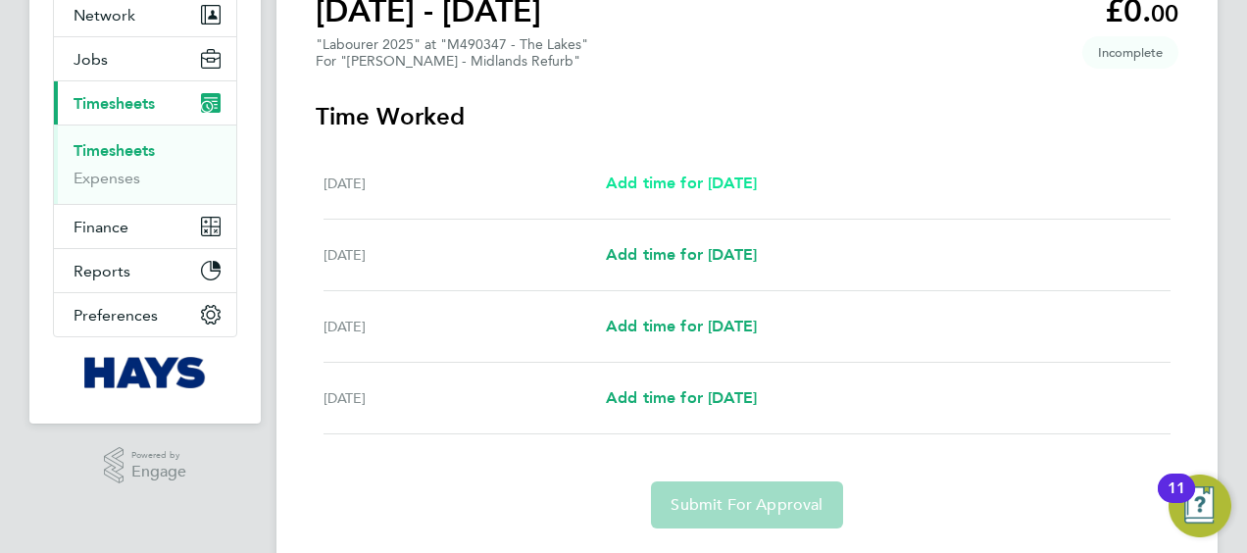
click at [657, 176] on span "Add time for Tue 26 Aug" at bounding box center [681, 182] width 151 height 19
select select "30"
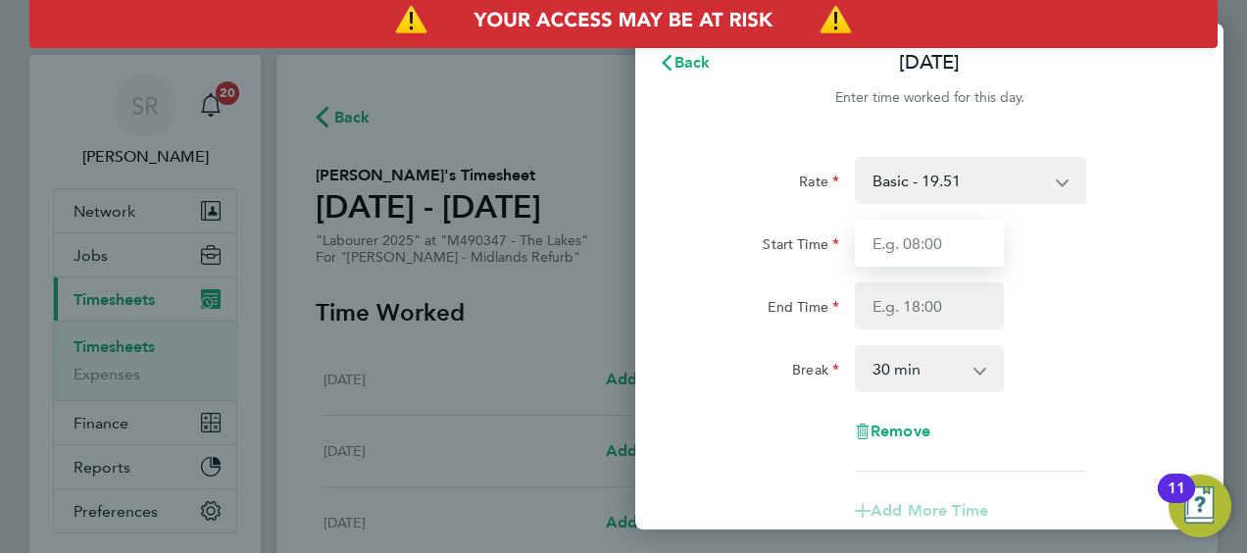
click at [898, 235] on input "Start Time" at bounding box center [929, 243] width 149 height 47
type input "08:00"
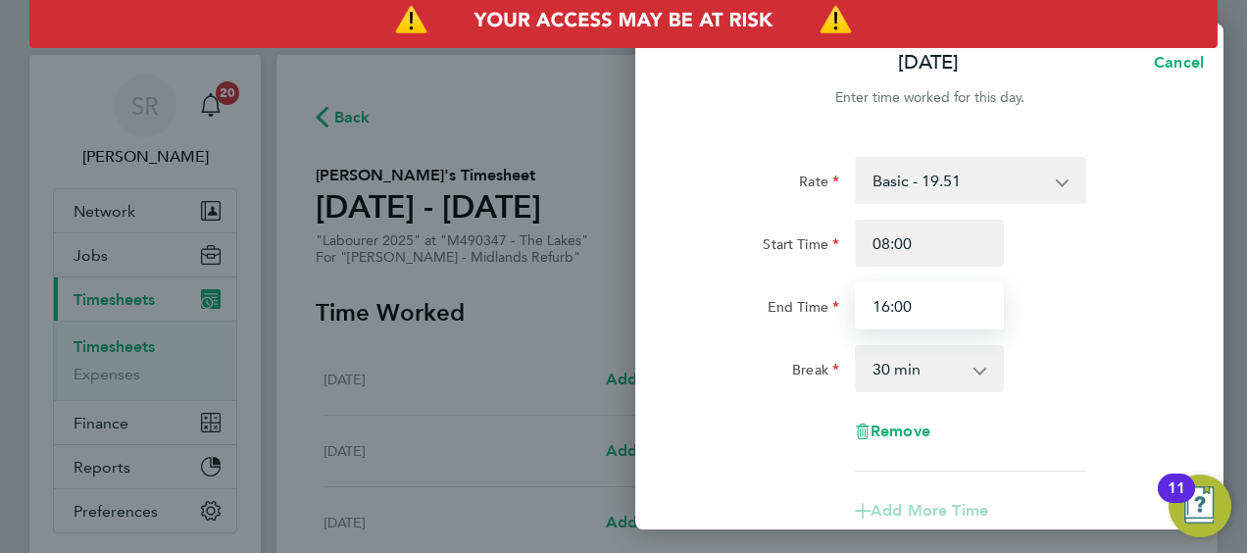
type input "16:00"
click at [1133, 353] on div "Break 0 min 15 min 30 min 45 min 60 min 75 min 90 min" at bounding box center [929, 368] width 494 height 47
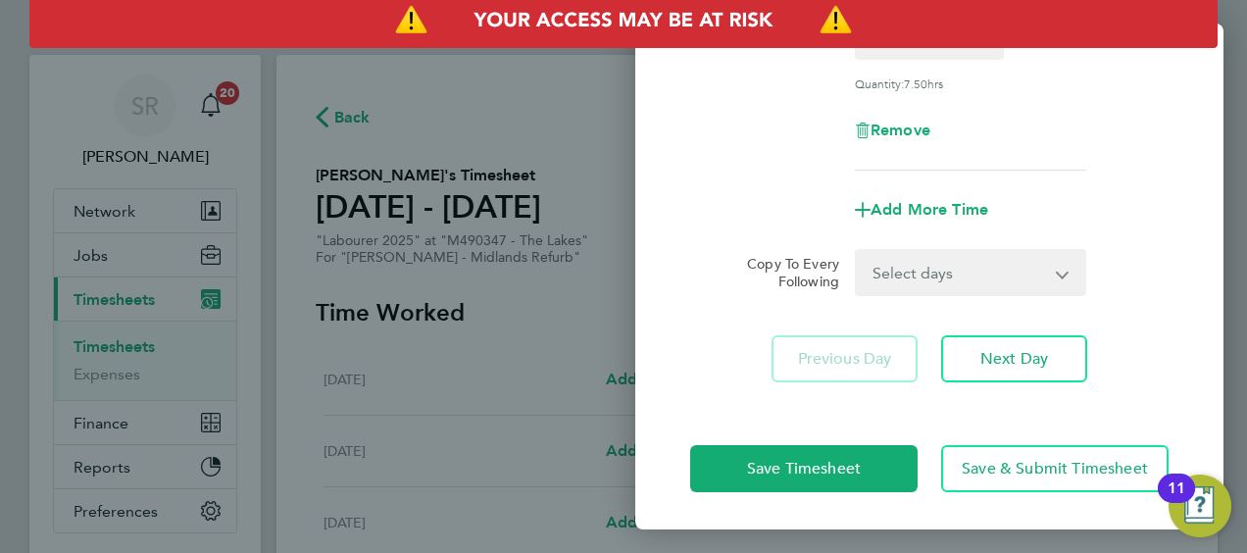
click at [886, 243] on form "Rate Basic - 19.51 Weekday OT 39h+ - 28.12 Sat first 4h - 28.12 Sat after 4h - …" at bounding box center [929, 60] width 478 height 471
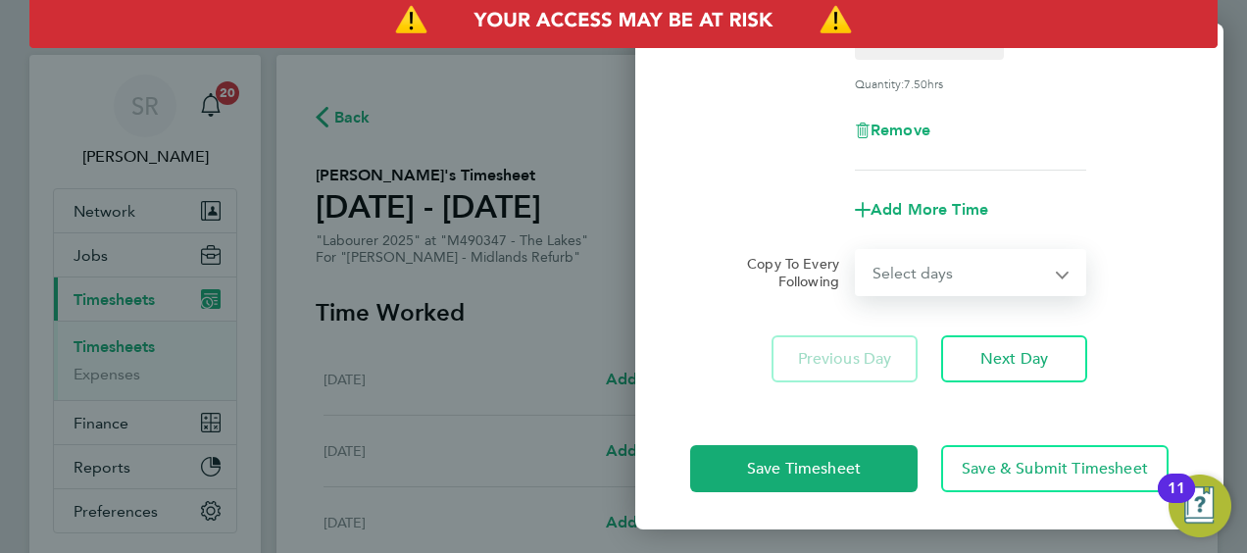
click at [888, 255] on select "Select days Day Wednesday Thursday Friday" at bounding box center [960, 272] width 206 height 43
select select "DAY"
click at [857, 251] on select "Select days Day Wednesday Thursday Friday" at bounding box center [960, 272] width 206 height 43
select select "2025-08-29"
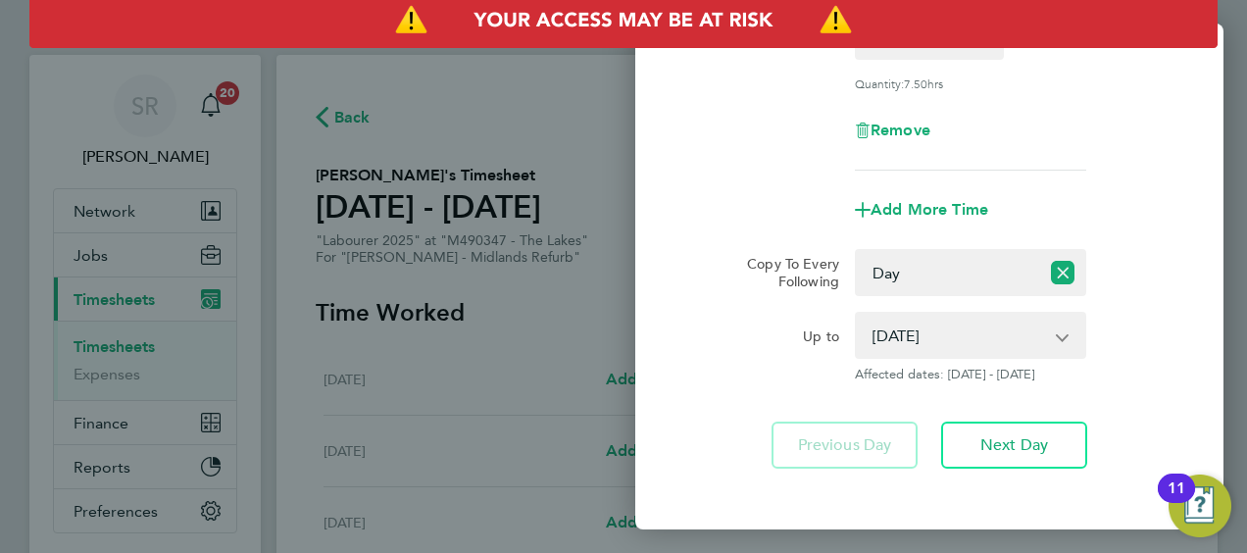
click at [635, 421] on div "Rate Basic - 19.51 Weekday OT 39h+ - 28.12 Sat first 4h - 28.12 Sat after 4h - …" at bounding box center [929, 146] width 588 height 691
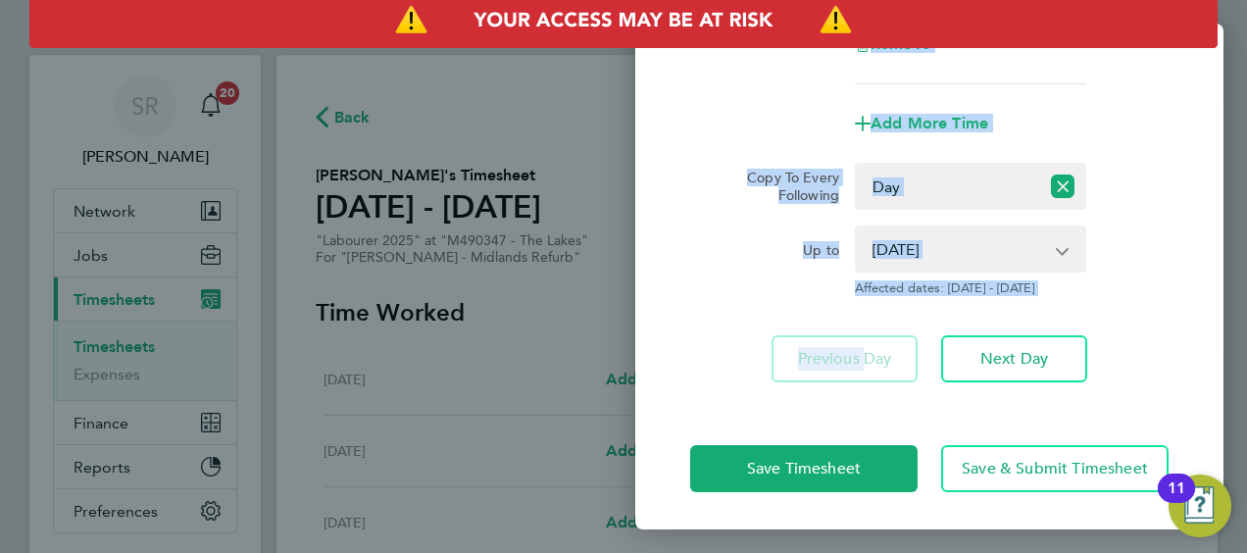
drag, startPoint x: 635, startPoint y: 421, endPoint x: 751, endPoint y: 533, distance: 160.8
click at [751, 533] on div "Tue 26 Aug Cancel Enter time worked for this day. Rate Basic - 19.51 Weekday OT…" at bounding box center [623, 276] width 1247 height 553
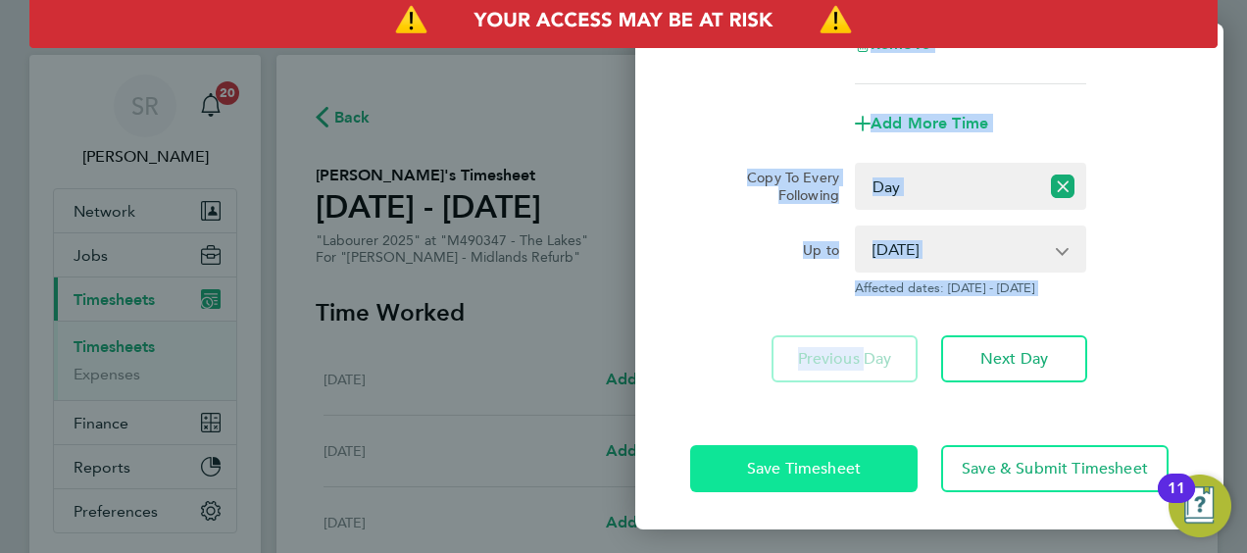
drag, startPoint x: 751, startPoint y: 533, endPoint x: 735, endPoint y: 451, distance: 83.8
click at [735, 451] on button "Save Timesheet" at bounding box center [803, 468] width 227 height 47
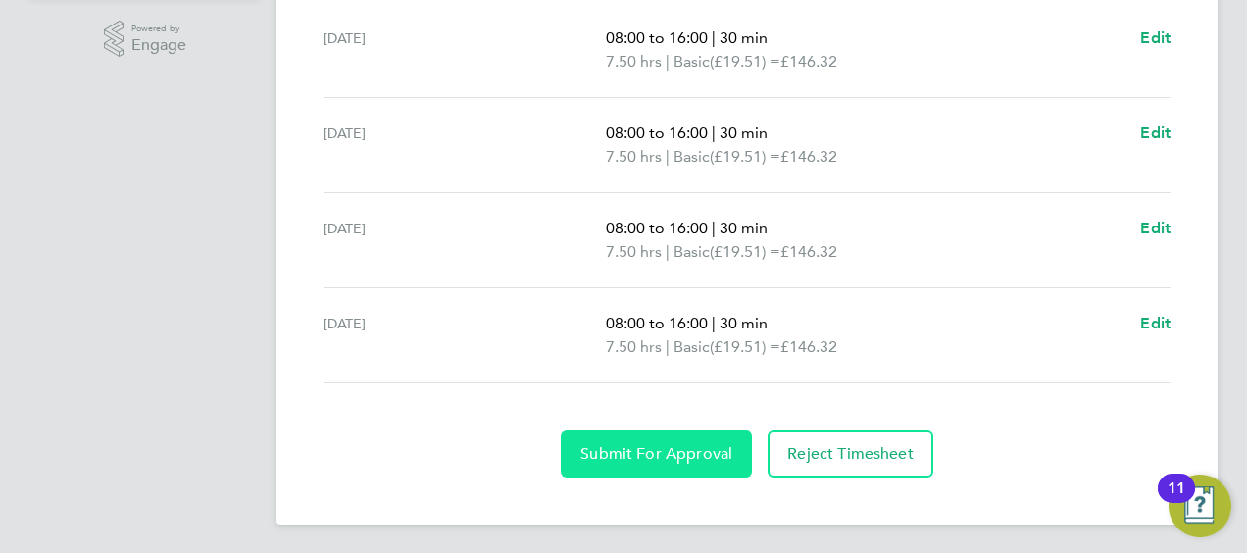
click at [664, 434] on button "Submit For Approval" at bounding box center [656, 453] width 191 height 47
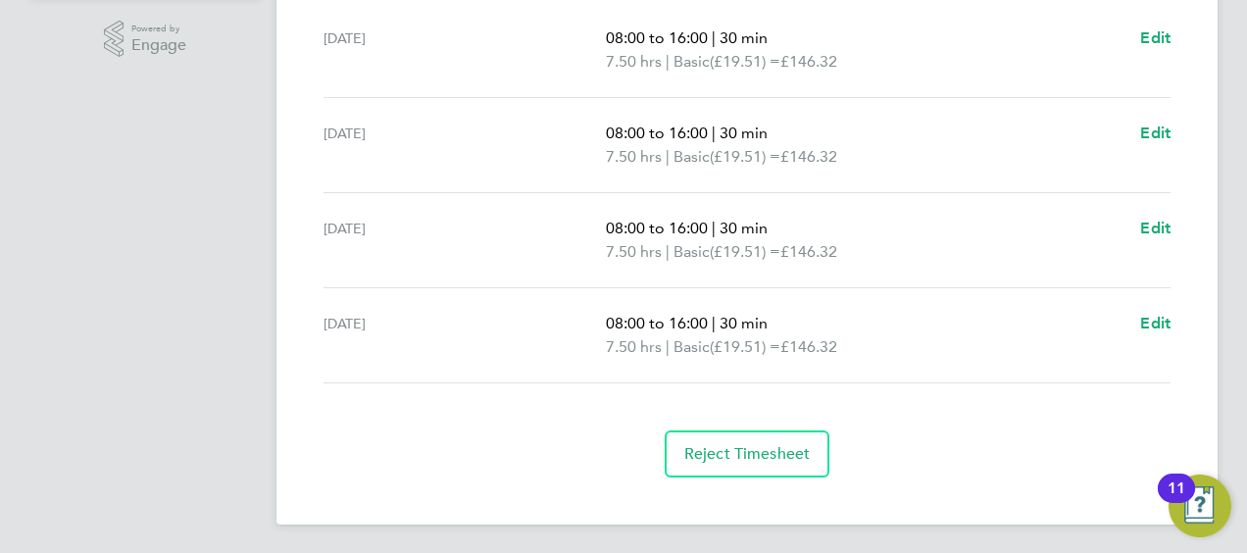
click at [506, 461] on div "Reject Timesheet" at bounding box center [747, 453] width 862 height 47
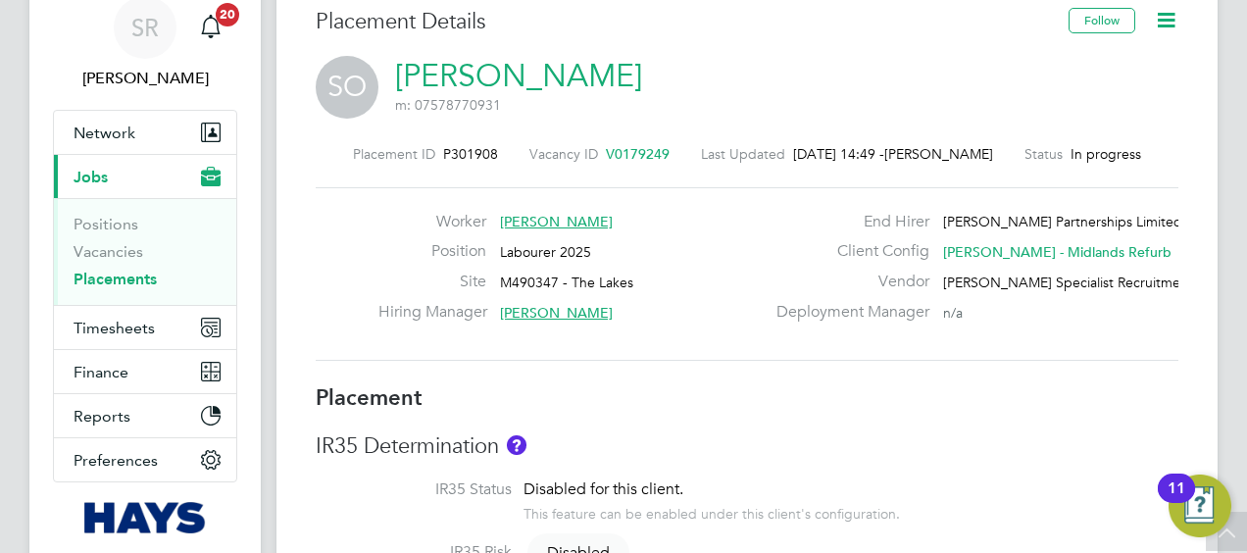
scroll to position [118, 0]
